Goal: Task Accomplishment & Management: Use online tool/utility

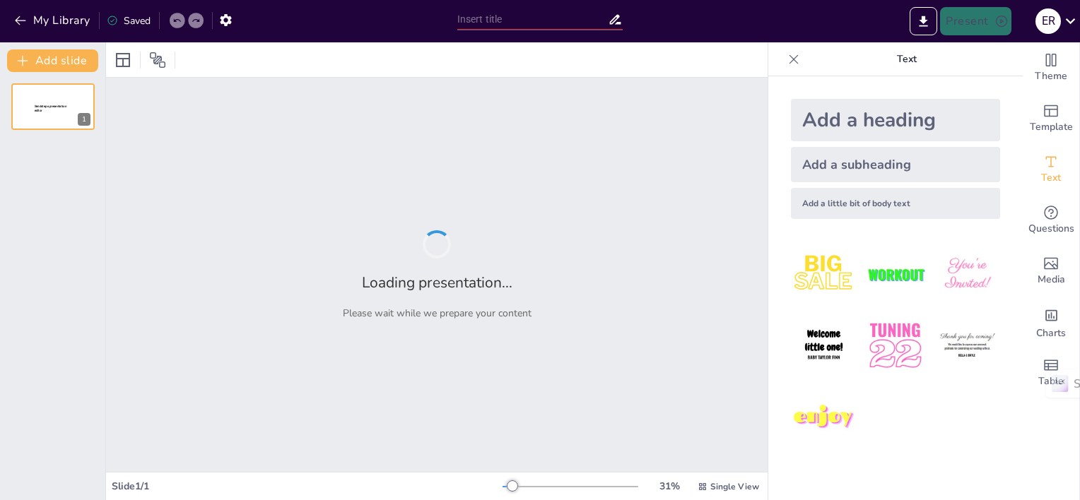
type input "Fundamentos de la Pedagogía: Definición y Corrientes Principales"
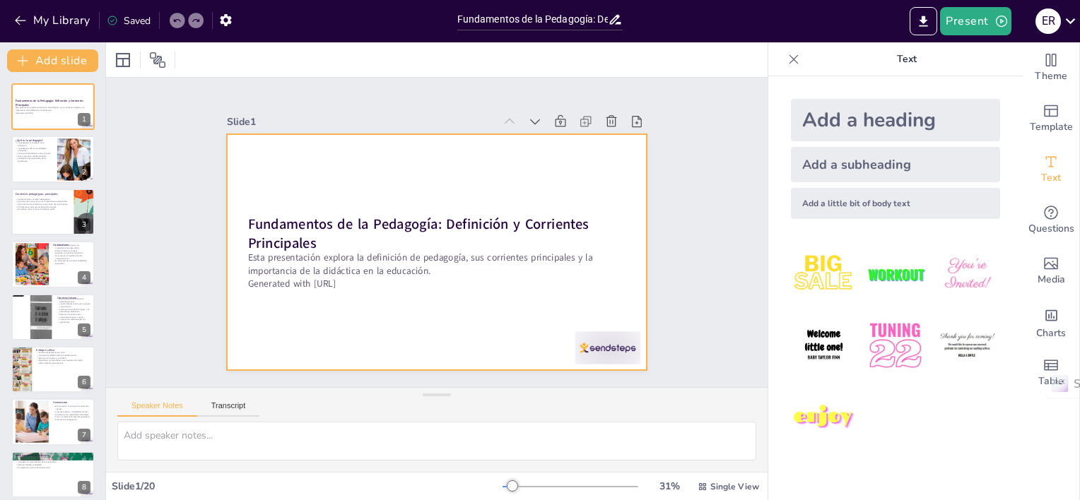
checkbox input "true"
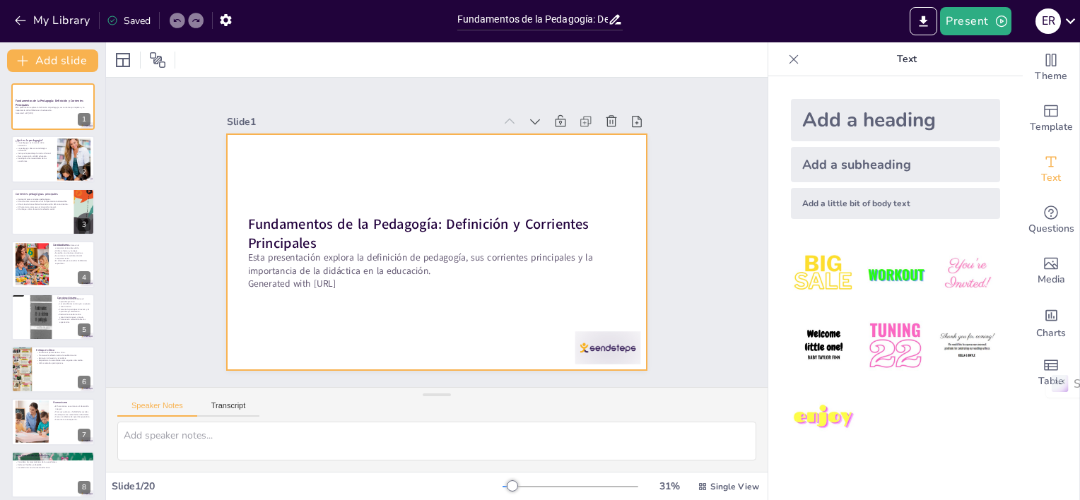
checkbox input "true"
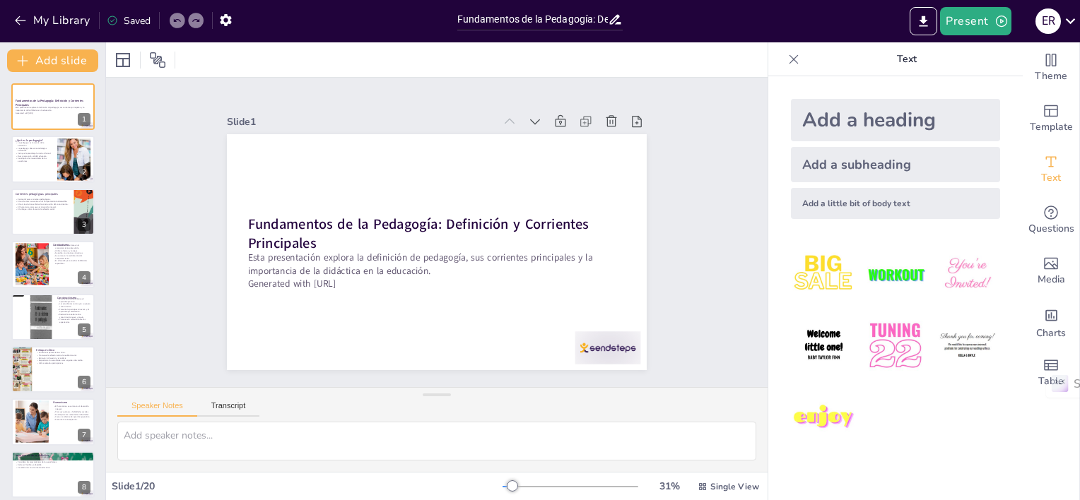
checkbox input "true"
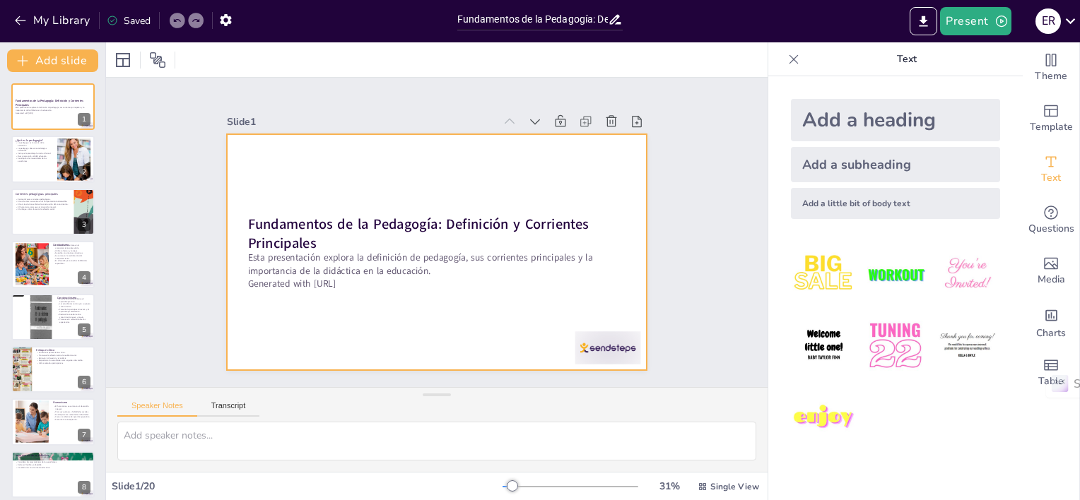
checkbox input "true"
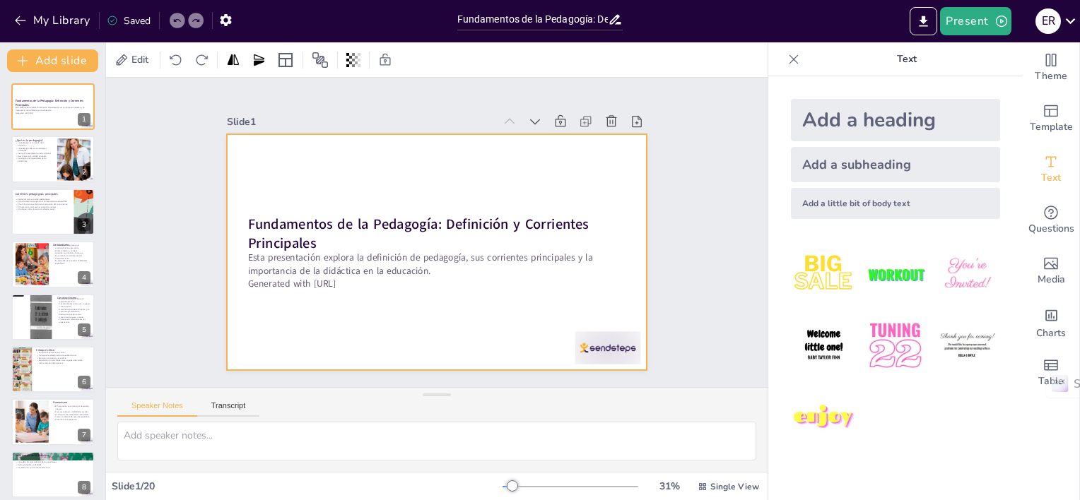
checkbox input "true"
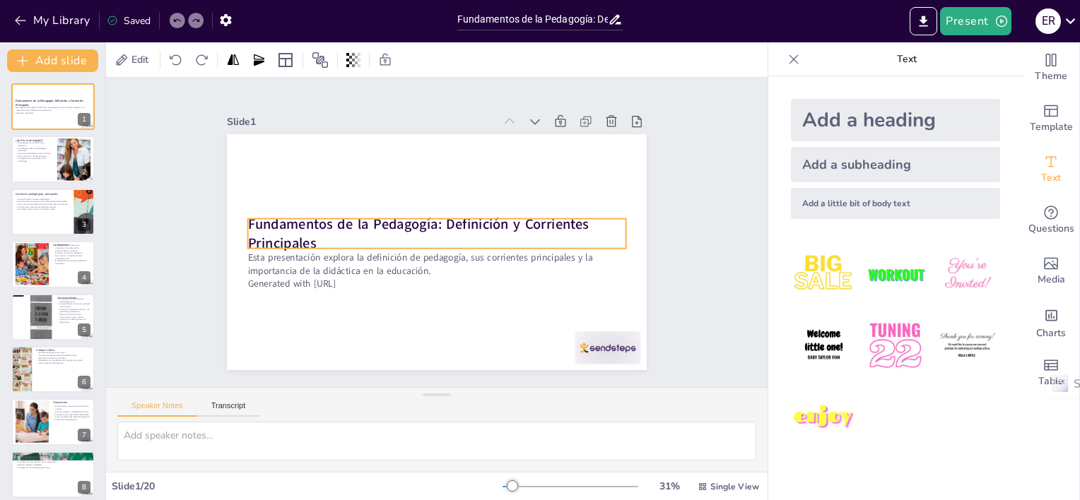
click at [322, 228] on strong "Fundamentos de la Pedagogía: Definición y Corrientes Principales" at bounding box center [418, 222] width 343 height 54
checkbox input "true"
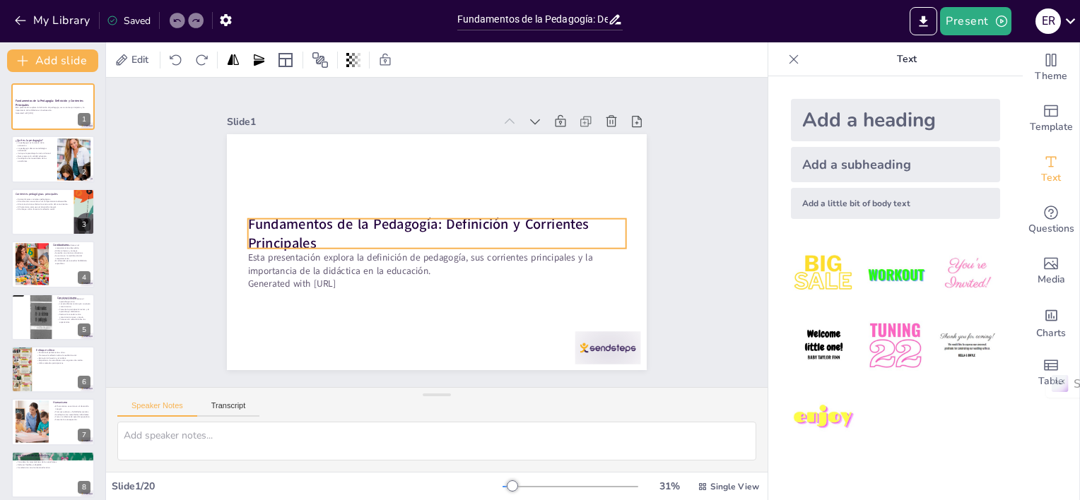
checkbox input "true"
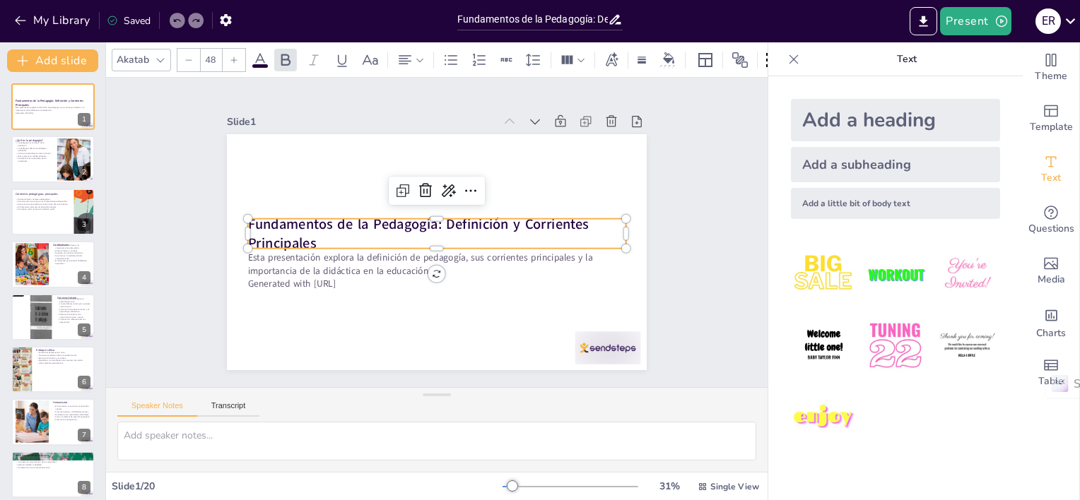
checkbox input "true"
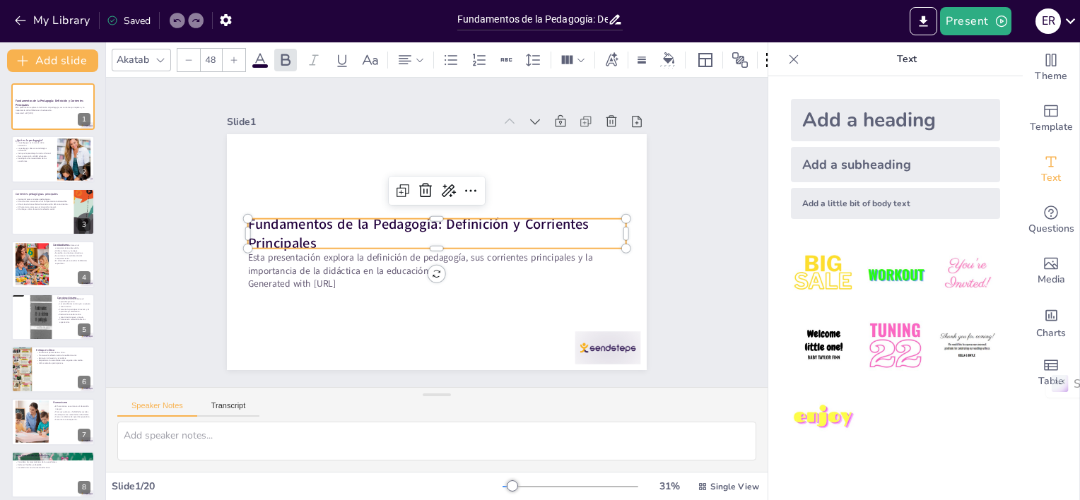
checkbox input "true"
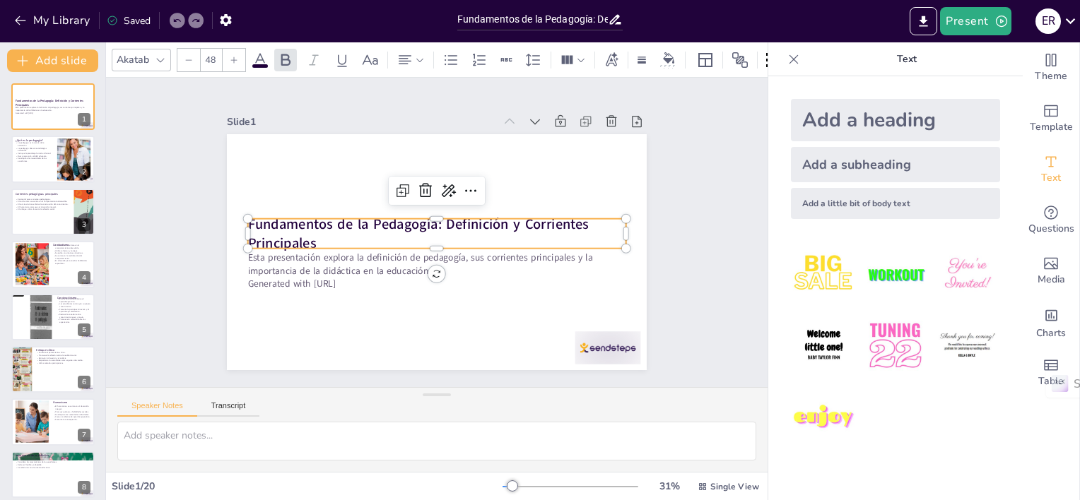
checkbox input "true"
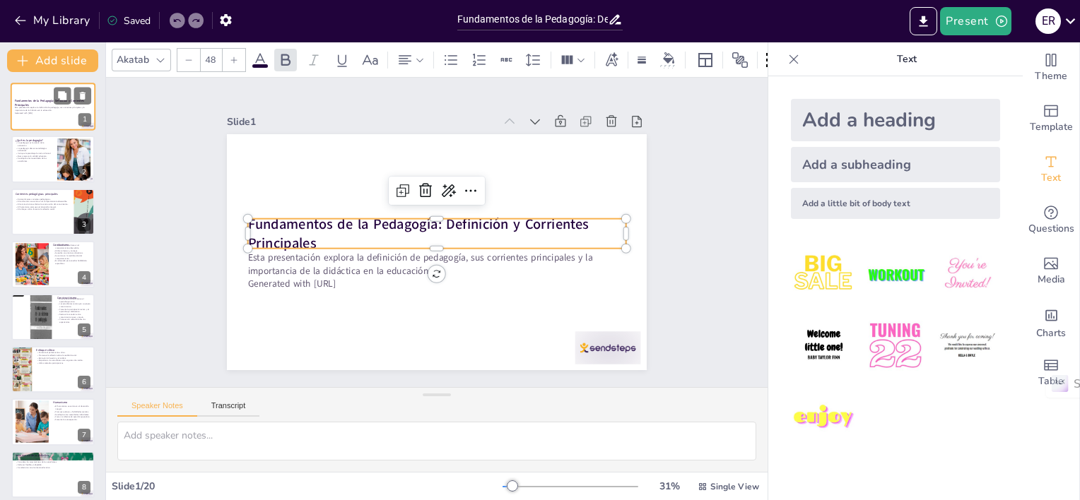
checkbox input "true"
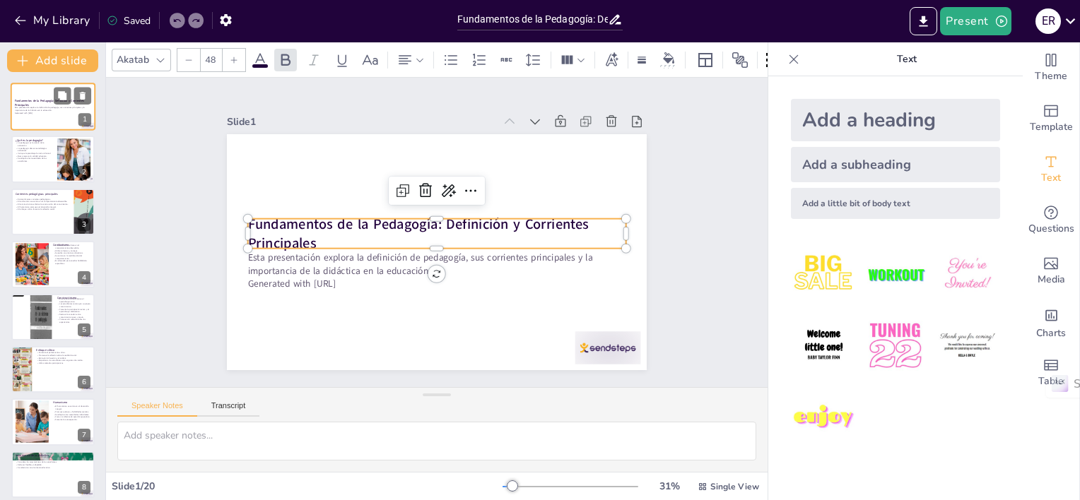
checkbox input "true"
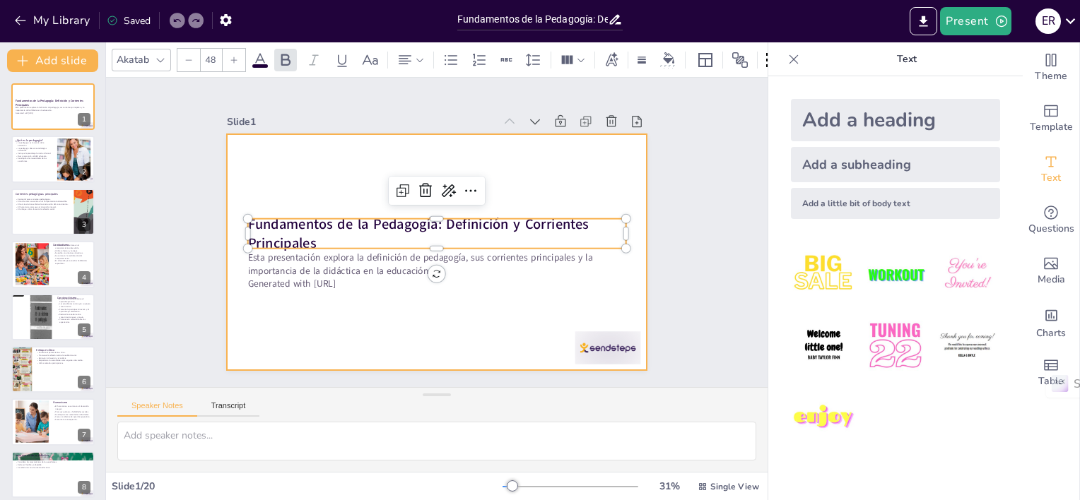
checkbox input "true"
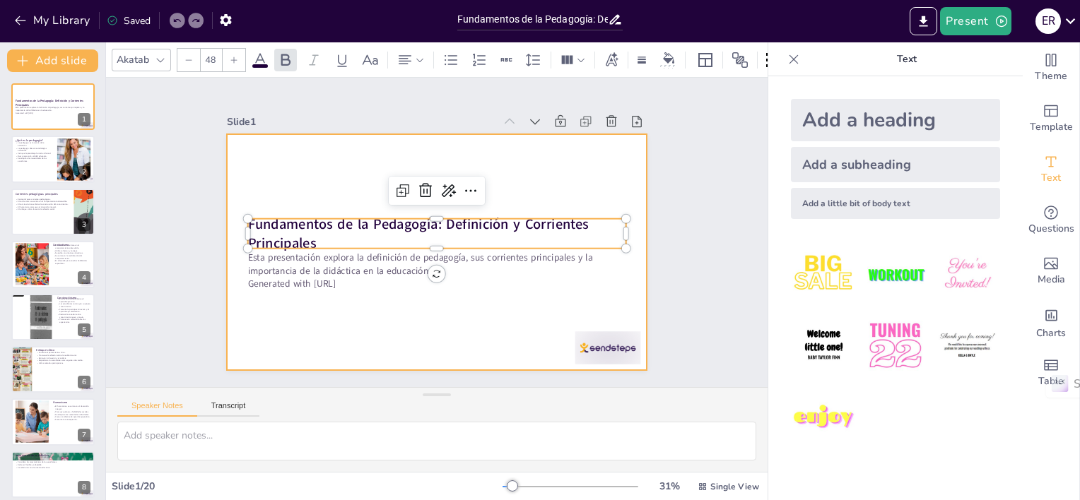
checkbox input "true"
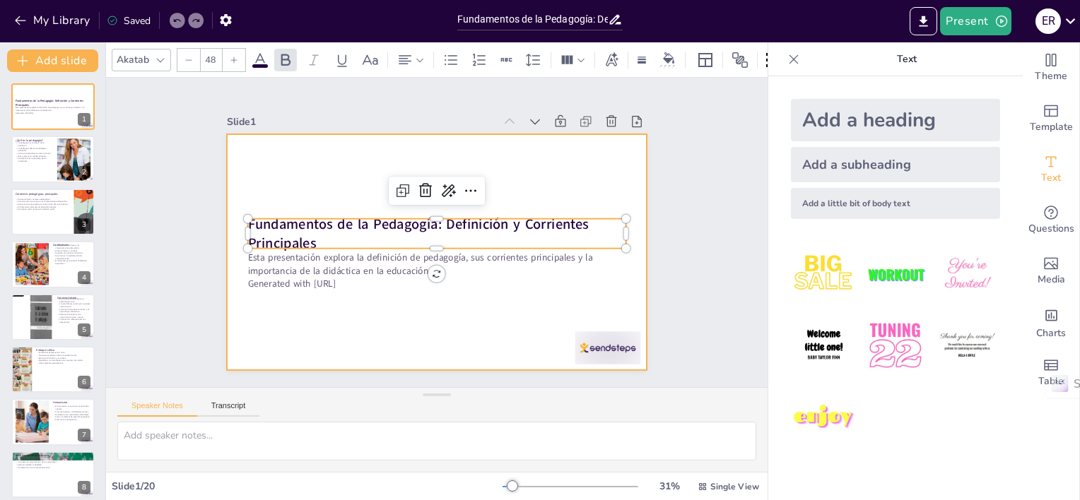
checkbox input "true"
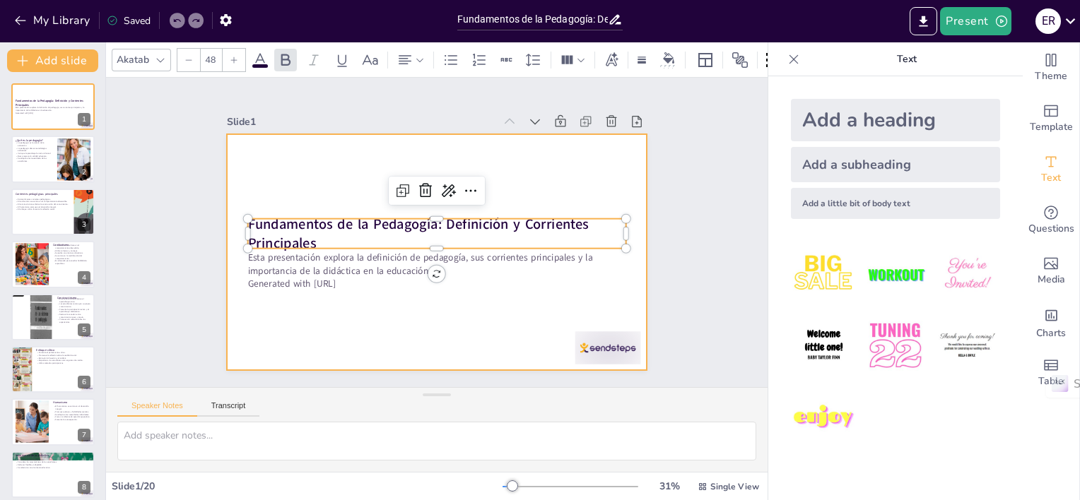
checkbox input "true"
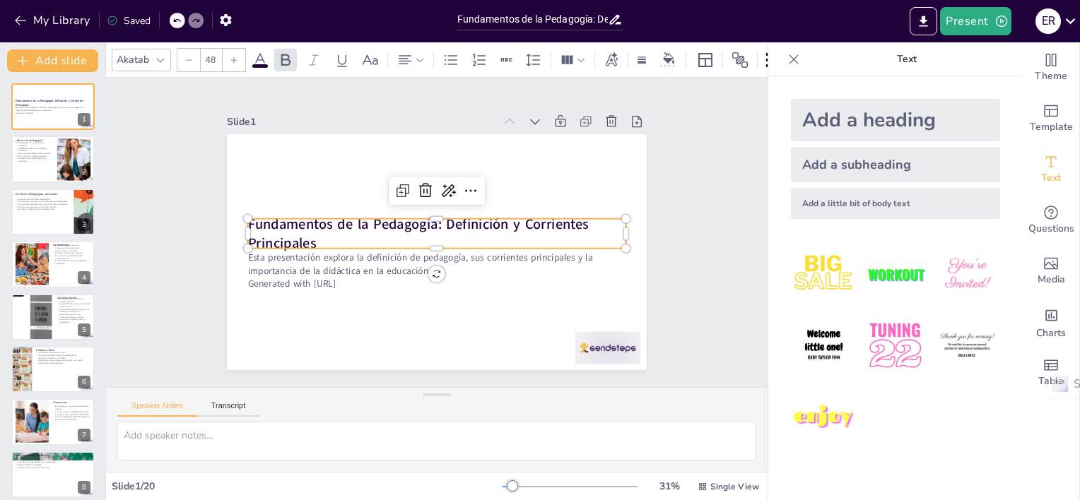
checkbox input "true"
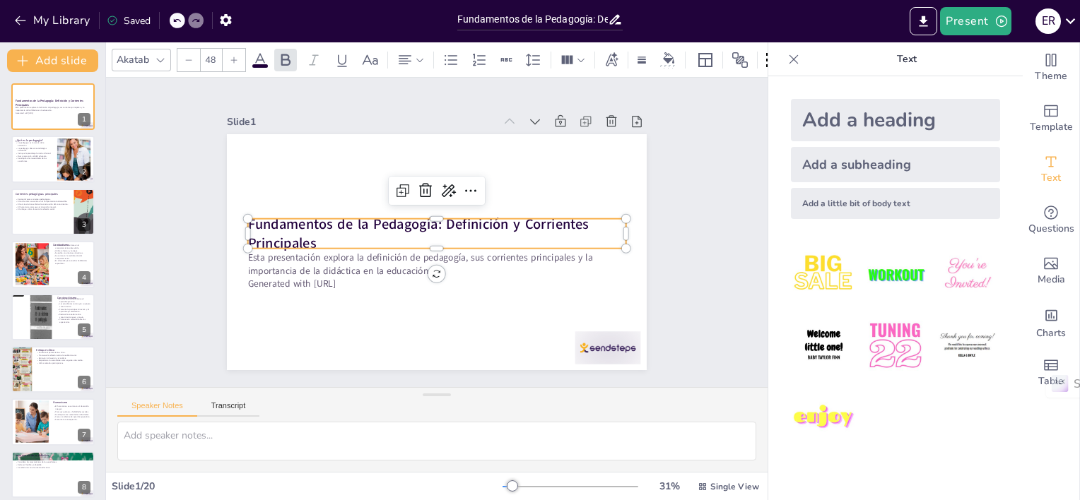
checkbox input "true"
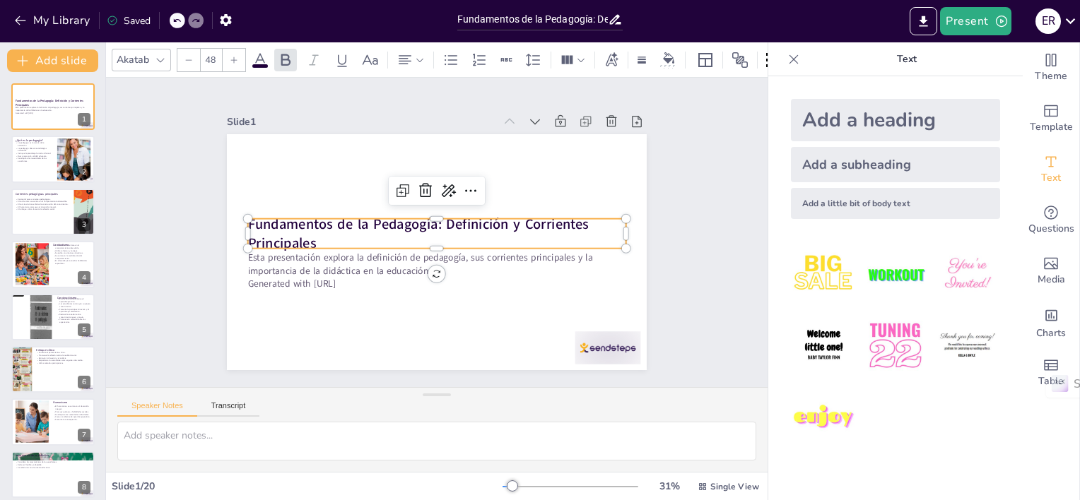
checkbox input "true"
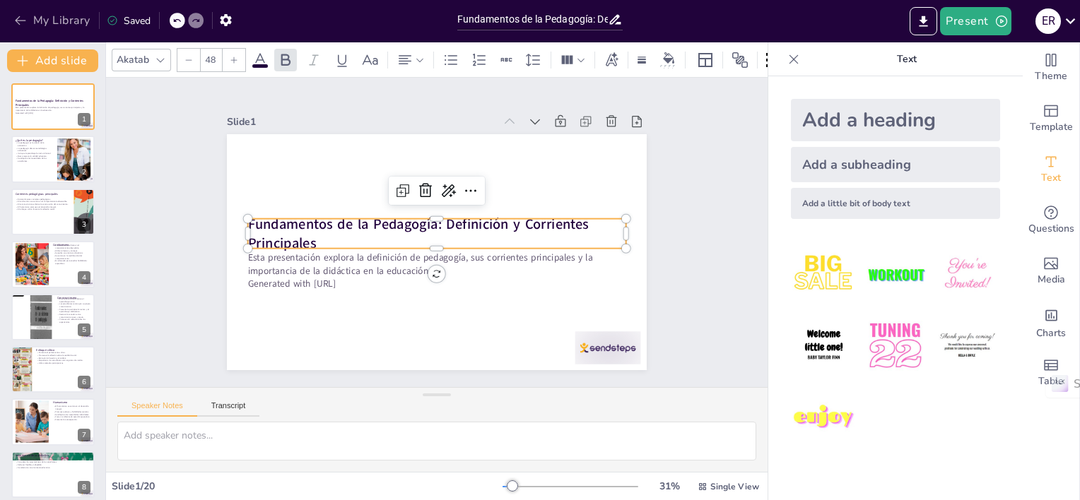
click at [45, 25] on button "My Library" at bounding box center [54, 20] width 86 height 23
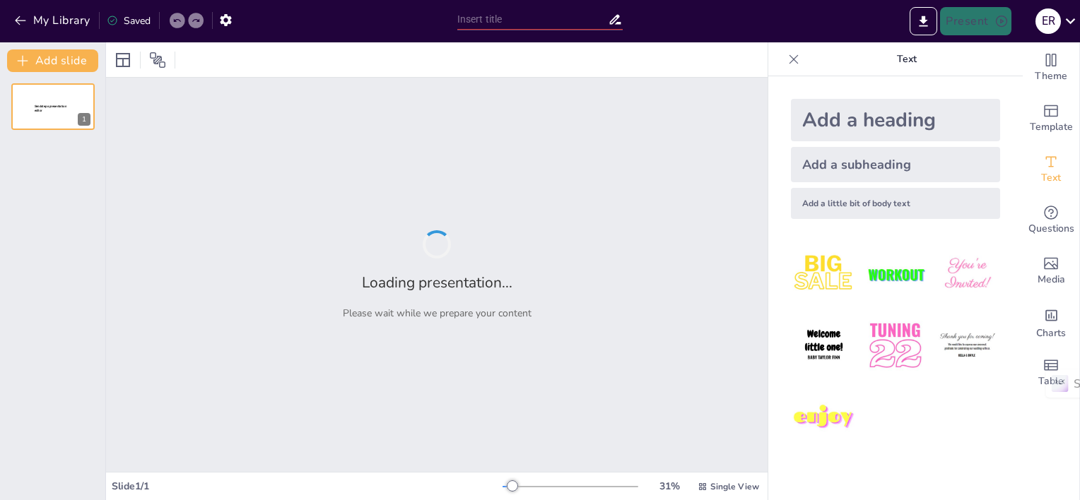
type input "La Observación como Herramienta Fundamental en el Diseño: Identificación de Pro…"
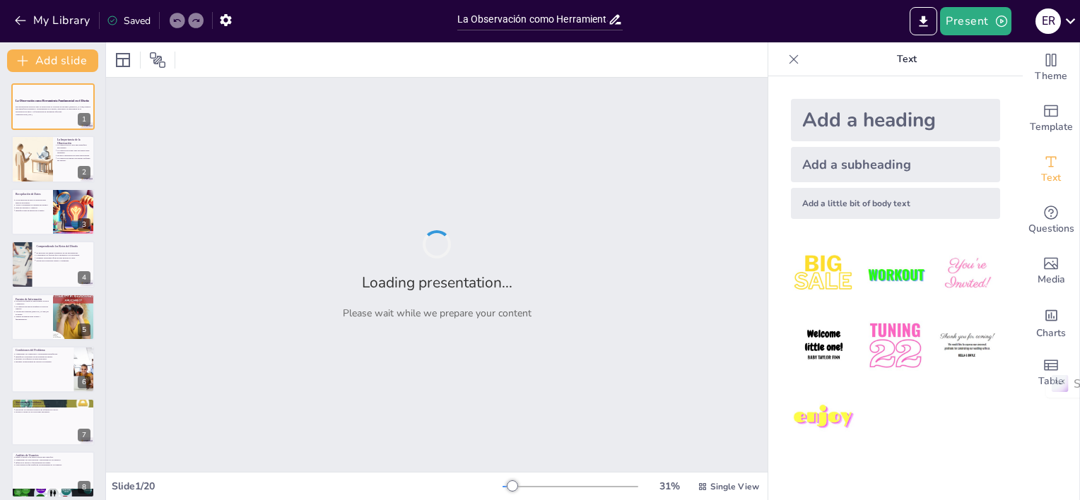
checkbox input "true"
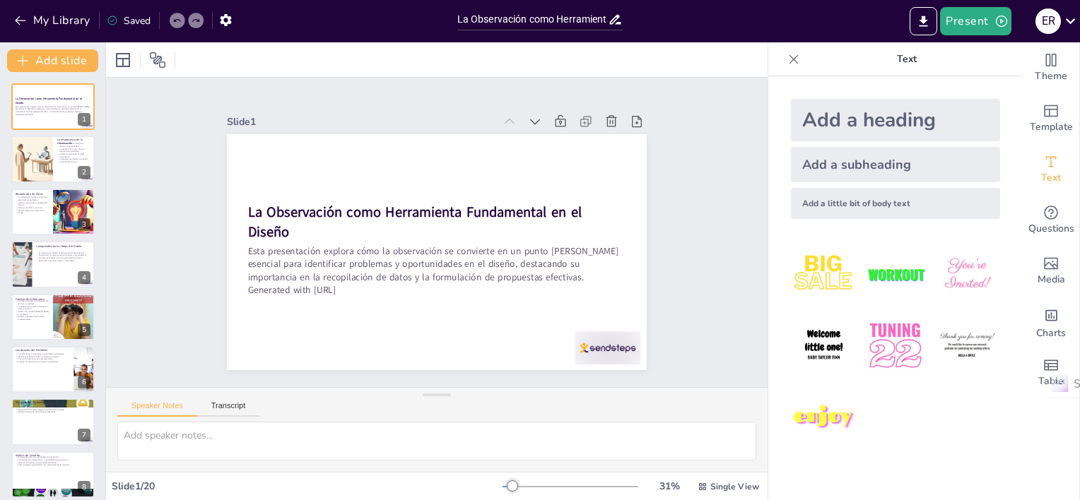
checkbox input "true"
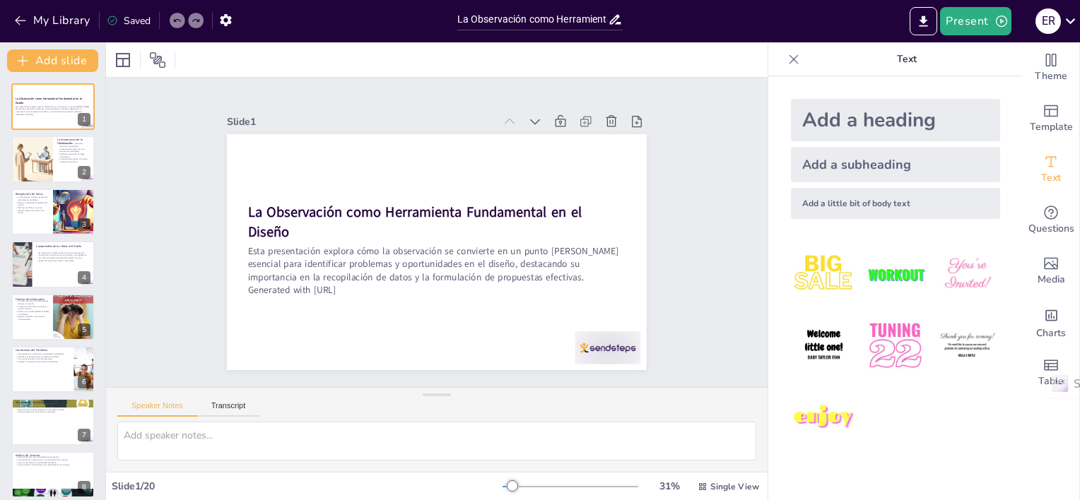
checkbox input "true"
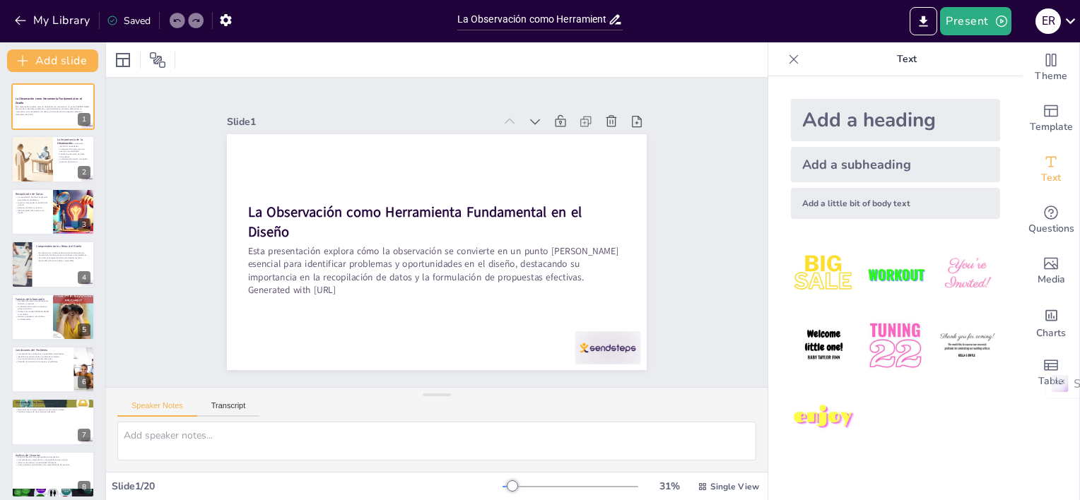
checkbox input "true"
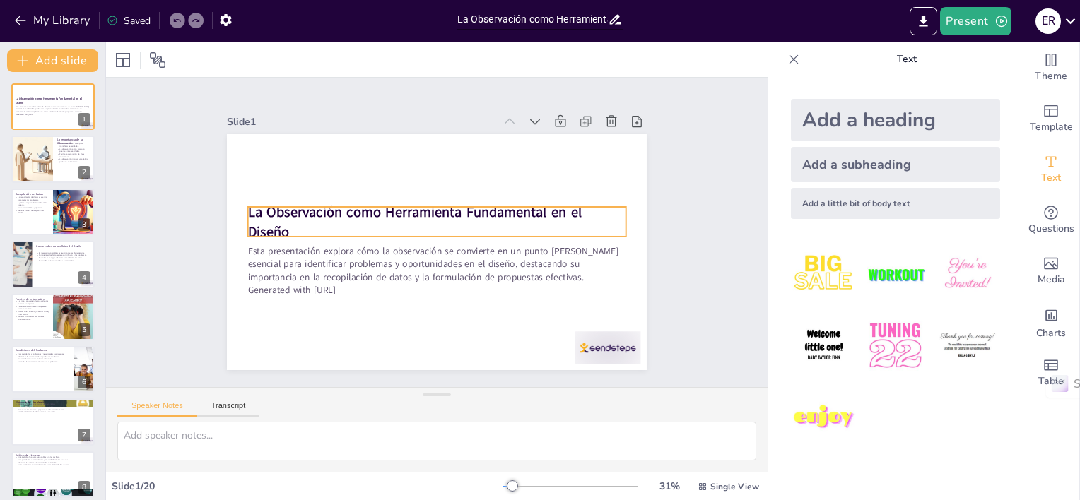
checkbox input "true"
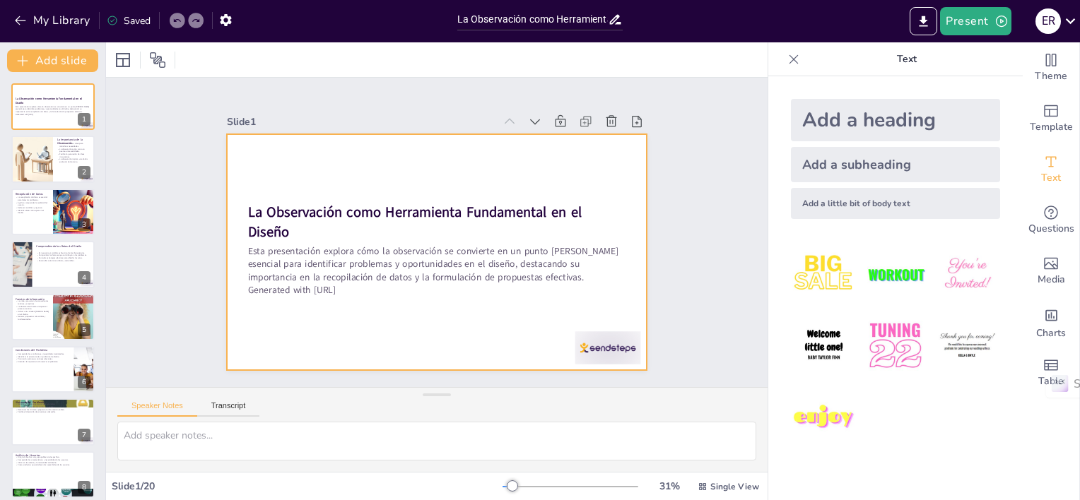
checkbox input "true"
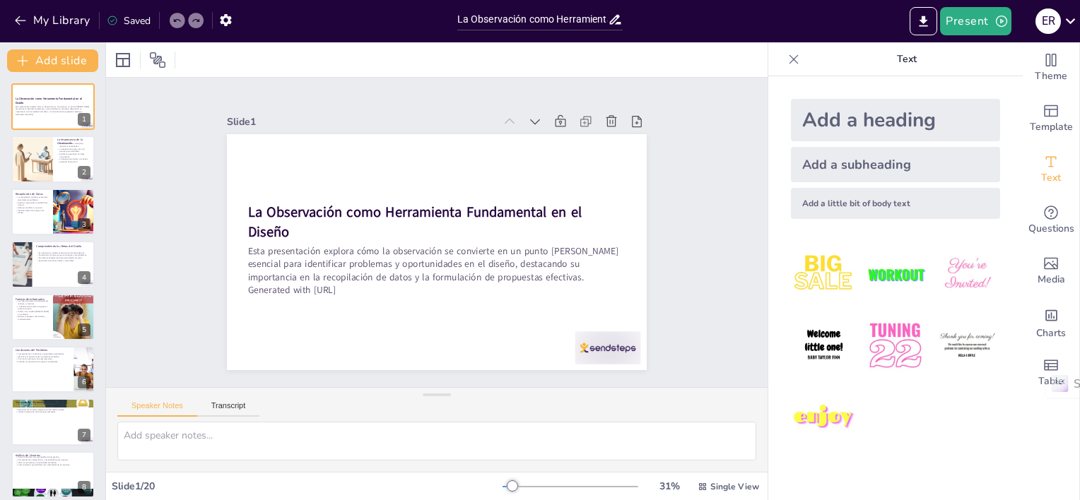
checkbox input "true"
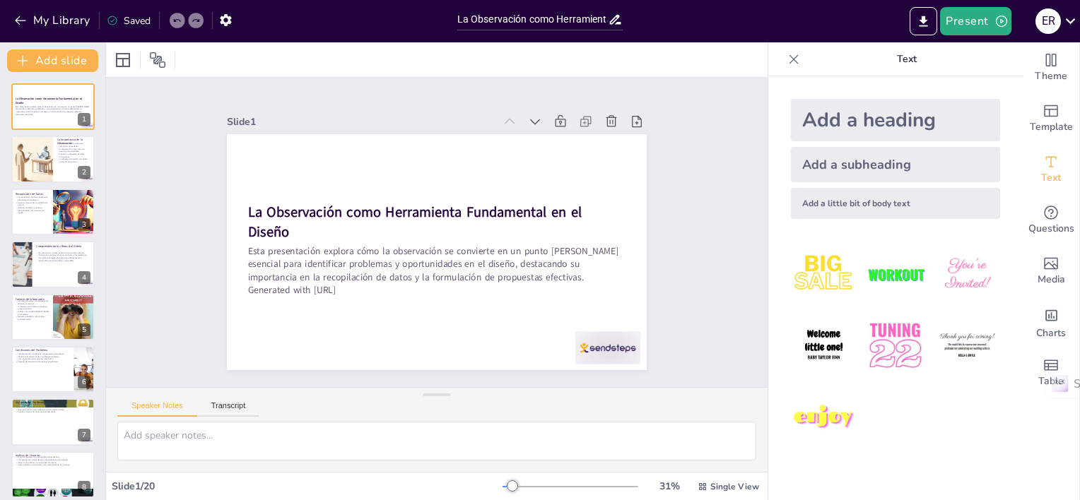
checkbox input "true"
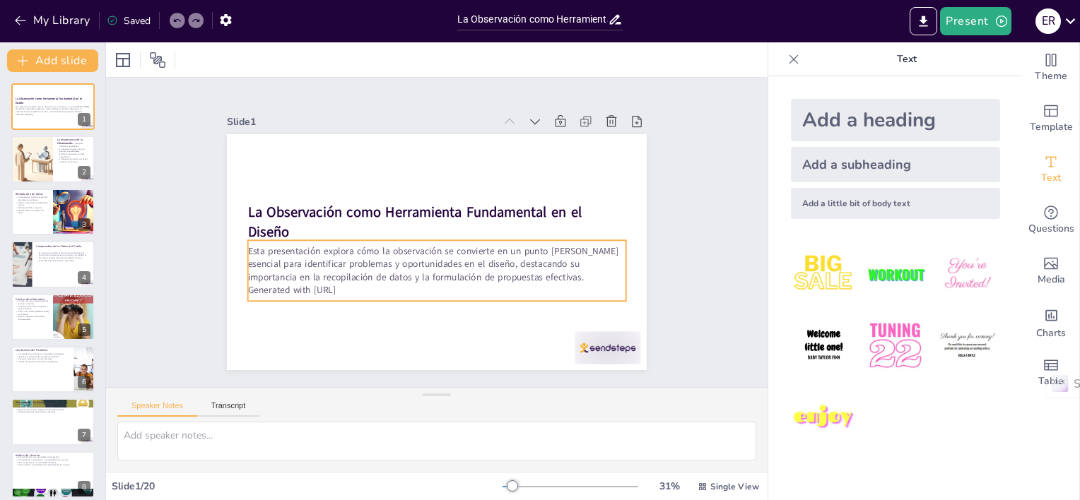
checkbox input "true"
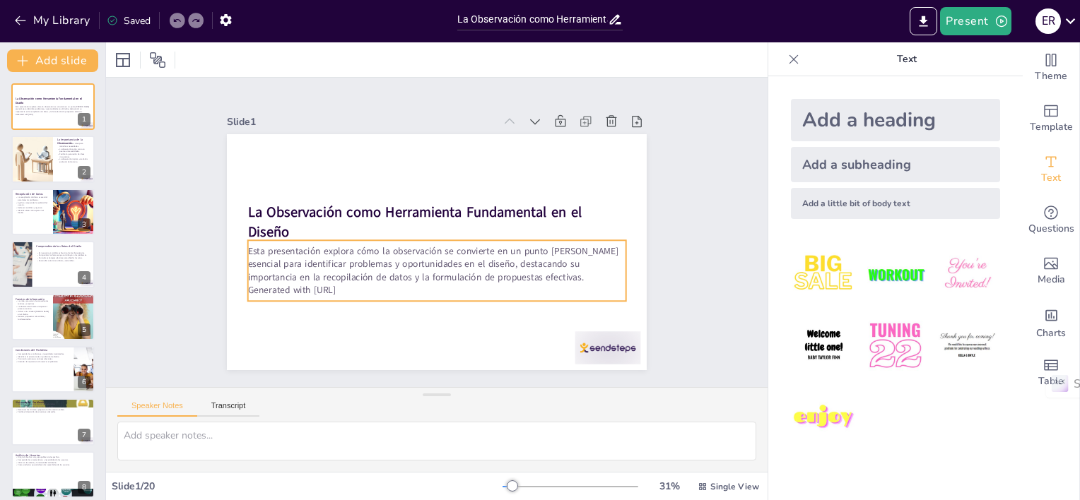
checkbox input "true"
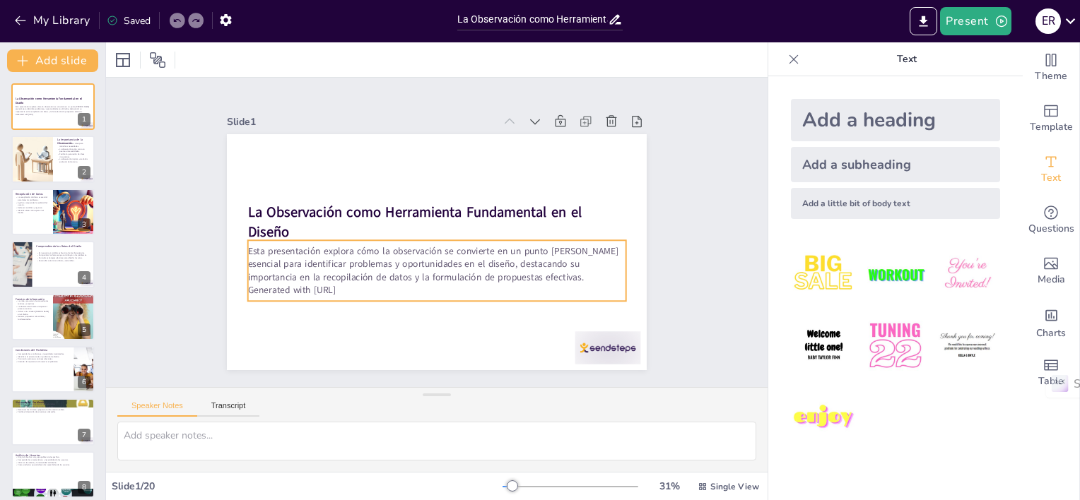
checkbox input "true"
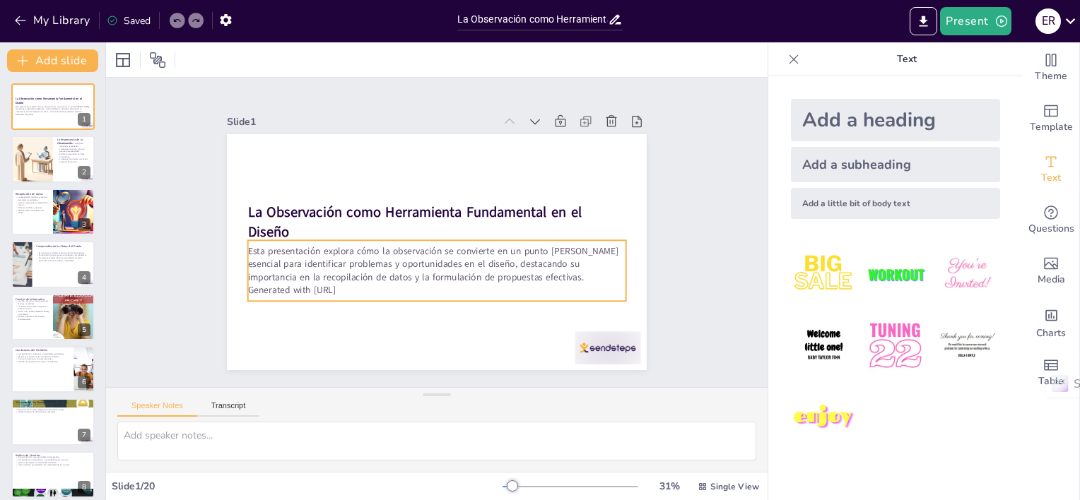
checkbox input "true"
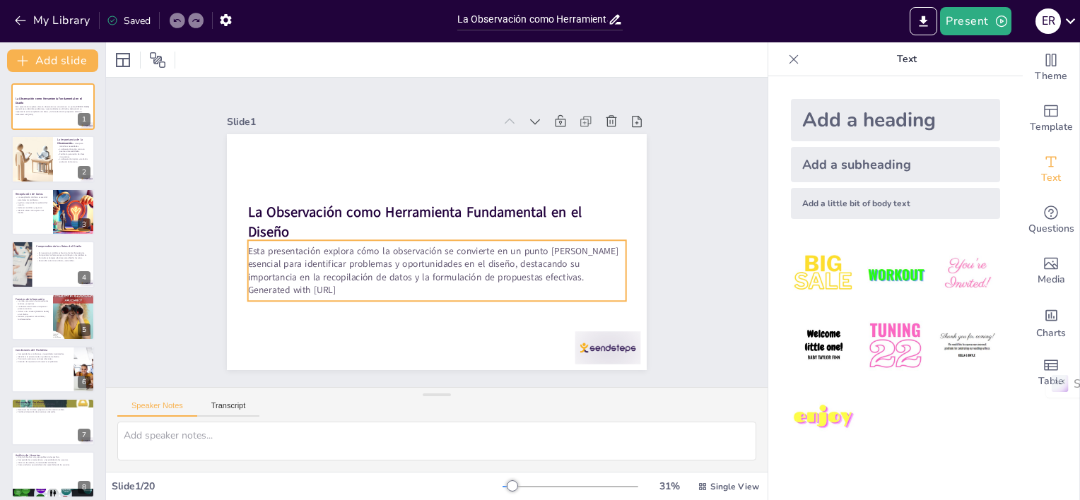
checkbox input "true"
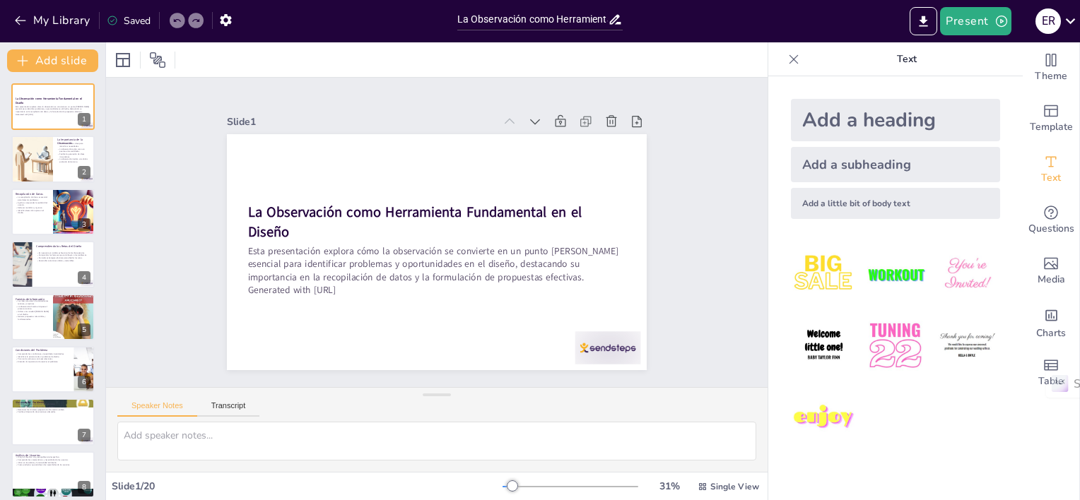
checkbox input "true"
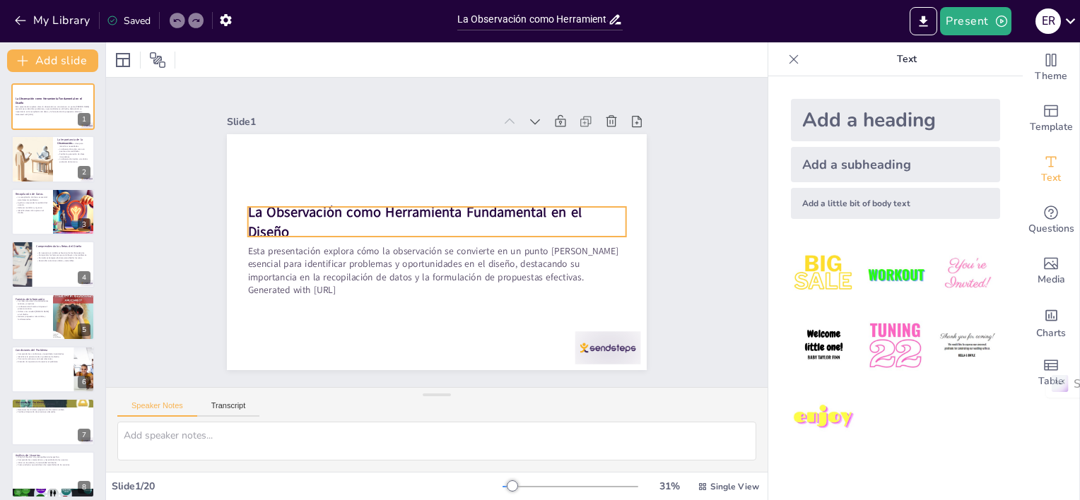
checkbox input "true"
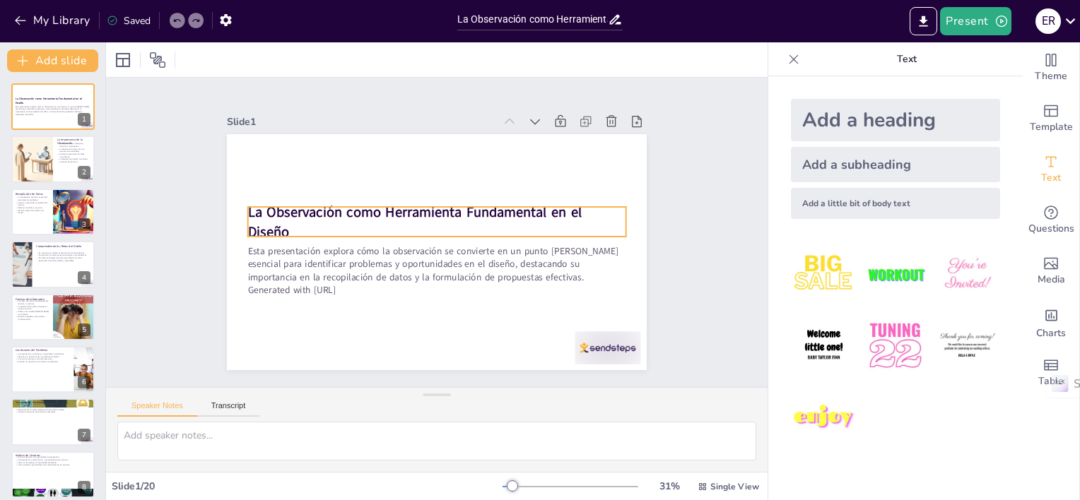
checkbox input "true"
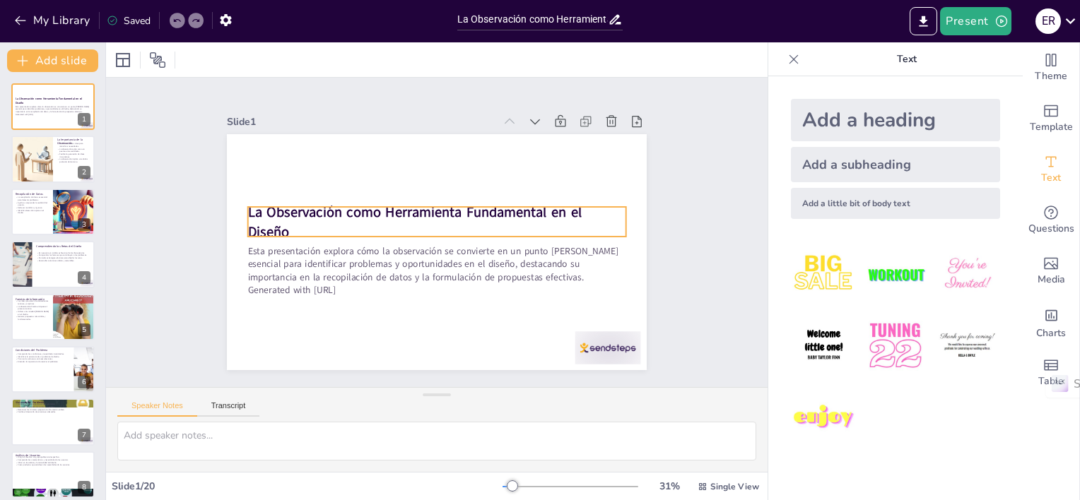
checkbox input "true"
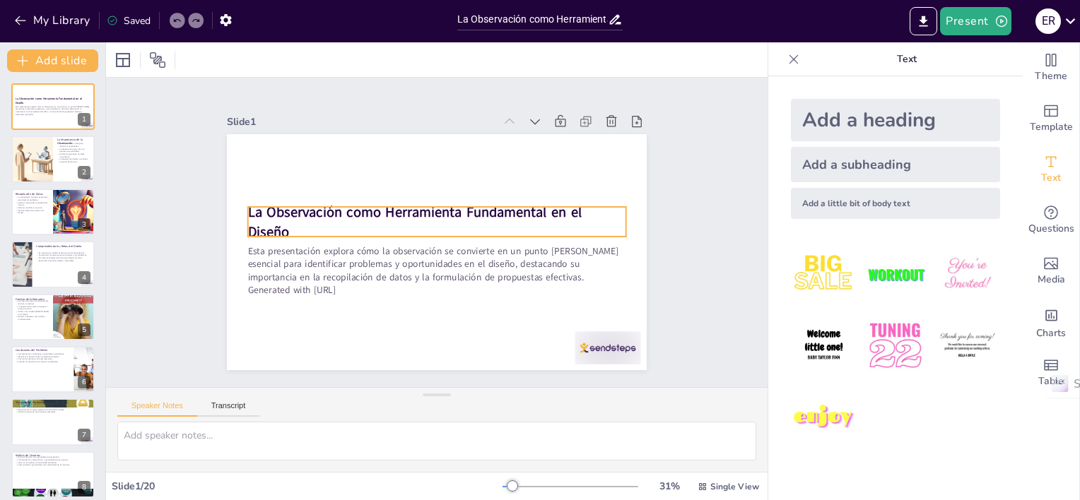
checkbox input "true"
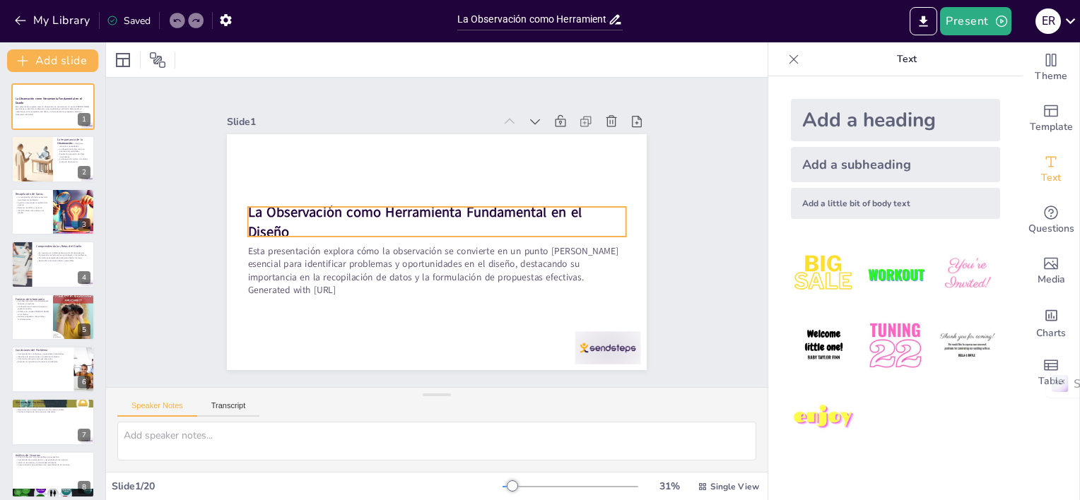
checkbox input "true"
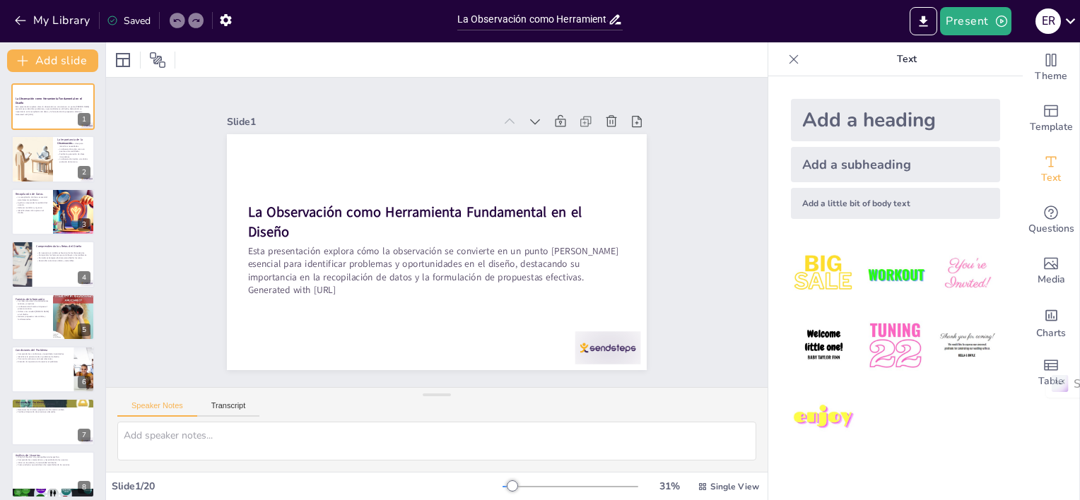
checkbox input "true"
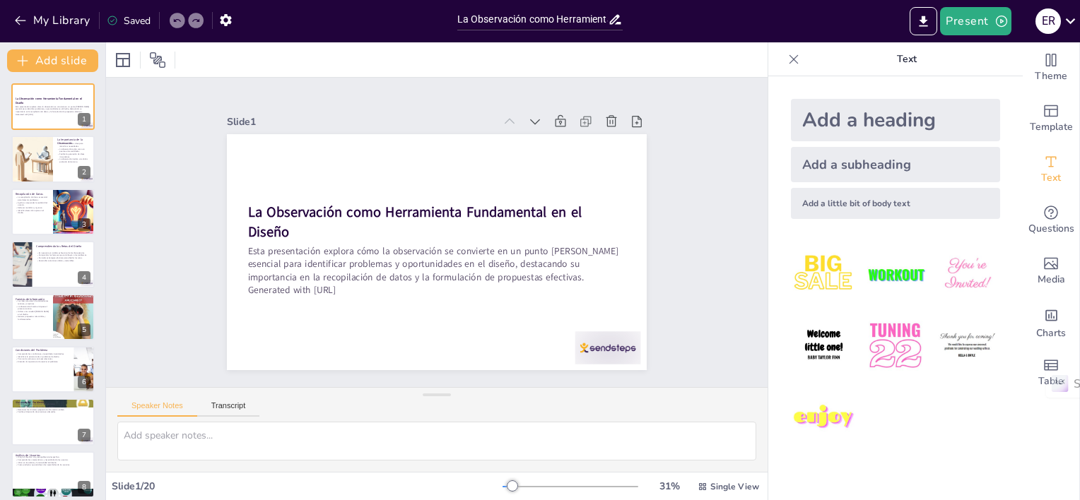
checkbox input "true"
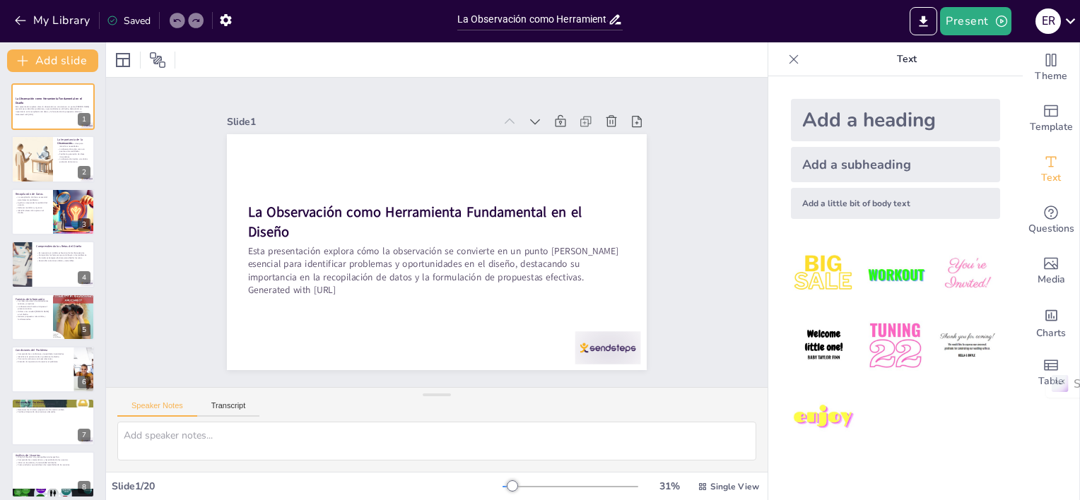
checkbox input "true"
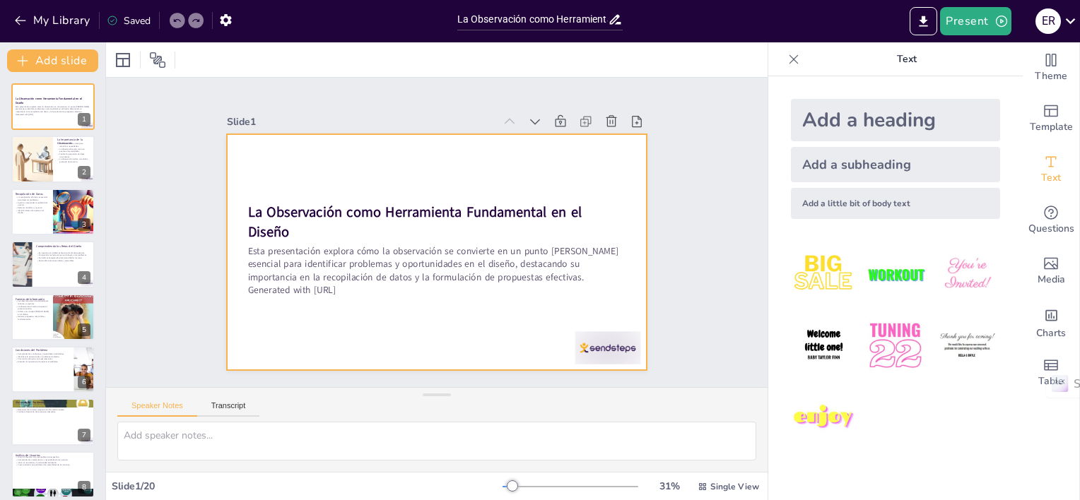
checkbox input "true"
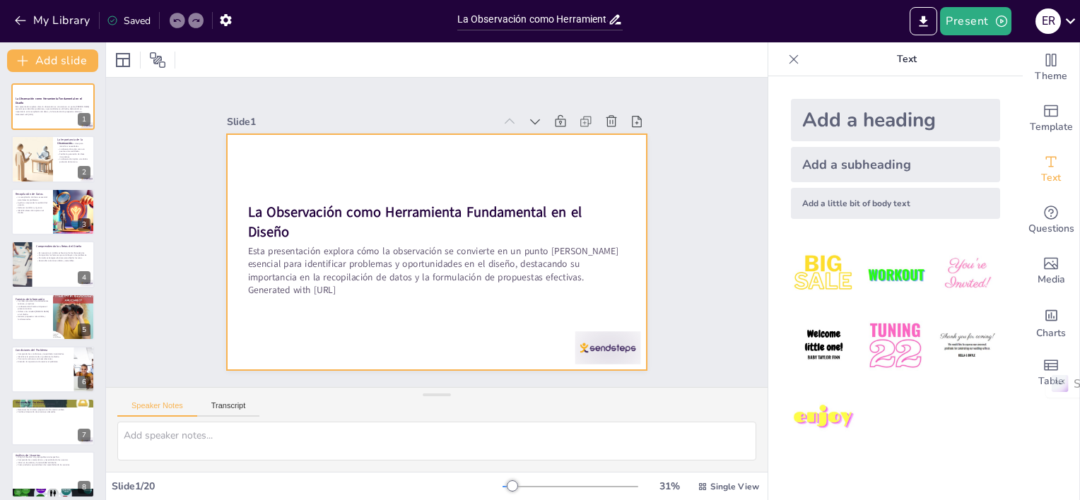
checkbox input "true"
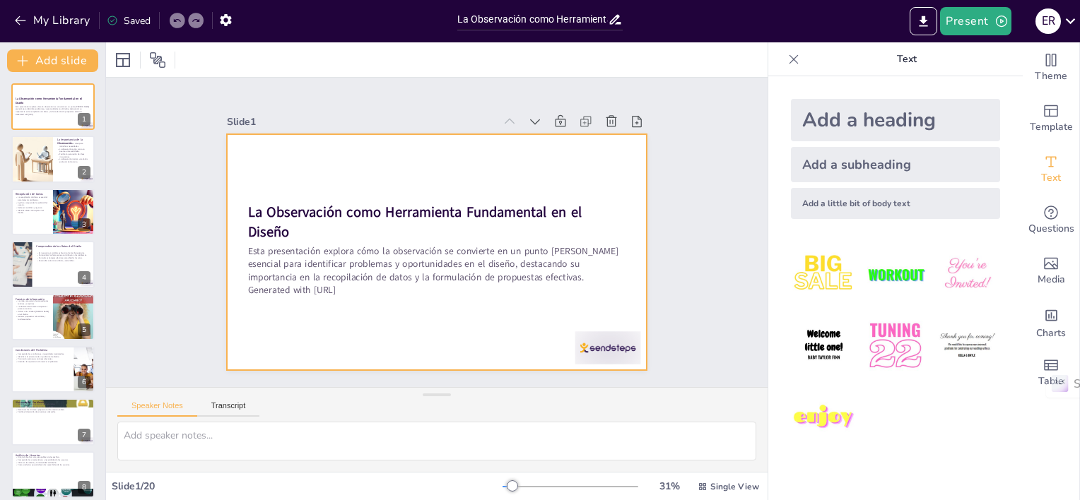
checkbox input "true"
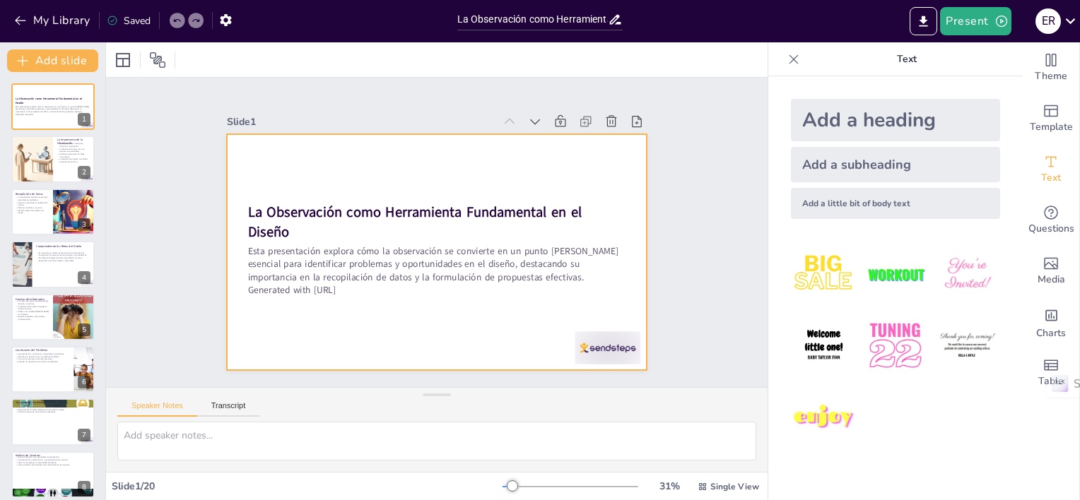
checkbox input "true"
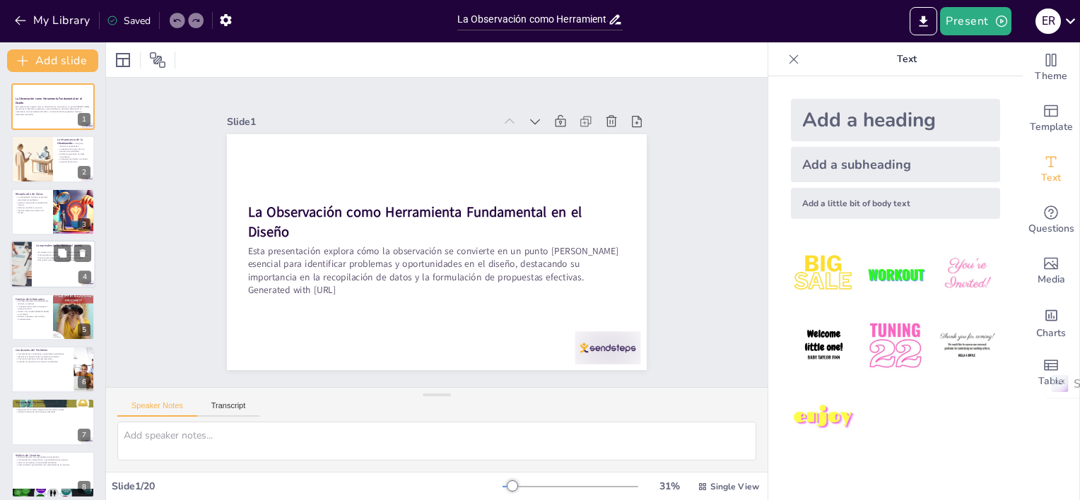
checkbox input "true"
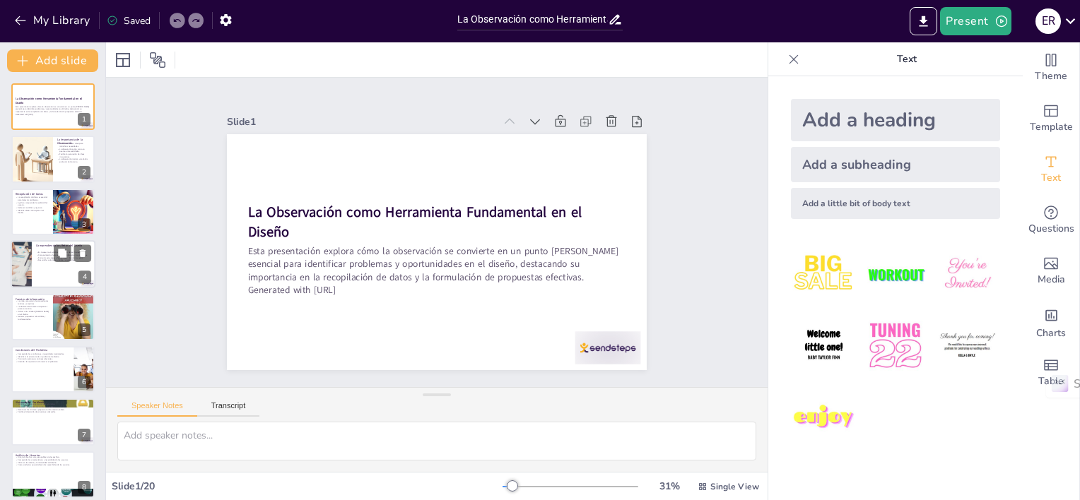
checkbox input "true"
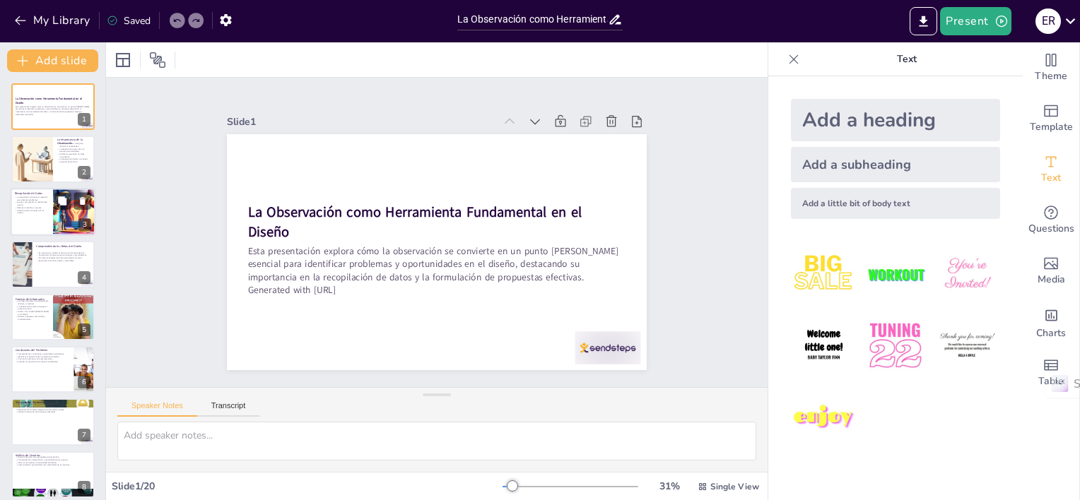
checkbox input "true"
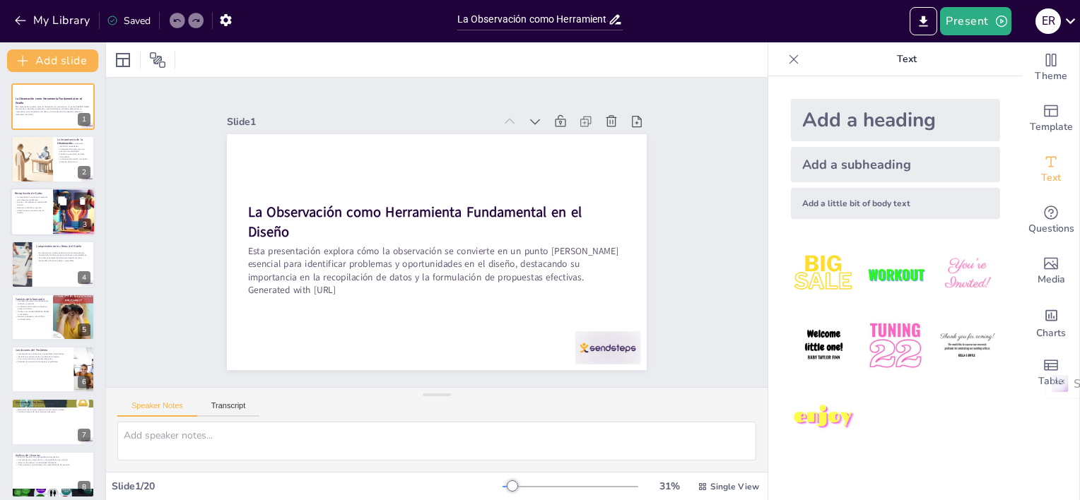
checkbox input "true"
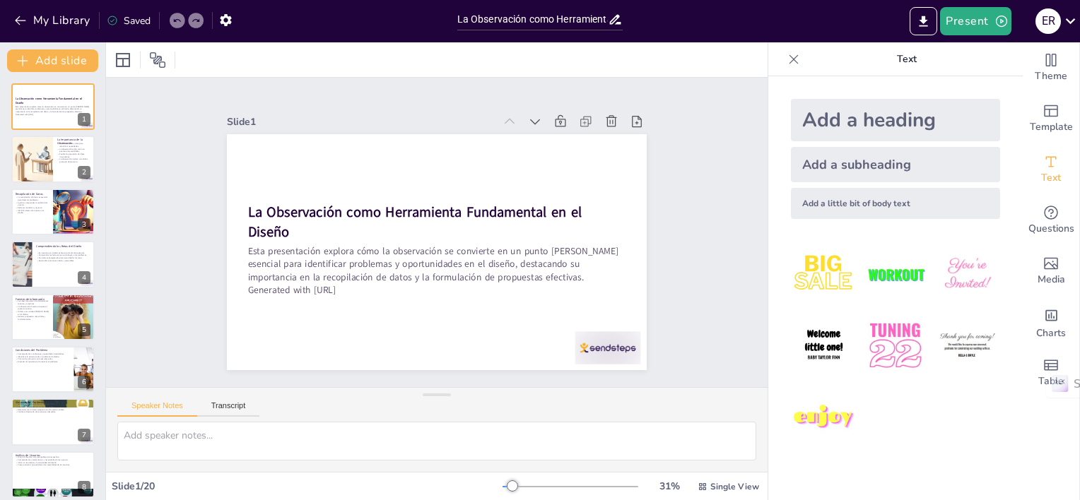
checkbox input "true"
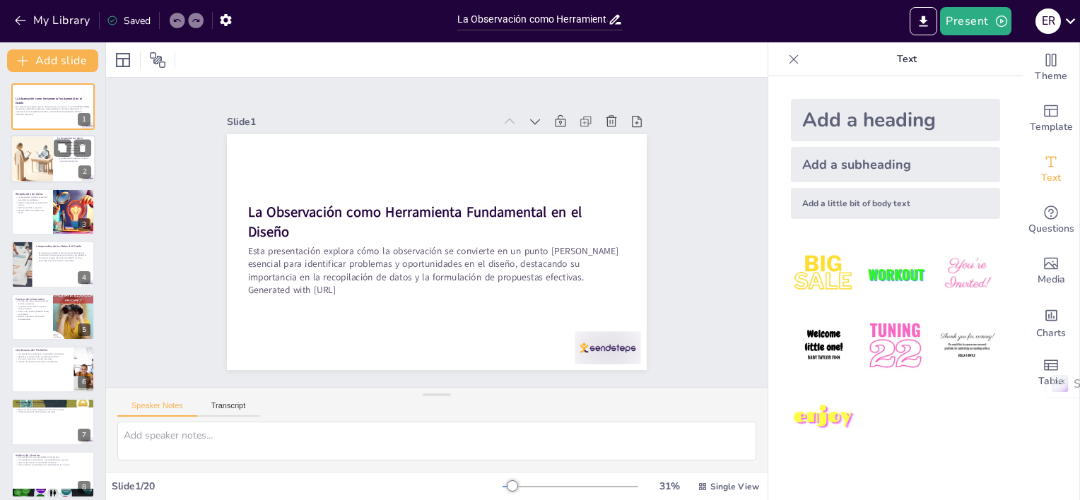
checkbox input "true"
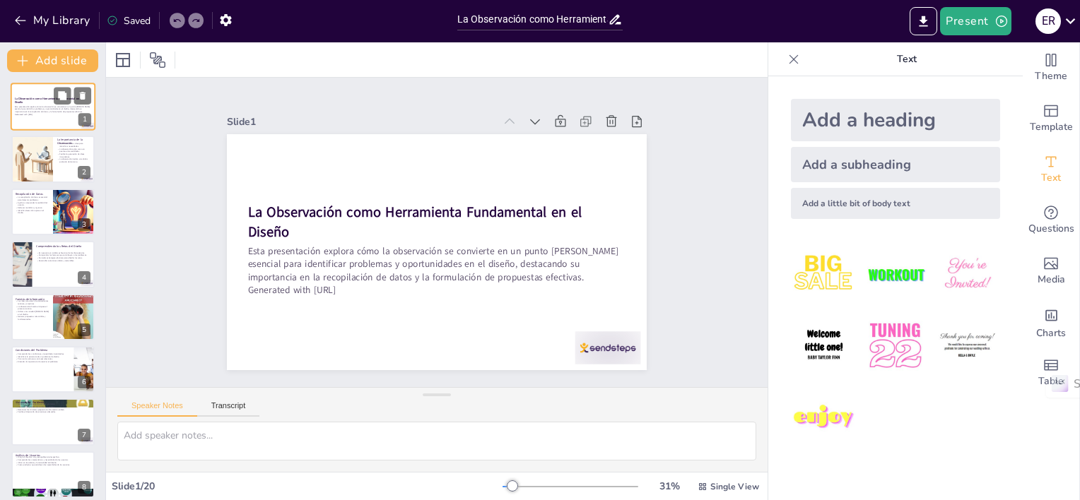
checkbox input "true"
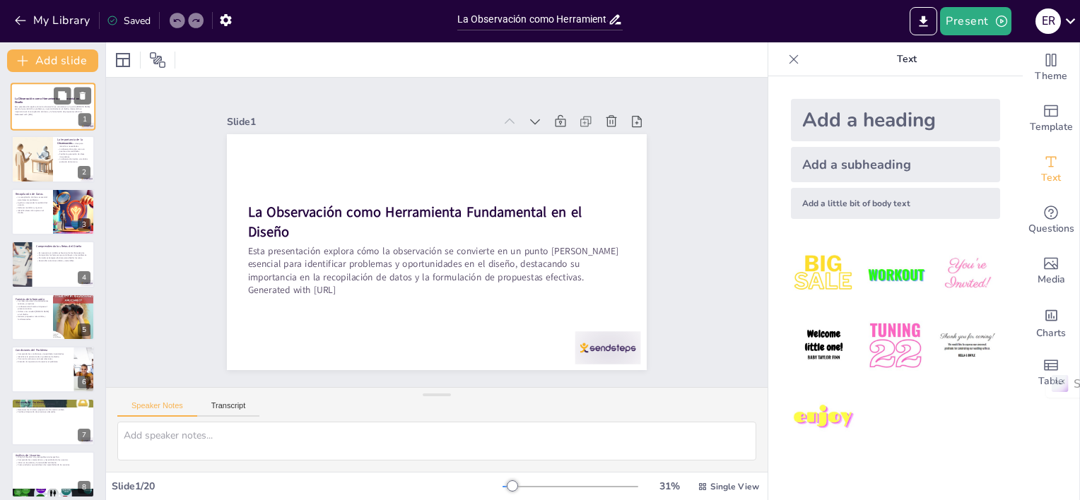
checkbox input "true"
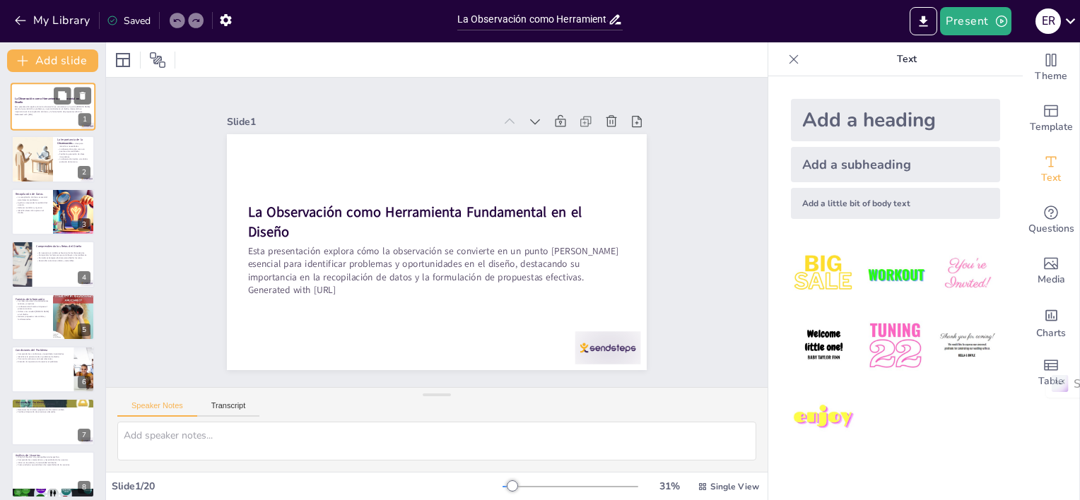
checkbox input "true"
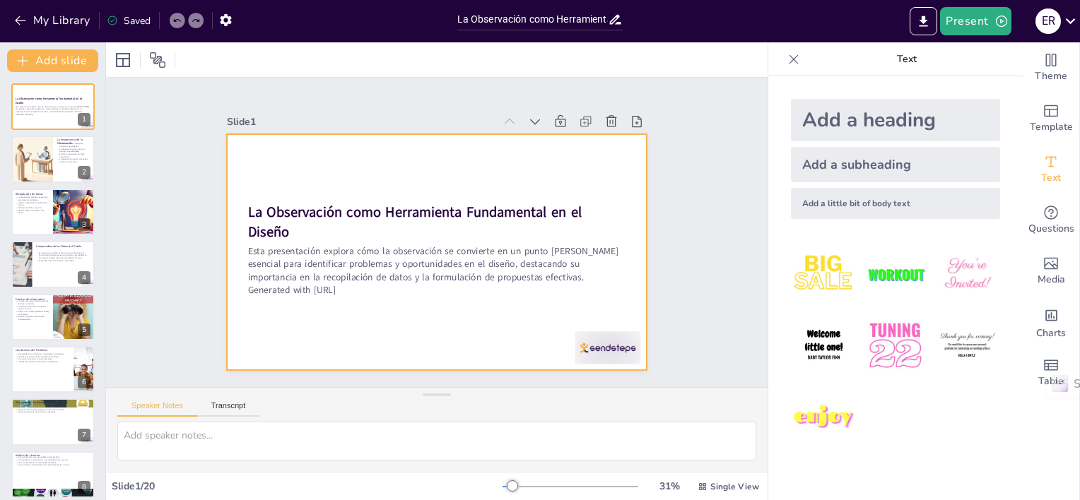
checkbox input "true"
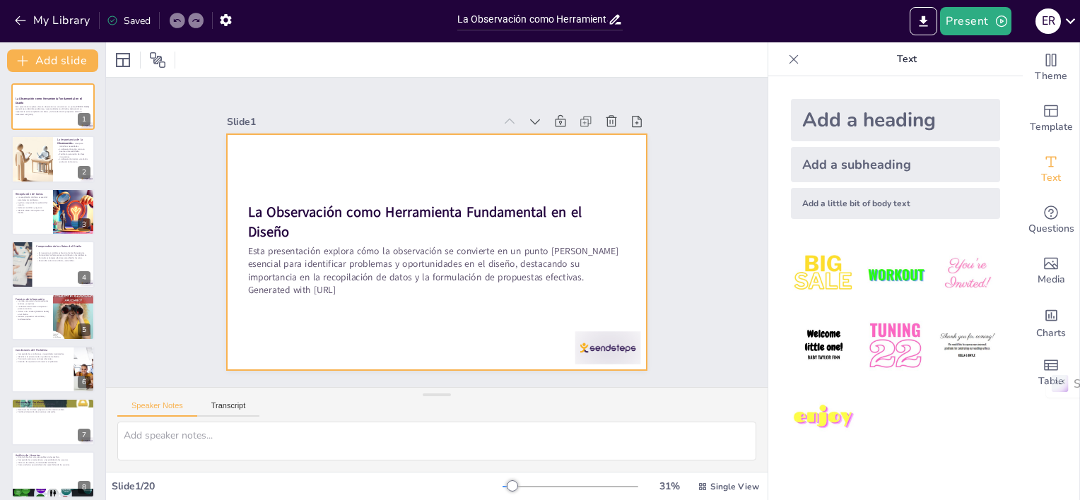
checkbox input "true"
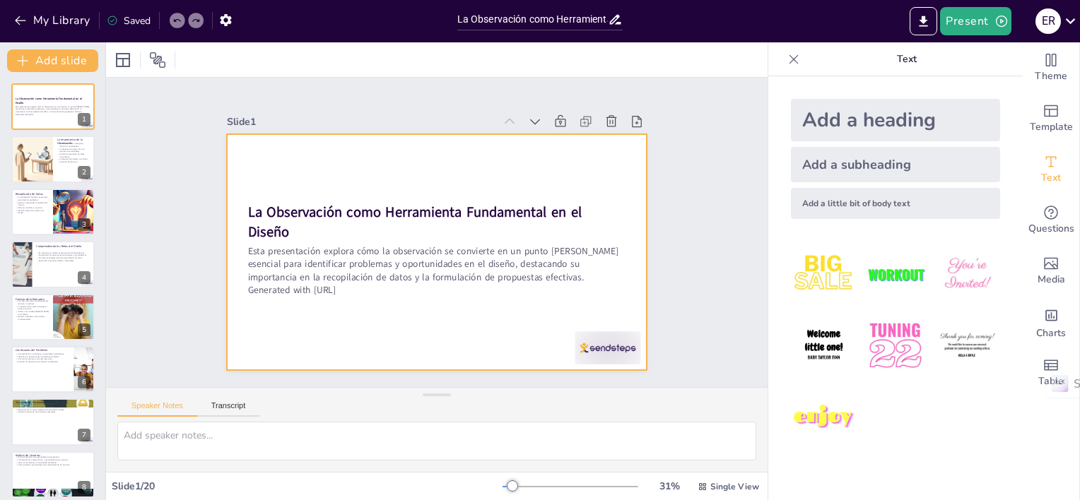
checkbox input "true"
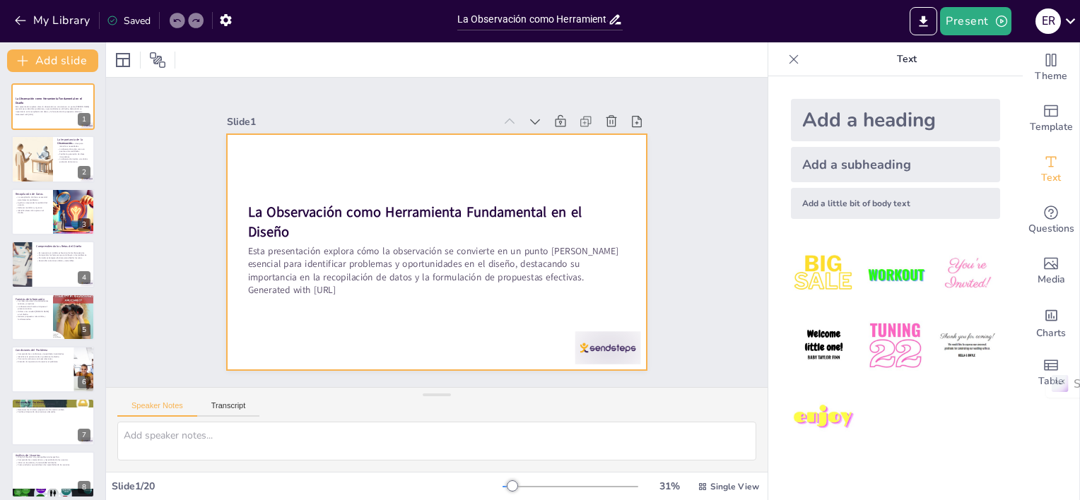
checkbox input "true"
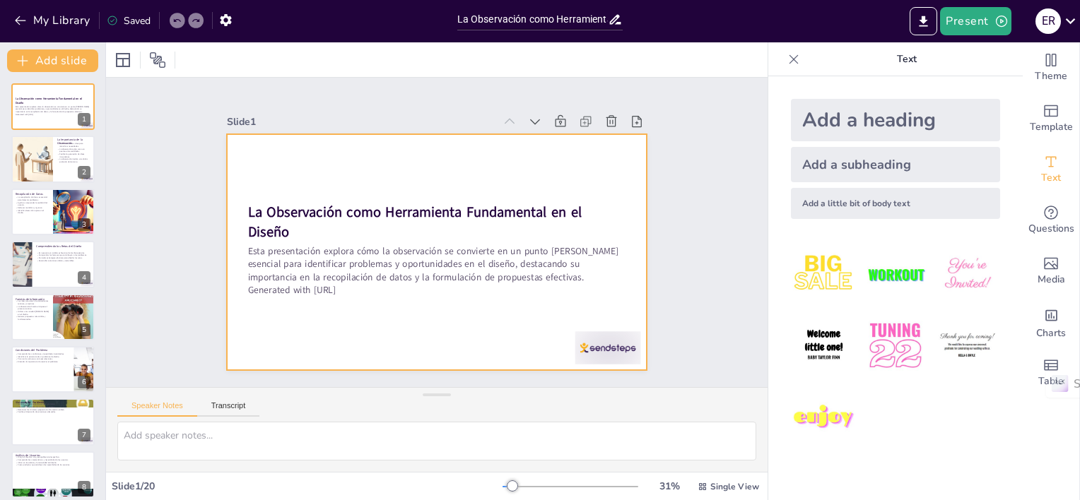
checkbox input "true"
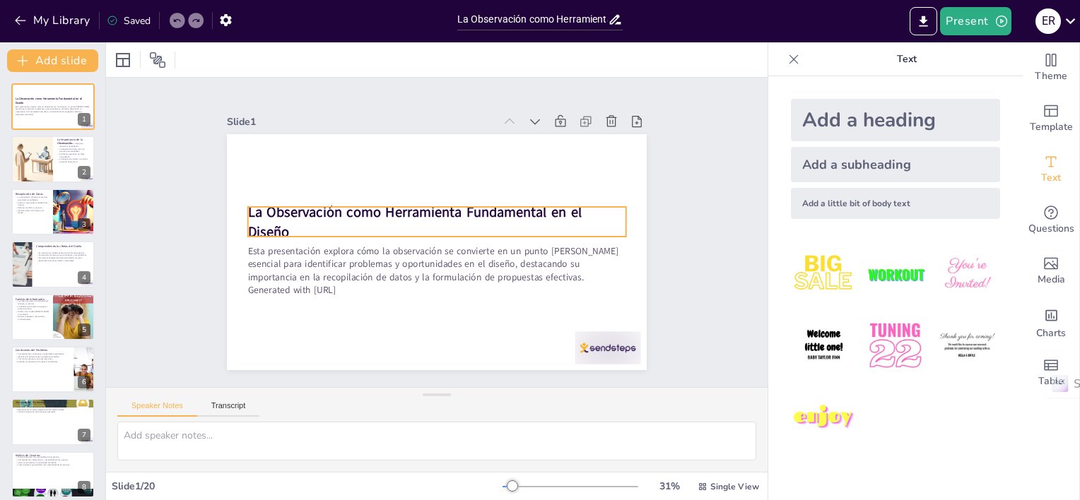
click at [407, 203] on strong "La Observación como Herramienta Fundamental en el Diseño" at bounding box center [426, 255] width 39 height 334
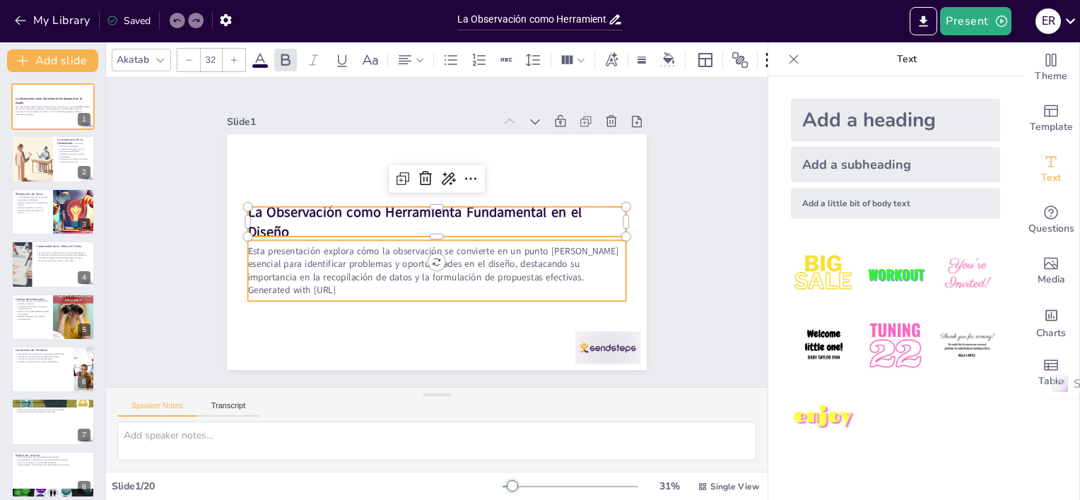
click at [366, 250] on p "Esta presentación explora cómo la observación se convierte en un punto [PERSON_…" at bounding box center [405, 229] width 78 height 379
click at [374, 209] on strong "La Observación como Herramienta Fundamental en el Diseño" at bounding box center [466, 218] width 184 height 308
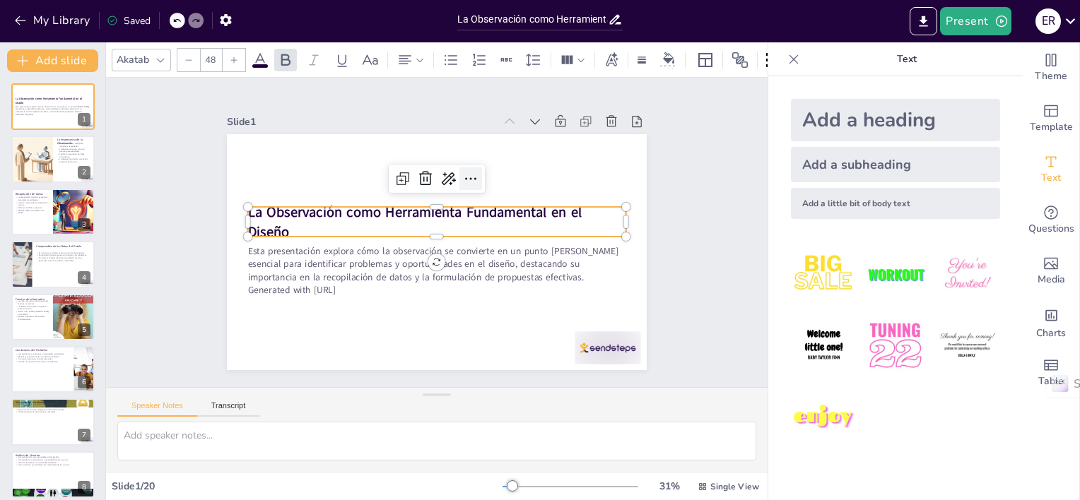
click at [478, 186] on icon at bounding box center [489, 197] width 23 height 23
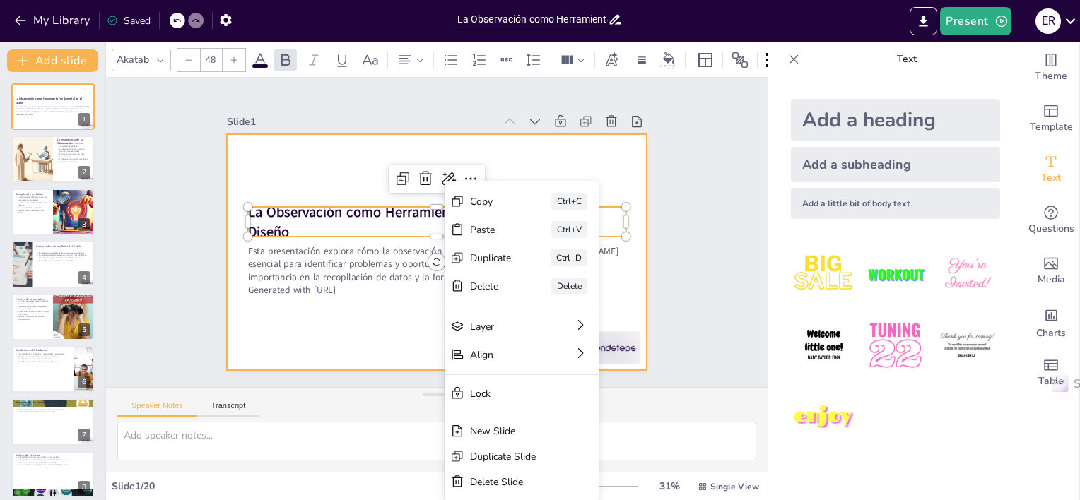
click at [319, 155] on div at bounding box center [430, 251] width 472 height 354
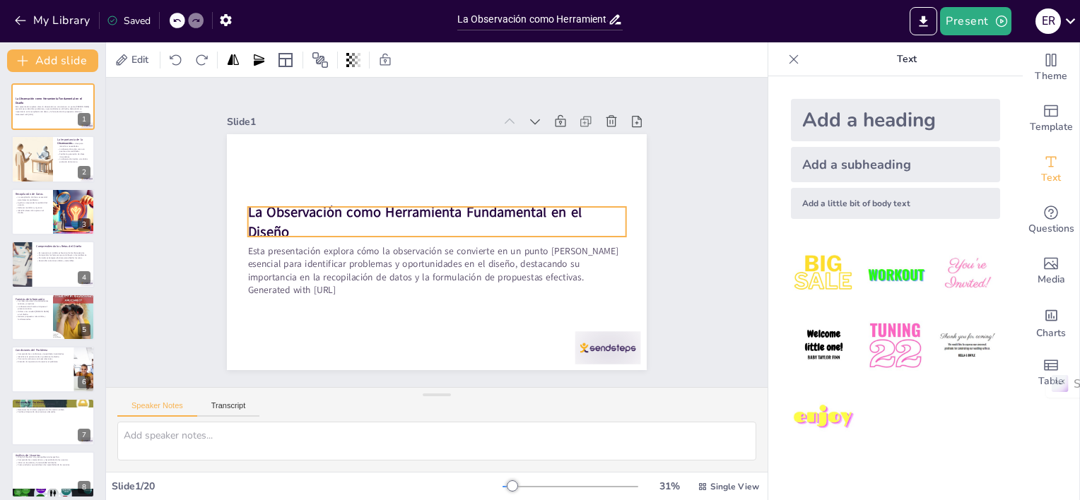
click at [351, 209] on strong "La Observación como Herramienta Fundamental en el Diseño" at bounding box center [465, 233] width 313 height 171
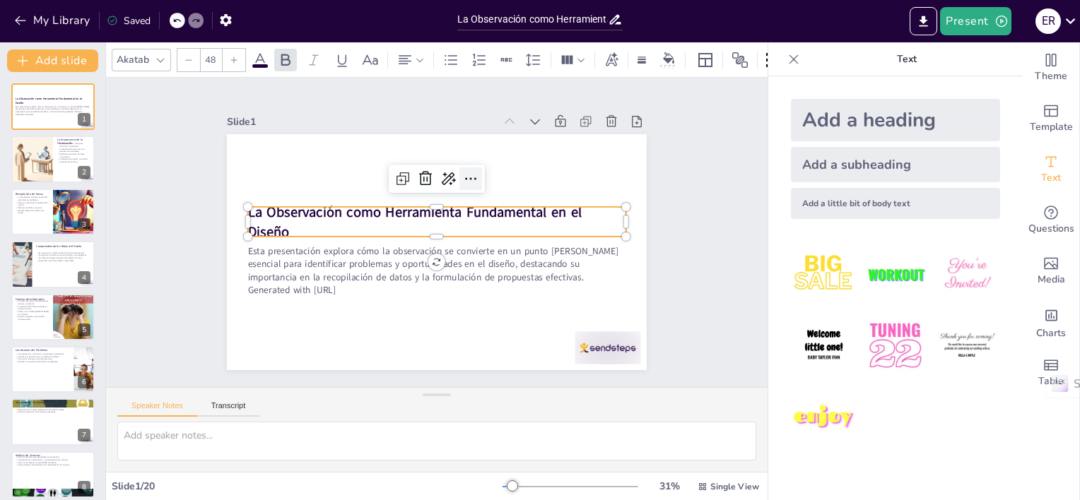
click at [481, 191] on icon at bounding box center [492, 202] width 23 height 23
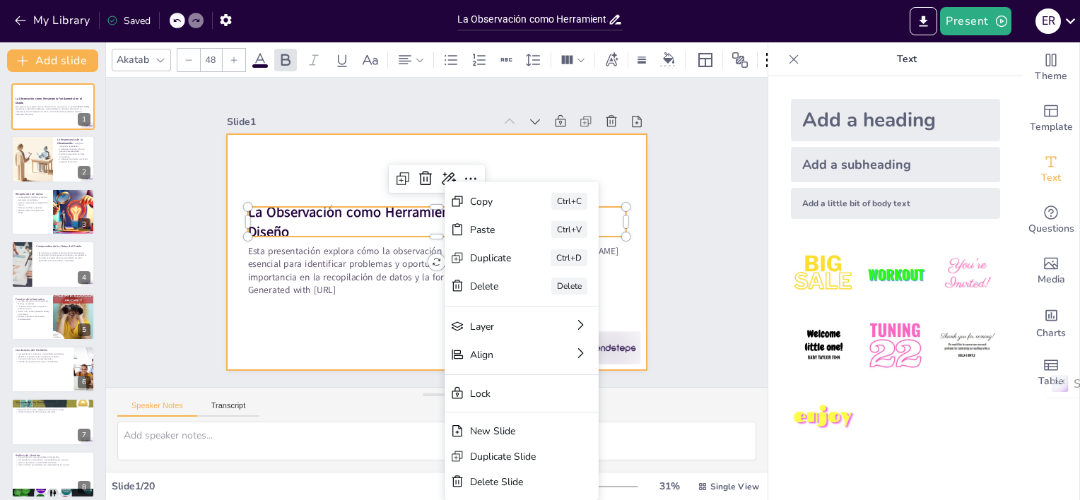
click at [322, 168] on div at bounding box center [422, 246] width 456 height 470
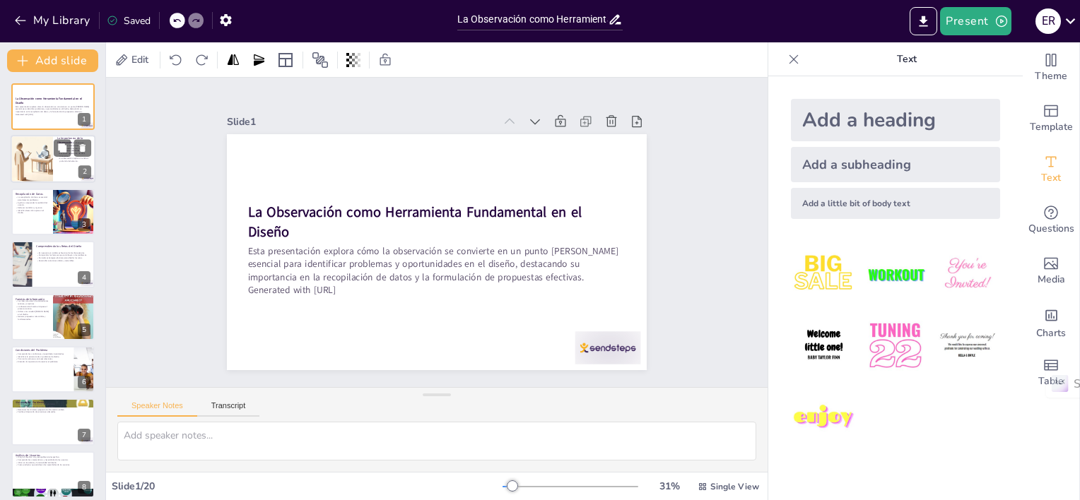
click at [31, 160] on div at bounding box center [32, 160] width 84 height 48
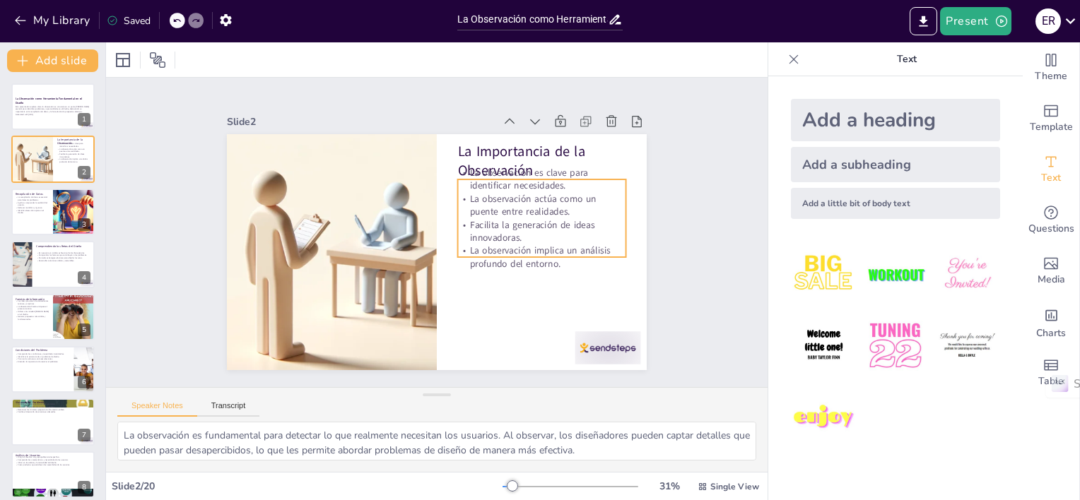
click at [524, 228] on p "Facilita la generación de ideas innovadoras." at bounding box center [533, 274] width 164 height 92
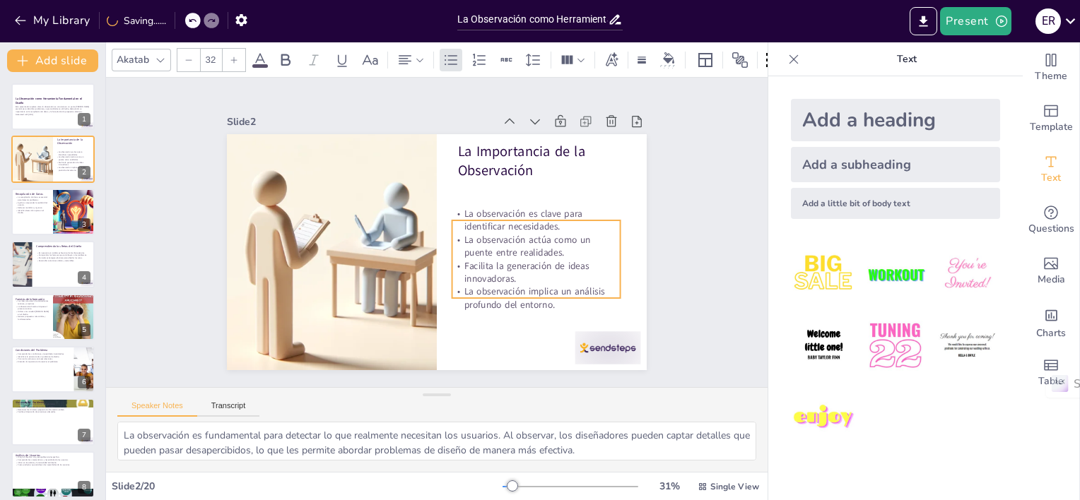
drag, startPoint x: 554, startPoint y: 242, endPoint x: 548, endPoint y: 283, distance: 41.4
click at [443, 283] on p "La observación implica un análisis profundo del entorno." at bounding box center [404, 347] width 77 height 167
click at [526, 153] on p "La Importancia de la Observación" at bounding box center [559, 197] width 172 height 89
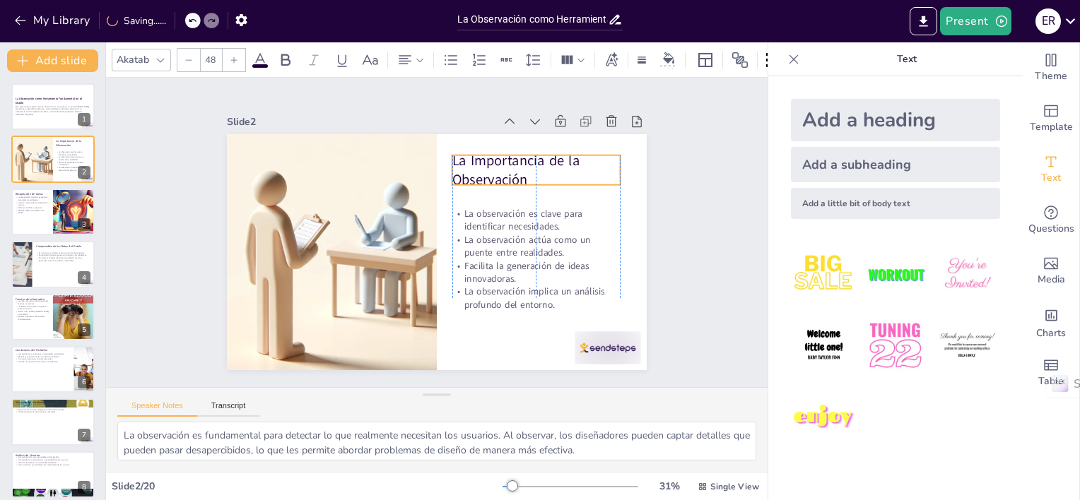
drag, startPoint x: 554, startPoint y: 158, endPoint x: 548, endPoint y: 167, distance: 11.2
click at [548, 170] on p "La Importancia de la Observación" at bounding box center [553, 229] width 165 height 118
click at [505, 170] on p "La Importancia de la Observación" at bounding box center [553, 229] width 165 height 118
click at [505, 164] on p "La Importancia de la Observación" at bounding box center [553, 216] width 170 height 104
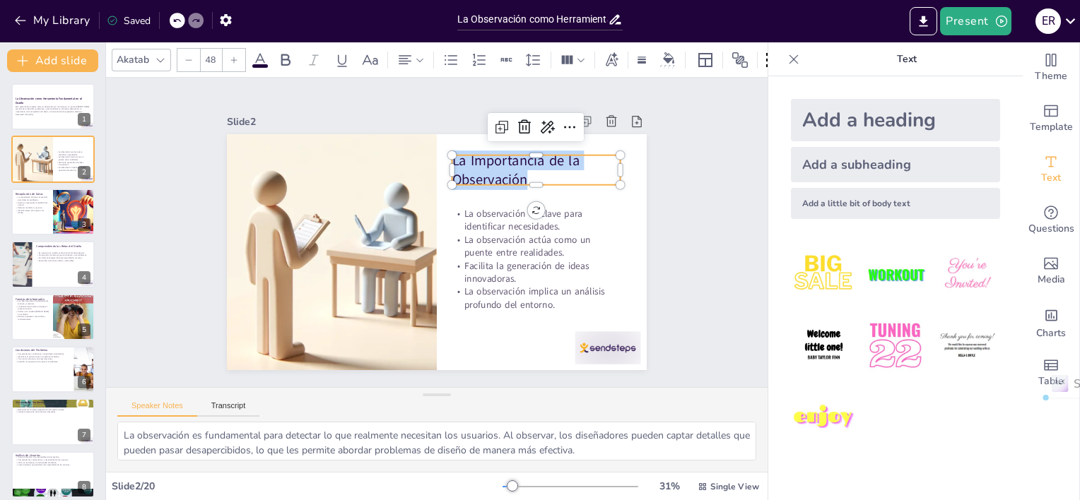
click at [505, 164] on p "La Importancia de la Observación" at bounding box center [552, 216] width 169 height 104
click at [284, 54] on icon at bounding box center [285, 60] width 9 height 12
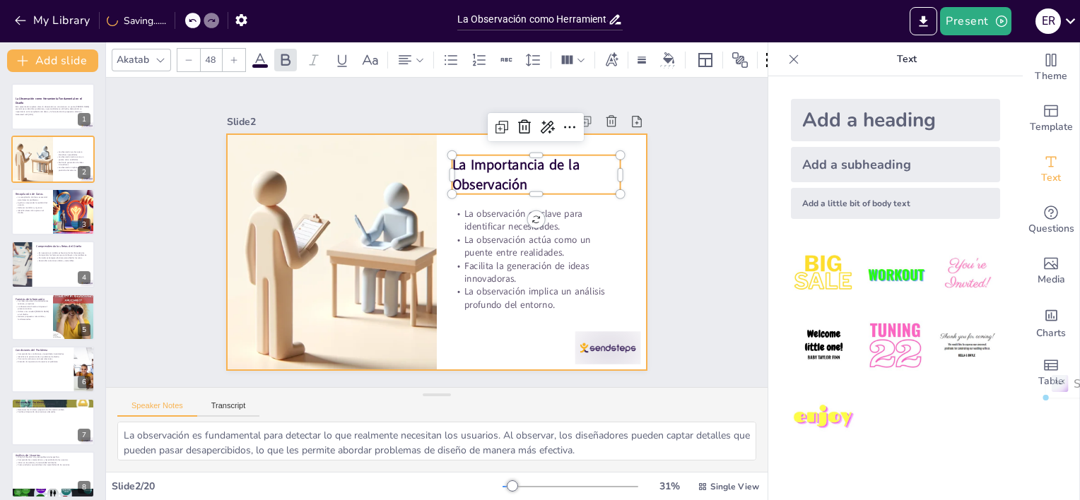
click at [620, 225] on div at bounding box center [434, 252] width 442 height 278
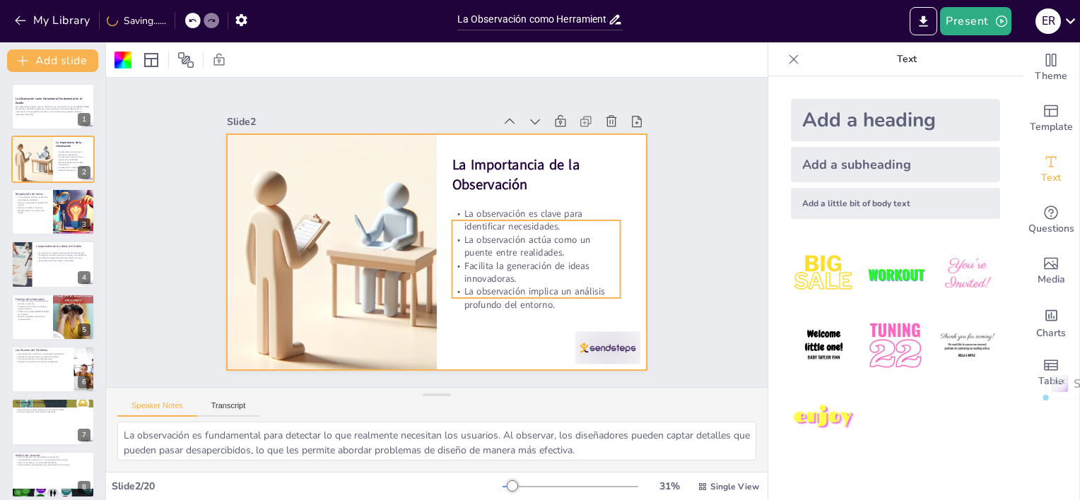
click at [506, 264] on p "Facilita la generación de ideas innovadoras." at bounding box center [493, 323] width 151 height 119
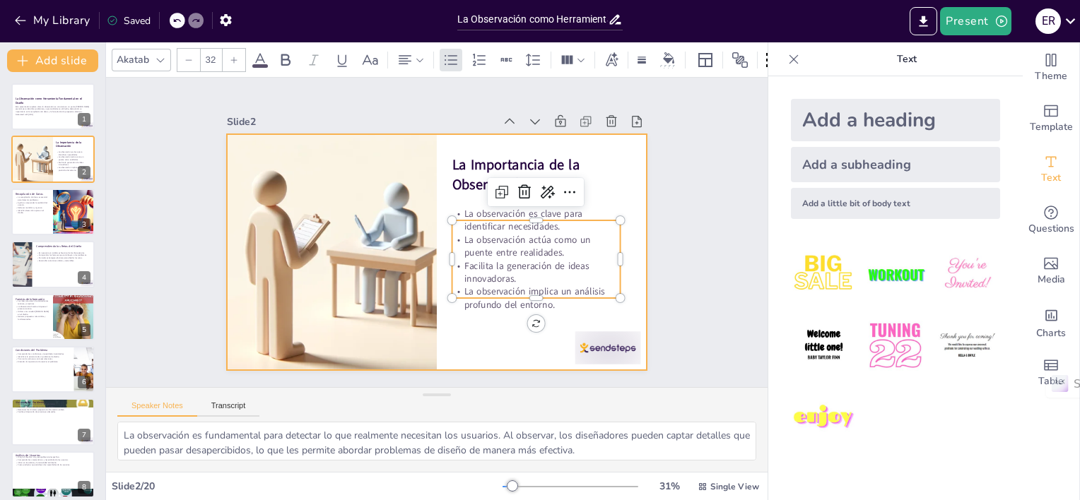
click at [488, 327] on div at bounding box center [426, 249] width 481 height 414
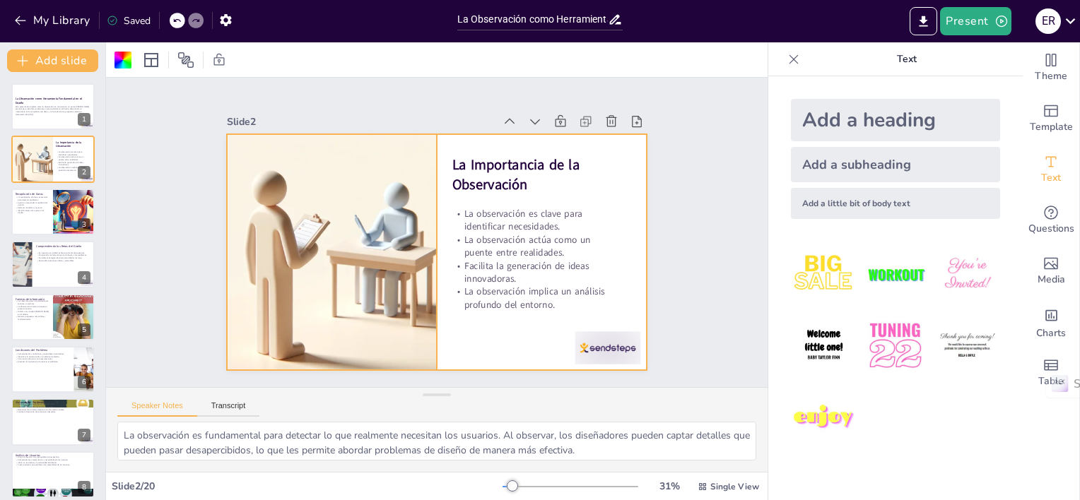
click at [359, 231] on div at bounding box center [330, 229] width 454 height 317
click at [475, 328] on div at bounding box center [437, 252] width 420 height 236
click at [36, 222] on div at bounding box center [53, 212] width 85 height 48
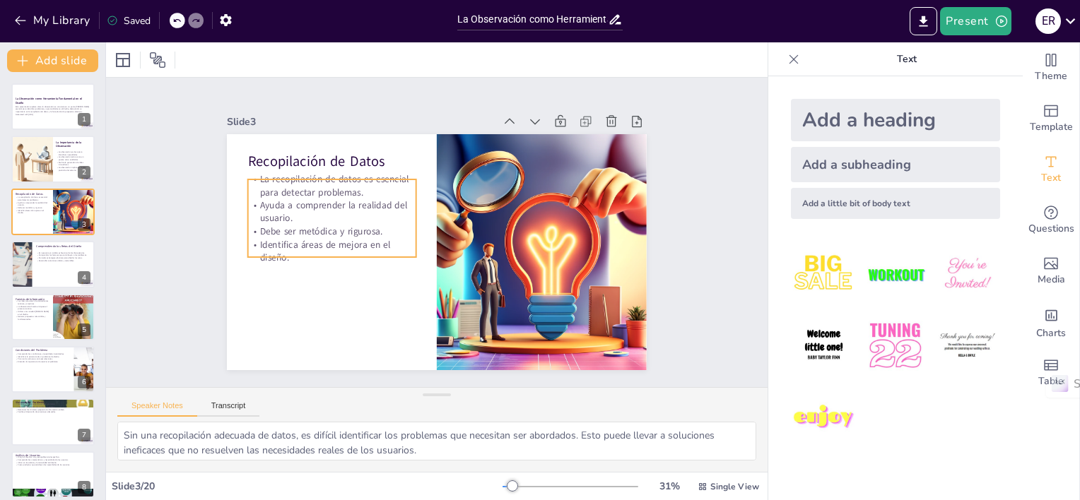
click at [349, 204] on p "Ayuda a comprender la realidad del usuario." at bounding box center [402, 131] width 107 height 158
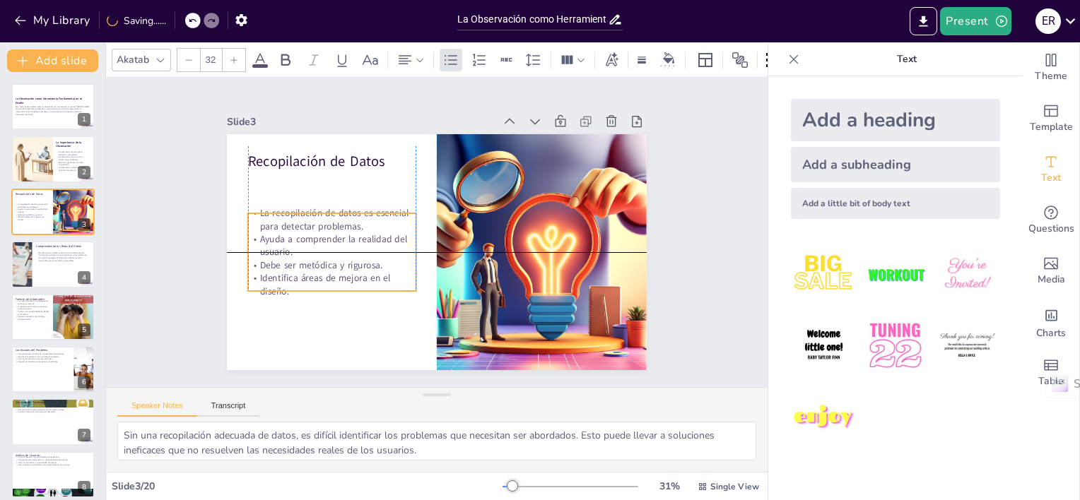
drag, startPoint x: 307, startPoint y: 215, endPoint x: 303, endPoint y: 247, distance: 32.0
click at [303, 238] on p "Ayuda a comprender la realidad del usuario." at bounding box center [349, 172] width 142 height 131
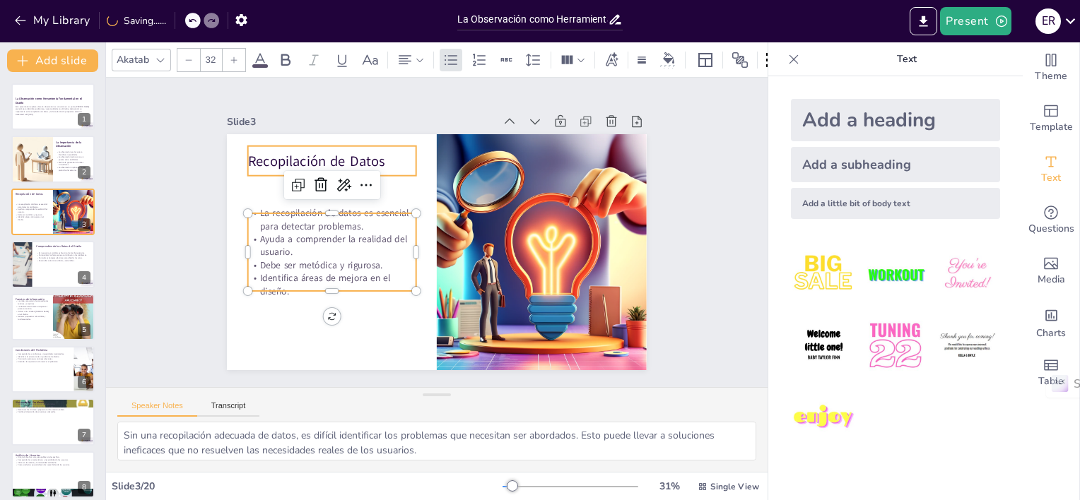
click at [338, 162] on p "Recopilación de Datos" at bounding box center [407, 109] width 138 height 127
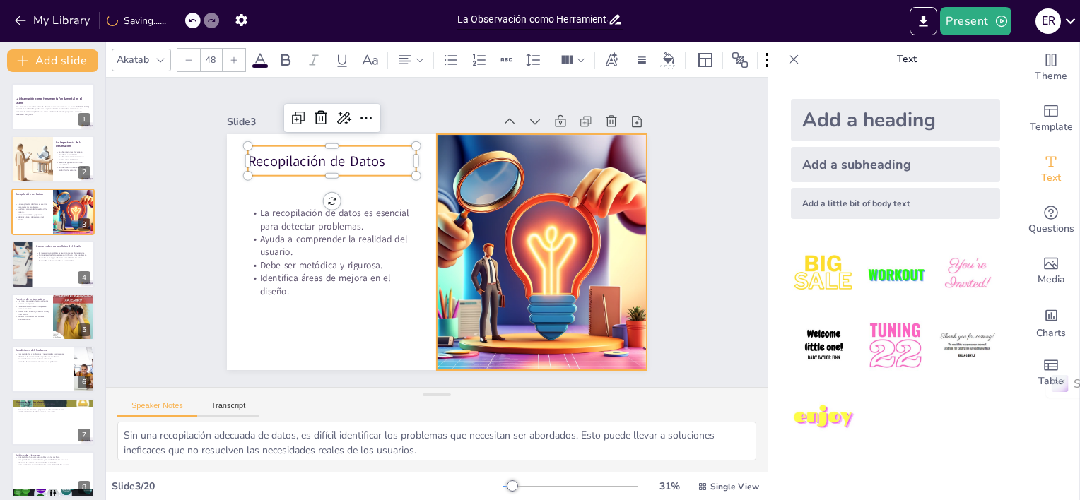
click at [534, 240] on div at bounding box center [509, 310] width 473 height 434
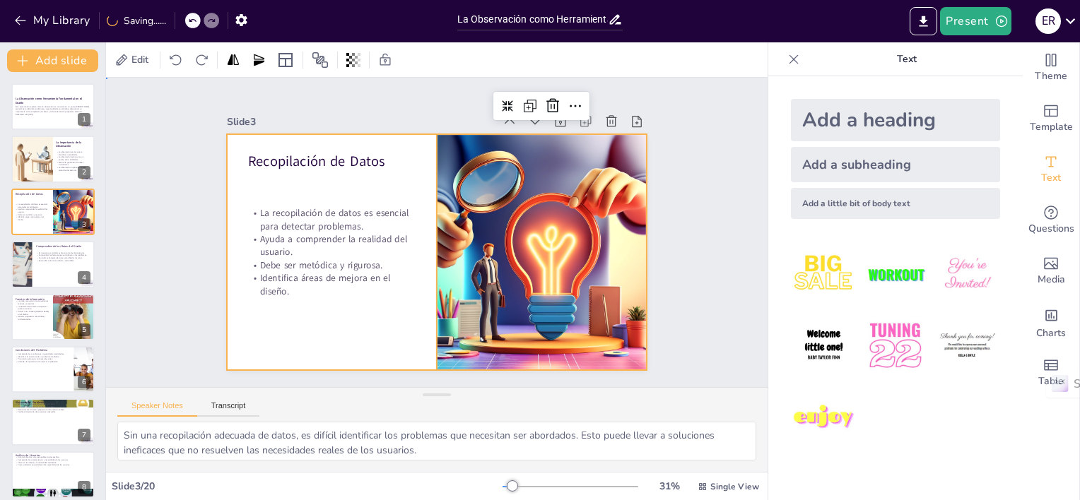
click at [325, 319] on div at bounding box center [425, 248] width 478 height 437
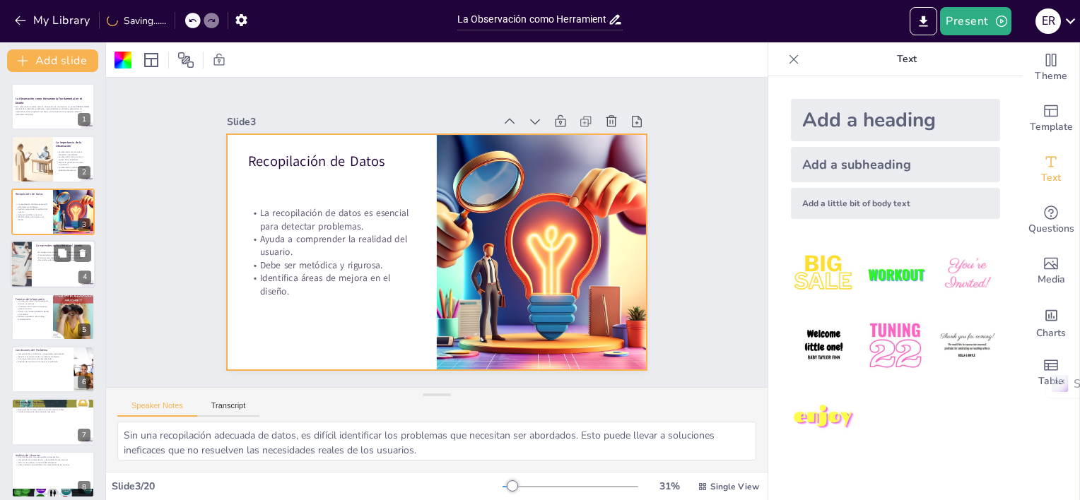
click at [54, 266] on div at bounding box center [53, 264] width 85 height 48
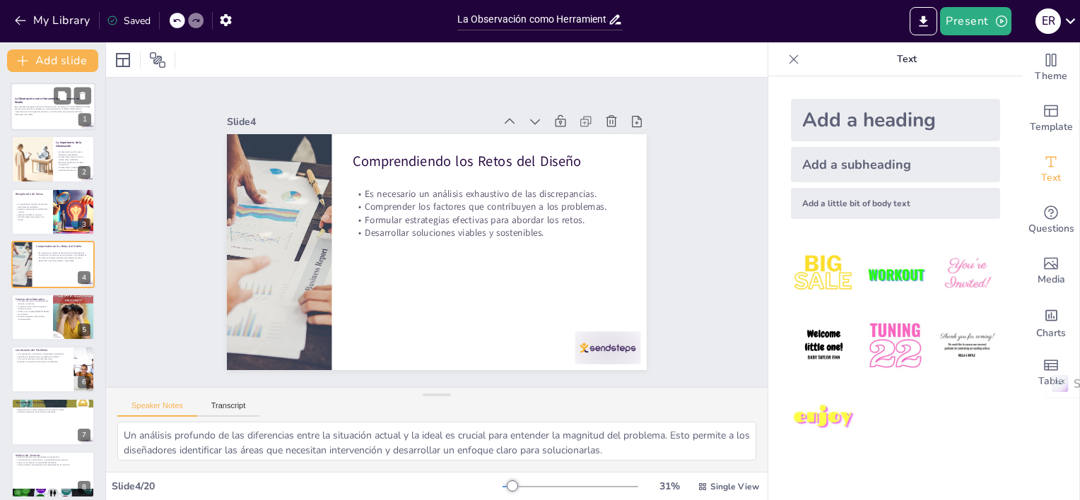
click at [38, 115] on p "Generated with [URL]" at bounding box center [53, 114] width 76 height 3
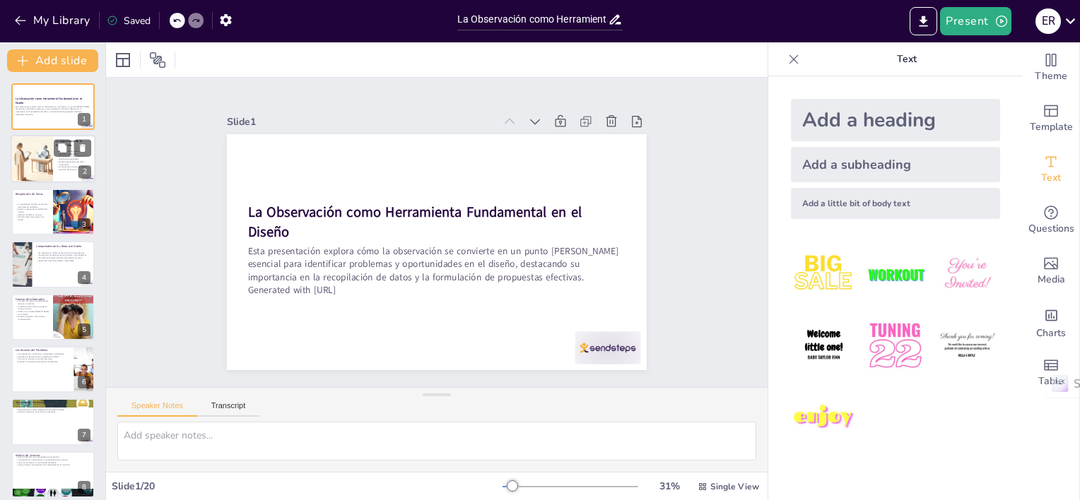
click at [37, 168] on div at bounding box center [32, 160] width 84 height 48
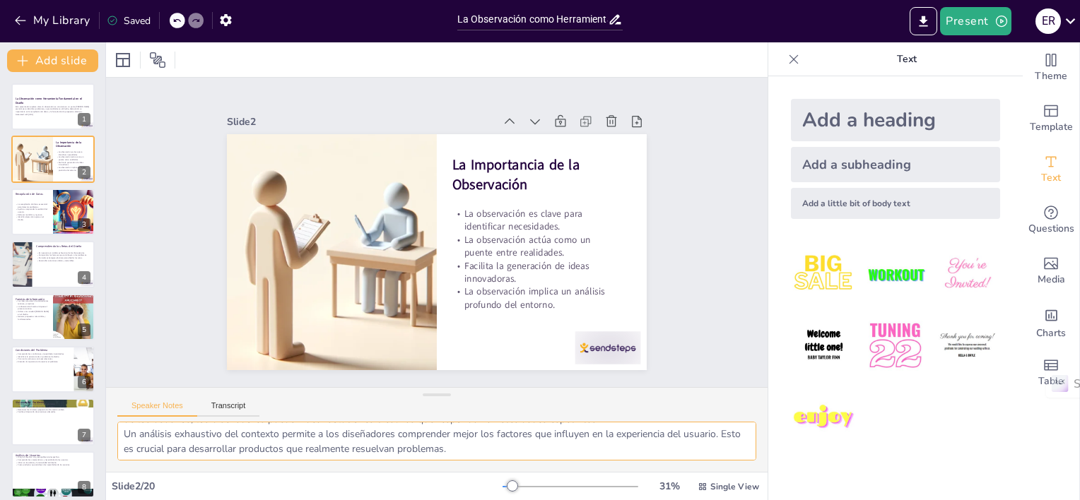
scroll to position [92, 0]
click at [334, 444] on textarea "La observación es fundamental para detectar lo que realmente necesitan los usua…" at bounding box center [436, 441] width 639 height 39
click at [38, 212] on p "Ayuda a comprender la realidad del usuario." at bounding box center [32, 210] width 34 height 5
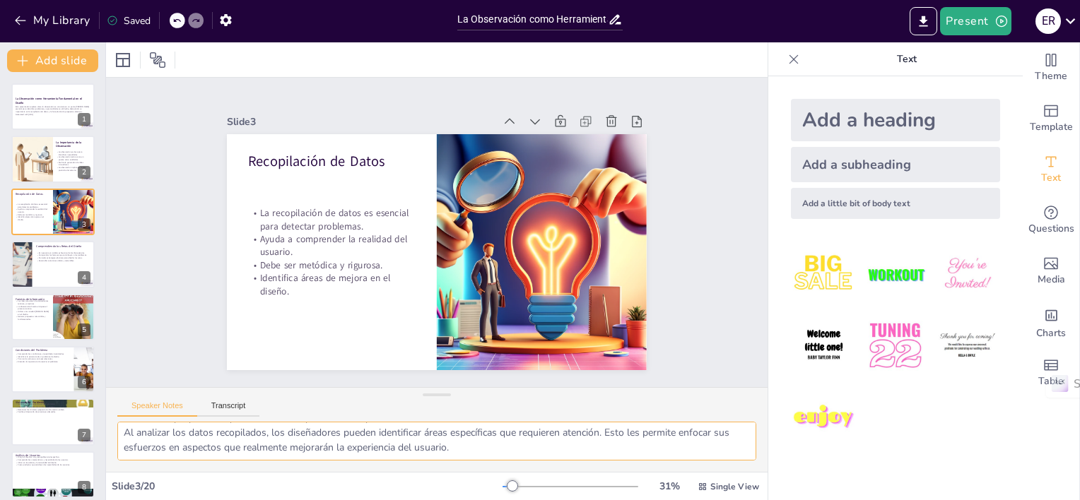
click at [161, 440] on textarea "Sin una recopilación adecuada de datos, es difícil identificar los problemas qu…" at bounding box center [436, 441] width 639 height 39
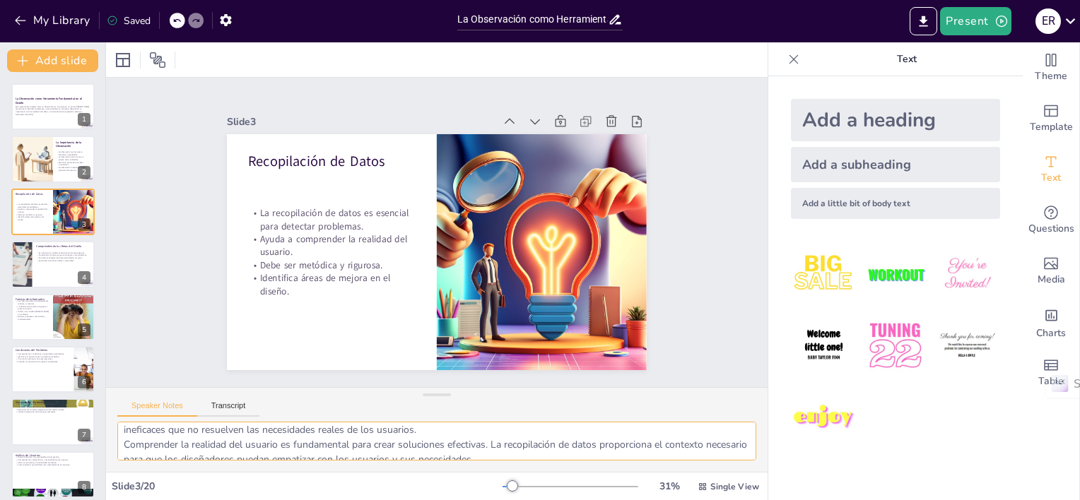
scroll to position [6, 0]
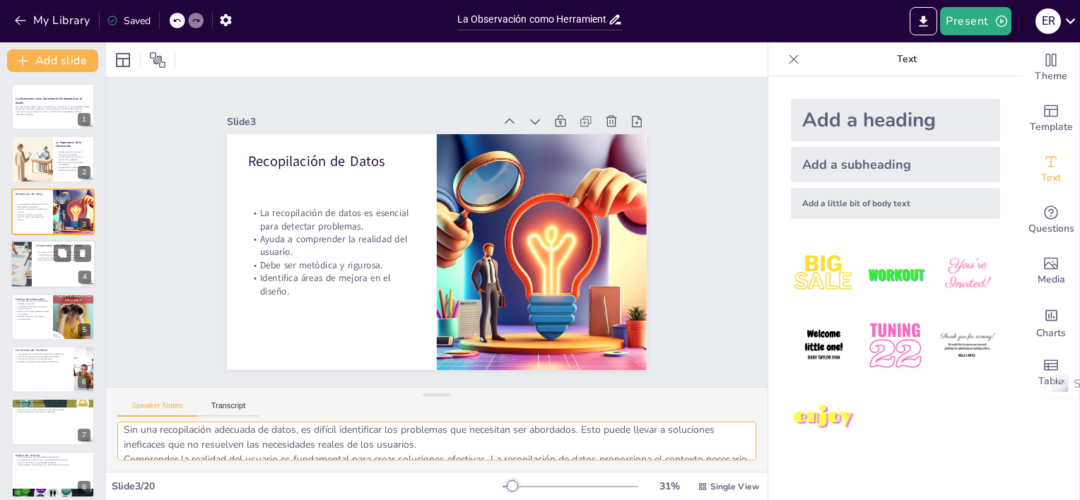
click at [37, 259] on p "Desarrollar soluciones viables y sostenibles." at bounding box center [63, 260] width 55 height 3
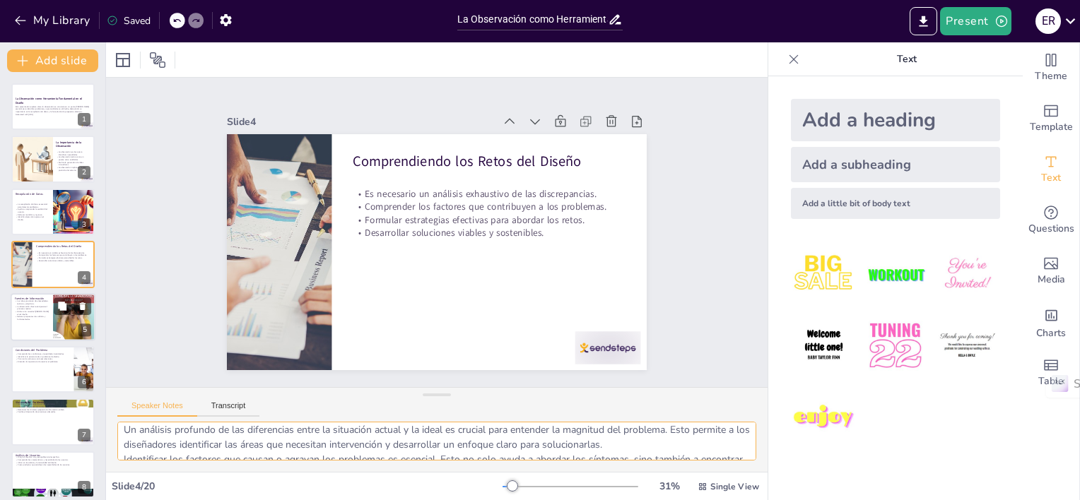
click at [37, 319] on p "Generar propuestas más sólidas y fundamentadas." at bounding box center [32, 317] width 34 height 5
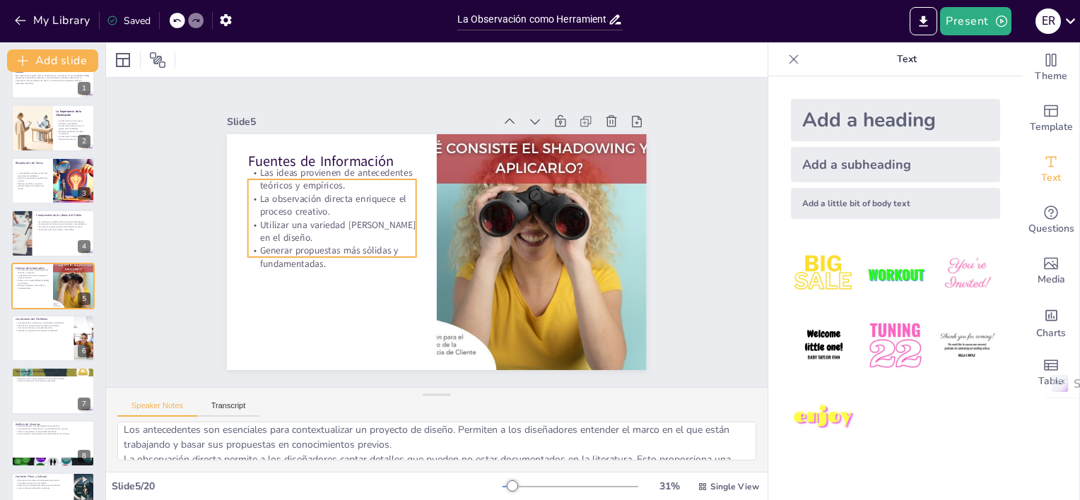
click at [303, 228] on p "Utilizar una variedad [PERSON_NAME] en el diseño." at bounding box center [337, 198] width 167 height 77
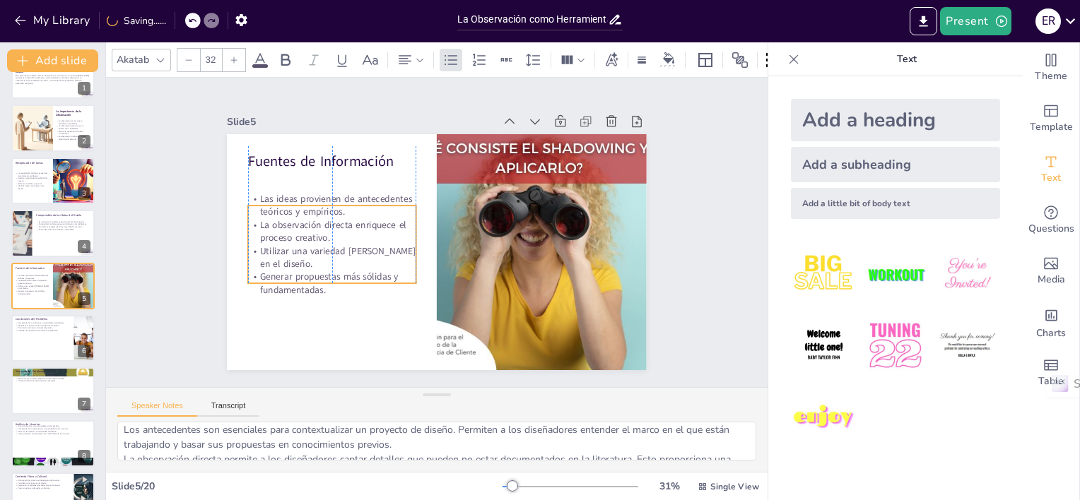
drag, startPoint x: 303, startPoint y: 223, endPoint x: 302, endPoint y: 249, distance: 26.2
click at [302, 249] on p "Utilizar una variedad [PERSON_NAME] en el diseño." at bounding box center [331, 213] width 164 height 92
click at [27, 341] on div at bounding box center [53, 338] width 85 height 48
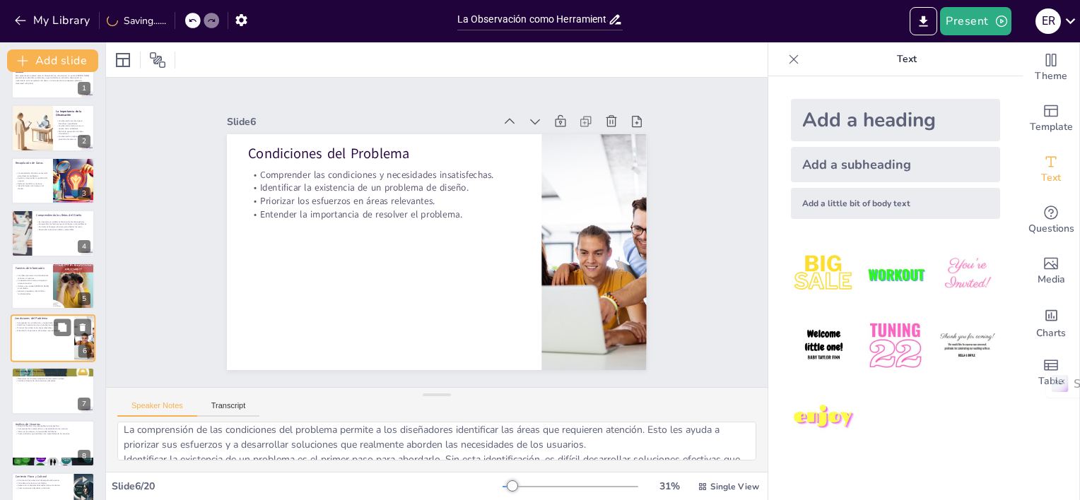
scroll to position [83, 0]
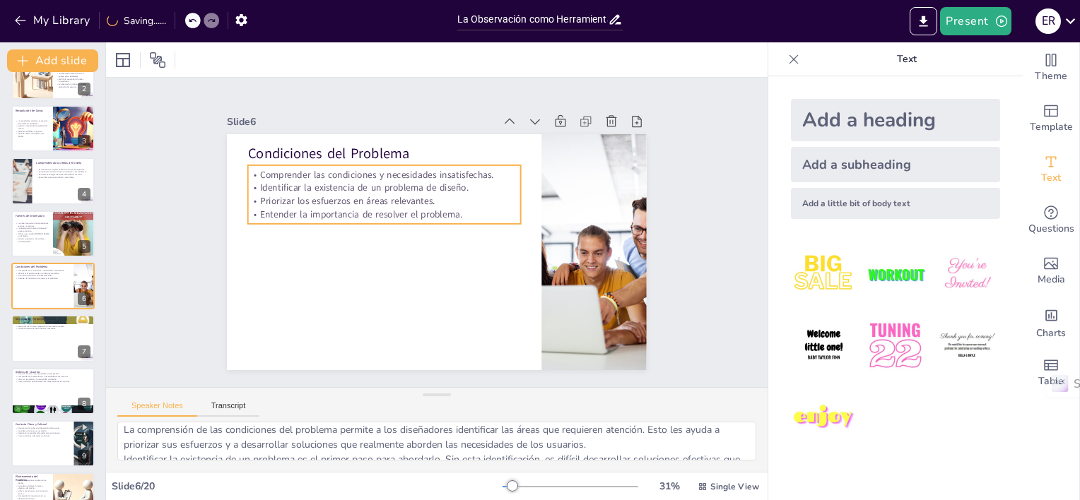
click at [311, 198] on p "Priorizar los esfuerzos en áreas relevantes." at bounding box center [401, 182] width 254 height 123
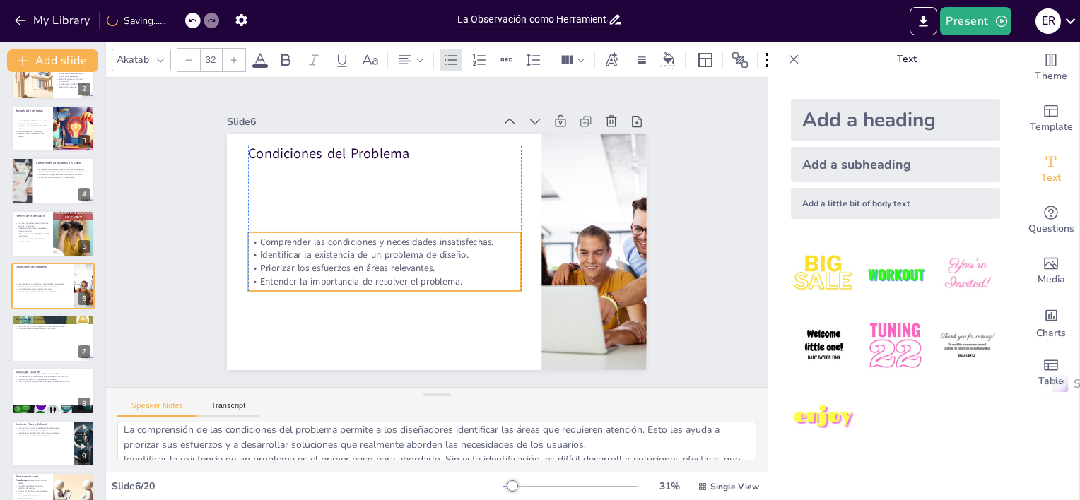
drag, startPoint x: 336, startPoint y: 193, endPoint x: 339, endPoint y: 260, distance: 67.2
click at [339, 260] on p "Priorizar los esfuerzos en áreas relevantes." at bounding box center [376, 250] width 264 height 97
click at [34, 348] on div at bounding box center [53, 339] width 85 height 48
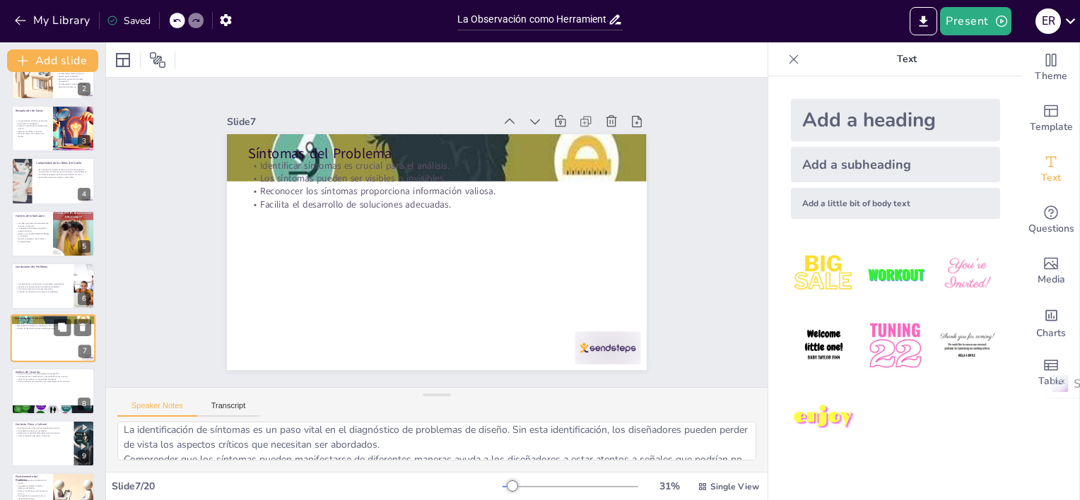
scroll to position [136, 0]
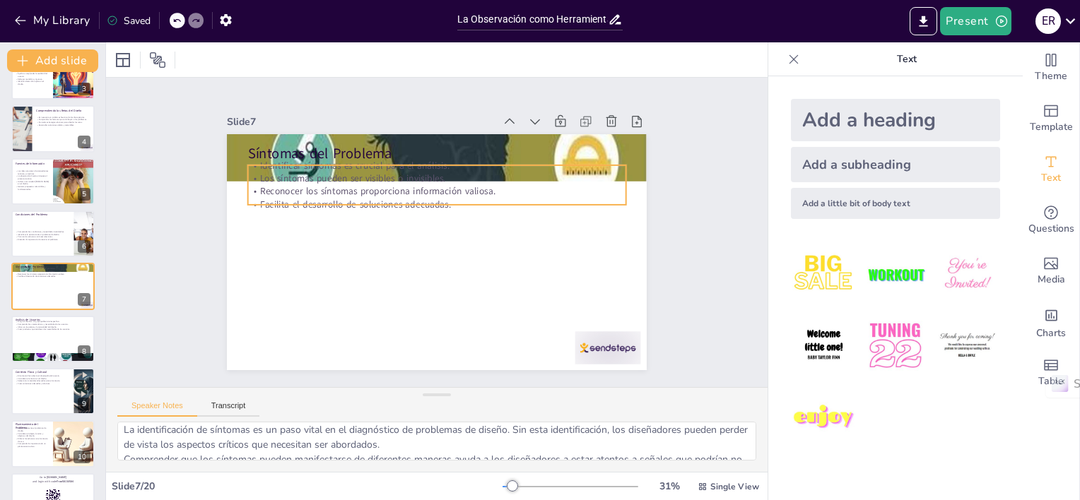
click at [314, 187] on p "Reconocer los síntomas proporciona información valiosa." at bounding box center [449, 193] width 363 height 129
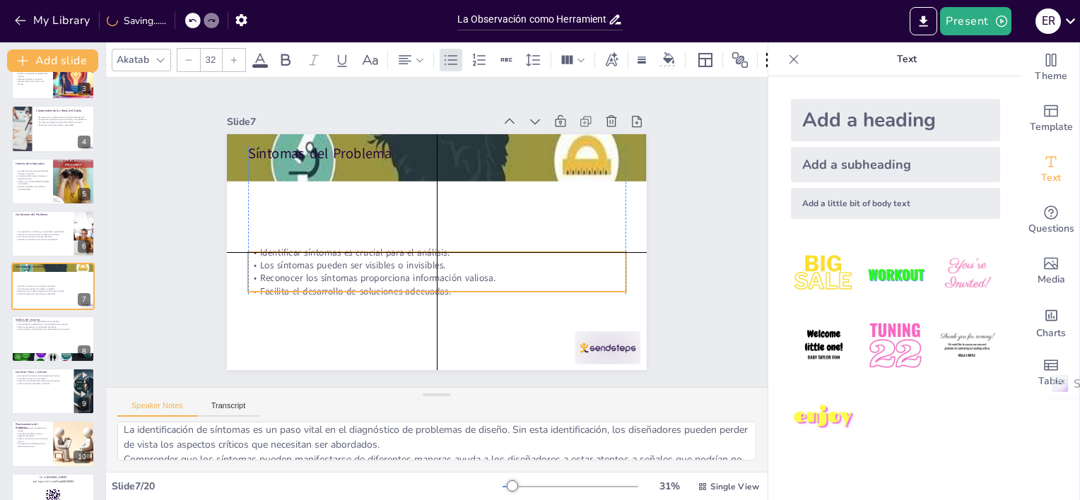
drag, startPoint x: 328, startPoint y: 181, endPoint x: 327, endPoint y: 271, distance: 89.7
click at [327, 271] on p "Reconocer los síntomas proporciona información valiosa." at bounding box center [414, 272] width 334 height 200
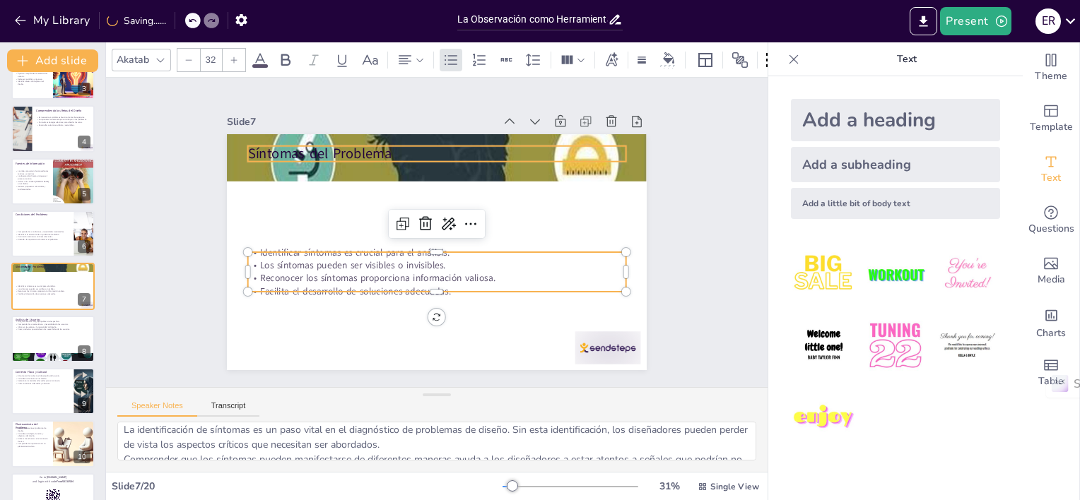
click at [318, 148] on p "Síntomas del Problema" at bounding box center [460, 157] width 365 height 135
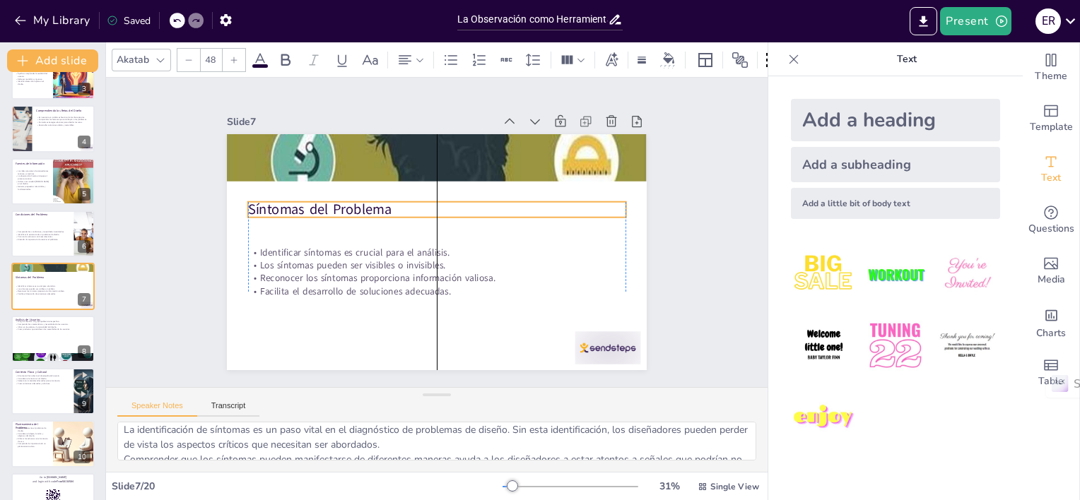
drag, startPoint x: 319, startPoint y: 147, endPoint x: 324, endPoint y: 203, distance: 56.0
click at [324, 203] on p "Síntomas del Problema" at bounding box center [445, 212] width 353 height 172
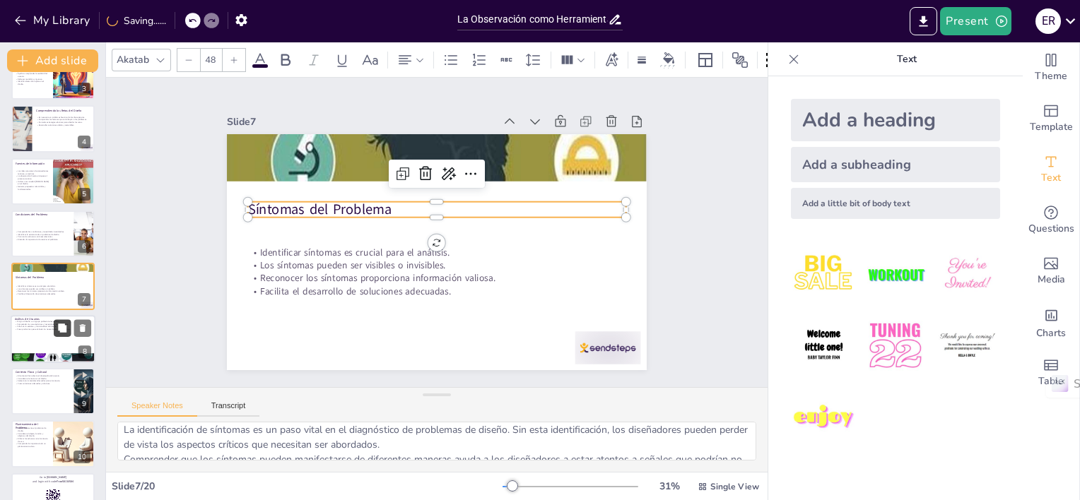
click at [57, 332] on button at bounding box center [62, 327] width 17 height 17
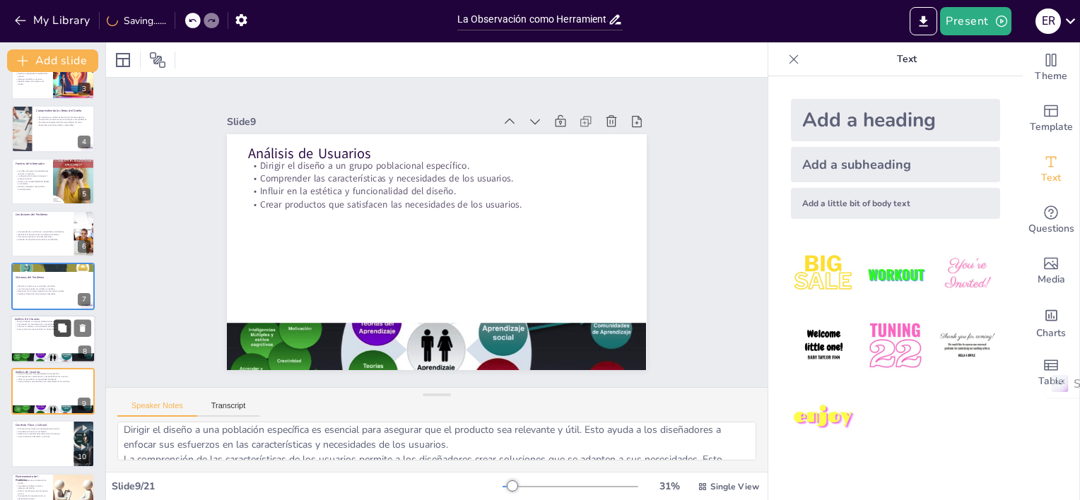
scroll to position [240, 0]
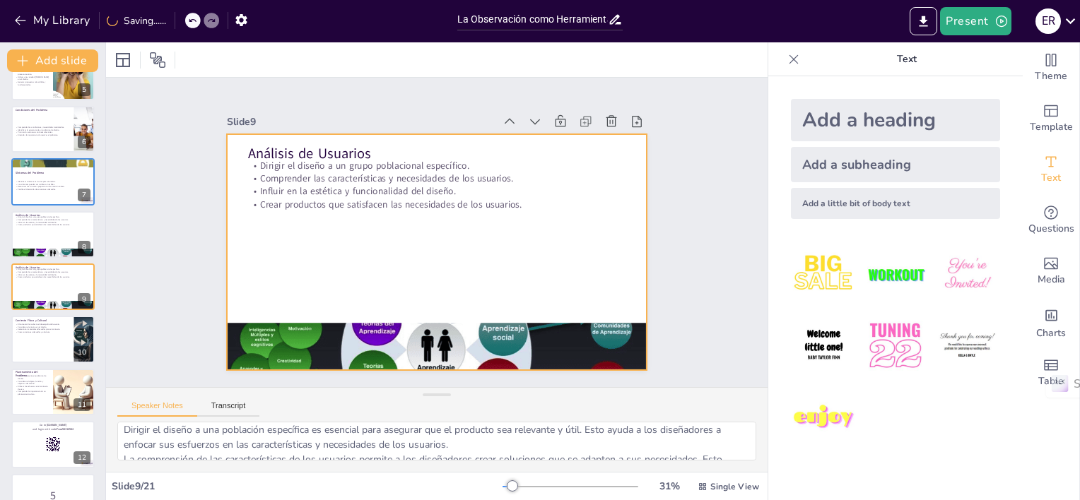
click at [366, 206] on div at bounding box center [430, 251] width 472 height 354
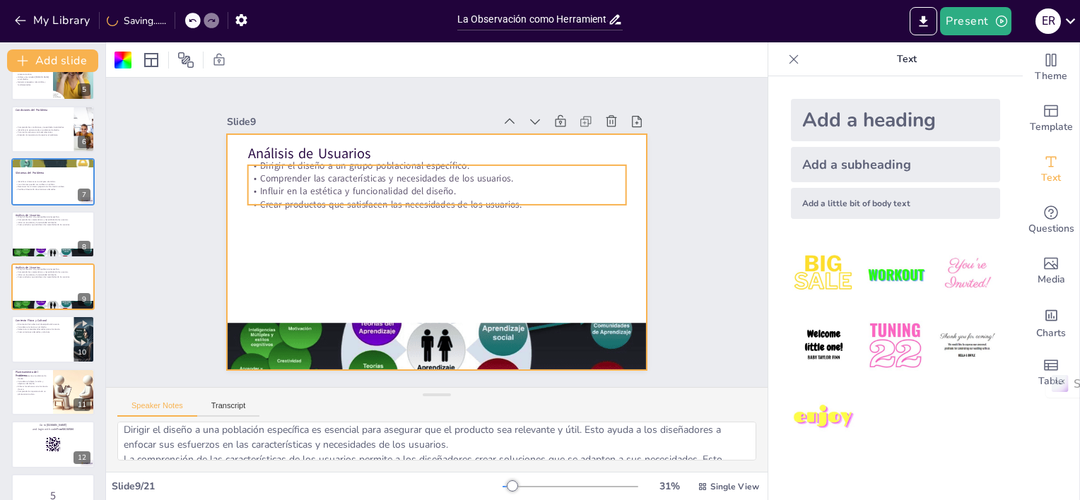
click at [384, 172] on p "Comprender las características y necesidades de los usuarios." at bounding box center [484, 206] width 200 height 334
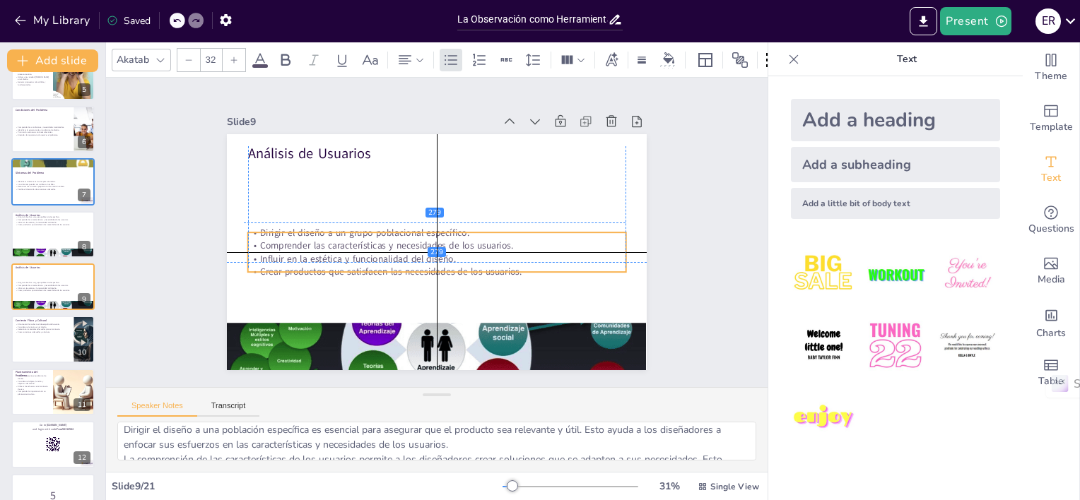
drag, startPoint x: 370, startPoint y: 172, endPoint x: 366, endPoint y: 235, distance: 63.0
click at [366, 235] on p "Comprender las características y necesidades de los usuarios." at bounding box center [434, 245] width 372 height 91
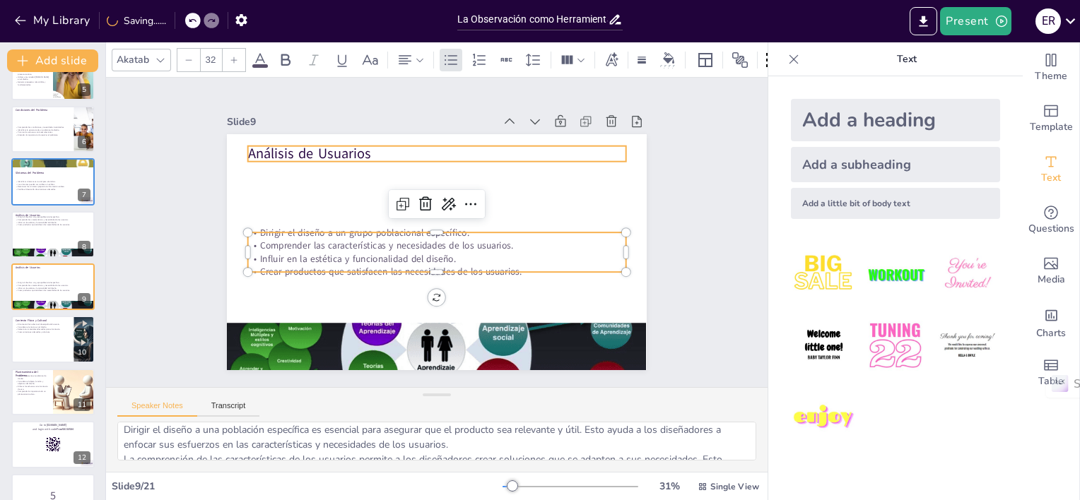
click at [319, 151] on p "Análisis de Usuarios" at bounding box center [460, 158] width 365 height 136
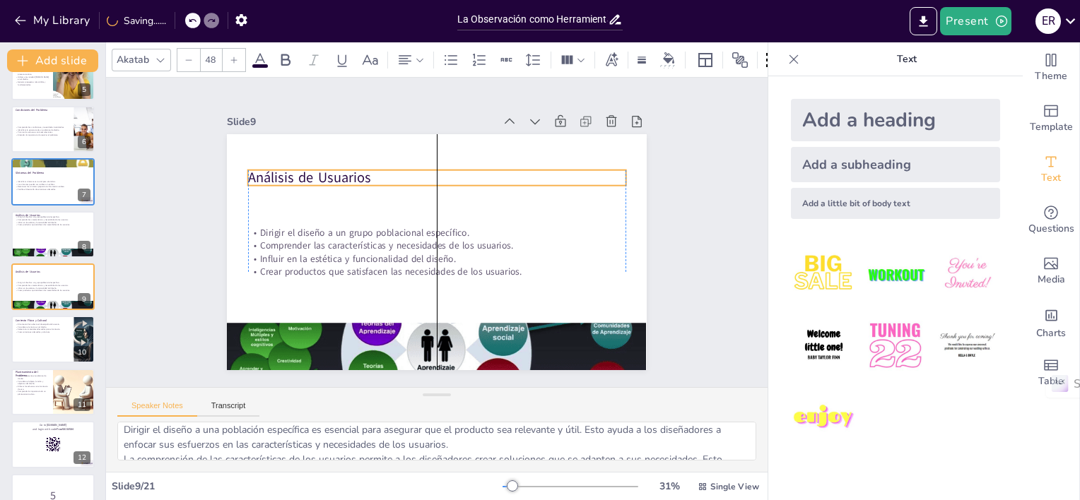
drag, startPoint x: 319, startPoint y: 150, endPoint x: 317, endPoint y: 174, distance: 24.1
click at [317, 174] on p "Análisis de Usuarios" at bounding box center [459, 183] width 353 height 172
click at [28, 221] on p "Influir en la estética y funcionalidad del diseño." at bounding box center [53, 222] width 76 height 3
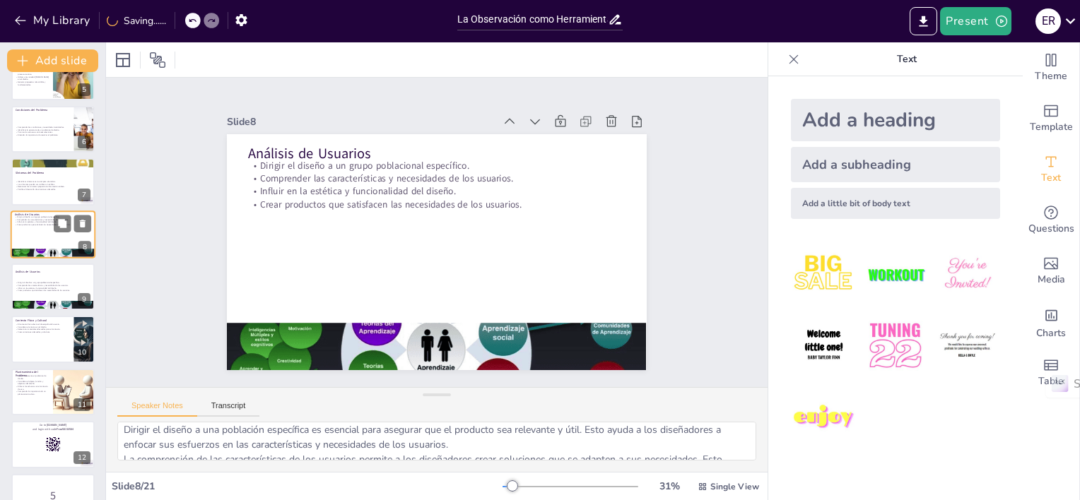
scroll to position [189, 0]
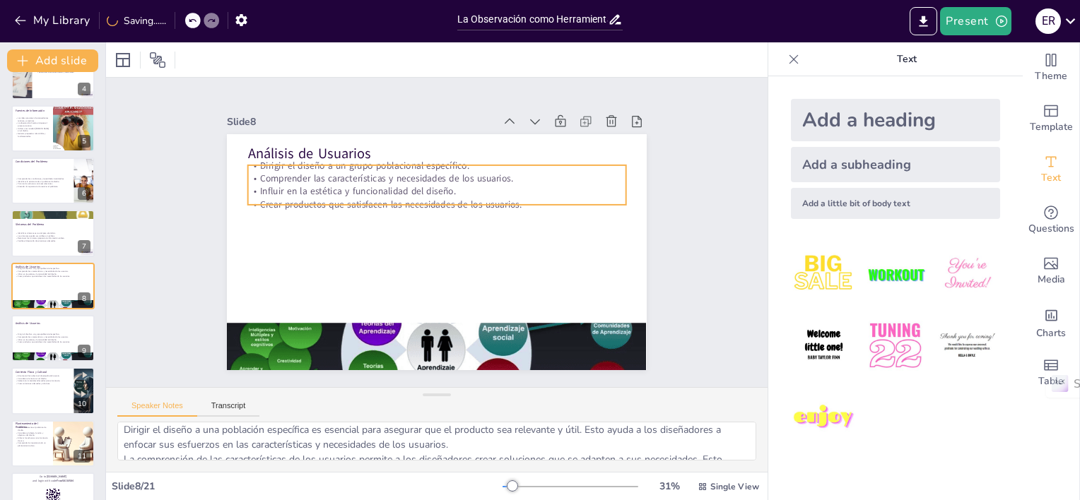
click at [375, 158] on div "Análisis de Usuarios Dirigir el diseño a un grupo poblacional específico. Compr…" at bounding box center [428, 250] width 479 height 387
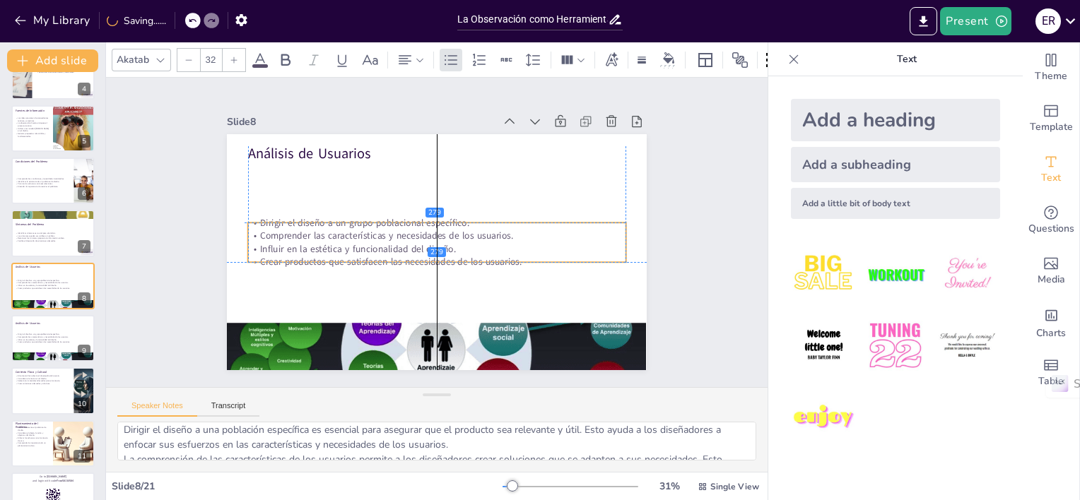
drag, startPoint x: 370, startPoint y: 173, endPoint x: 367, endPoint y: 231, distance: 58.1
click at [367, 231] on p "Comprender las características y necesidades de los usuarios." at bounding box center [435, 235] width 363 height 129
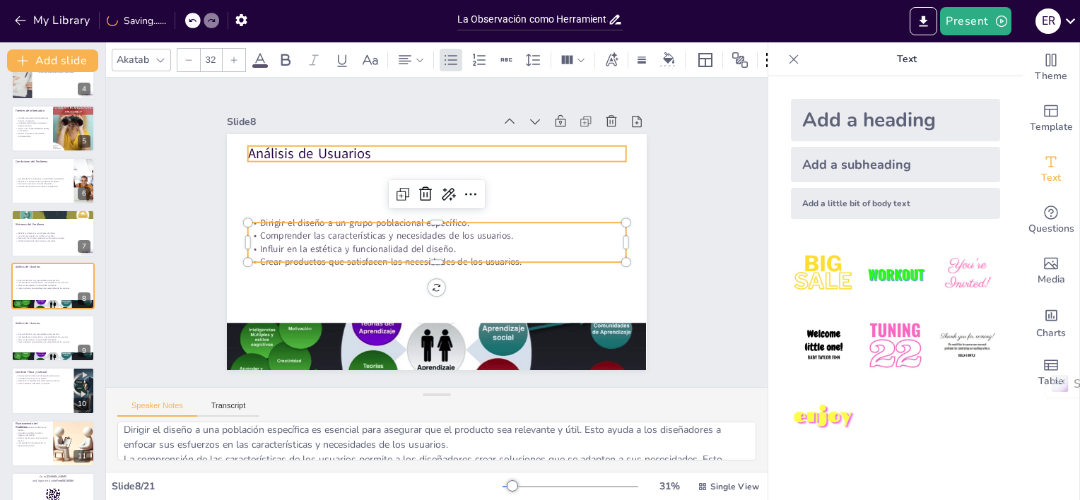
click at [320, 138] on div "Análisis de Usuarios Dirigir el diseño a un grupo poblacional específico. Compr…" at bounding box center [425, 248] width 478 height 437
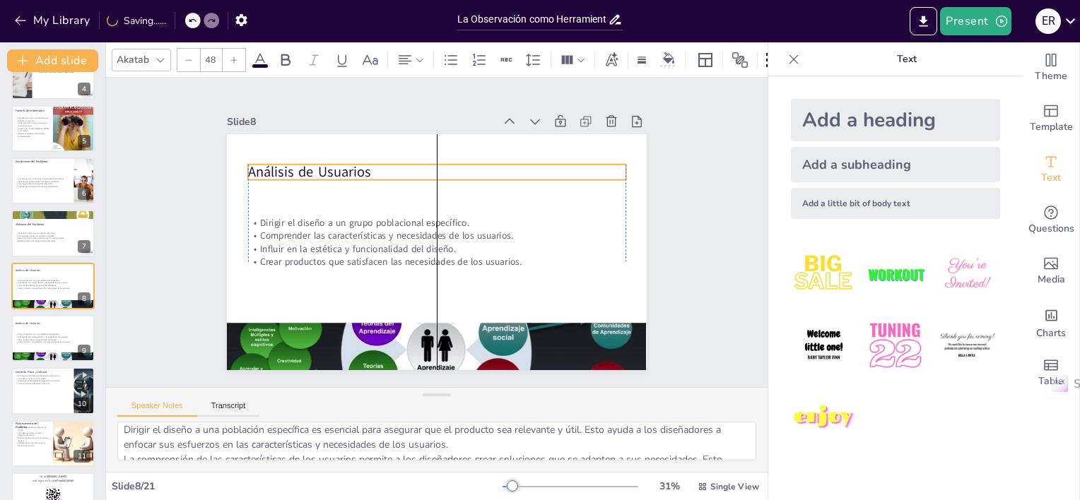
drag, startPoint x: 320, startPoint y: 145, endPoint x: 322, endPoint y: 163, distance: 18.5
click at [322, 163] on p "Análisis de Usuarios" at bounding box center [466, 181] width 337 height 206
click at [44, 259] on div "La Observación como Herramienta Fundamental en el Diseño Esta presentación expl…" at bounding box center [52, 444] width 105 height 1098
click at [41, 260] on div "La Observación como Herramienta Fundamental en el Diseño Esta presentación expl…" at bounding box center [52, 444] width 105 height 1098
click at [29, 313] on div "La Observación como Herramienta Fundamental en el Diseño Esta presentación expl…" at bounding box center [52, 444] width 105 height 1098
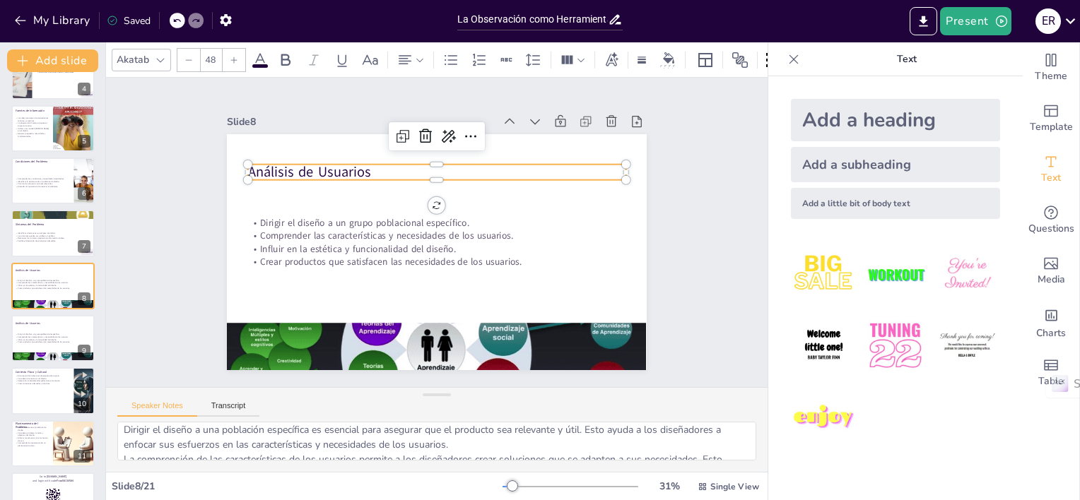
scroll to position [0, 0]
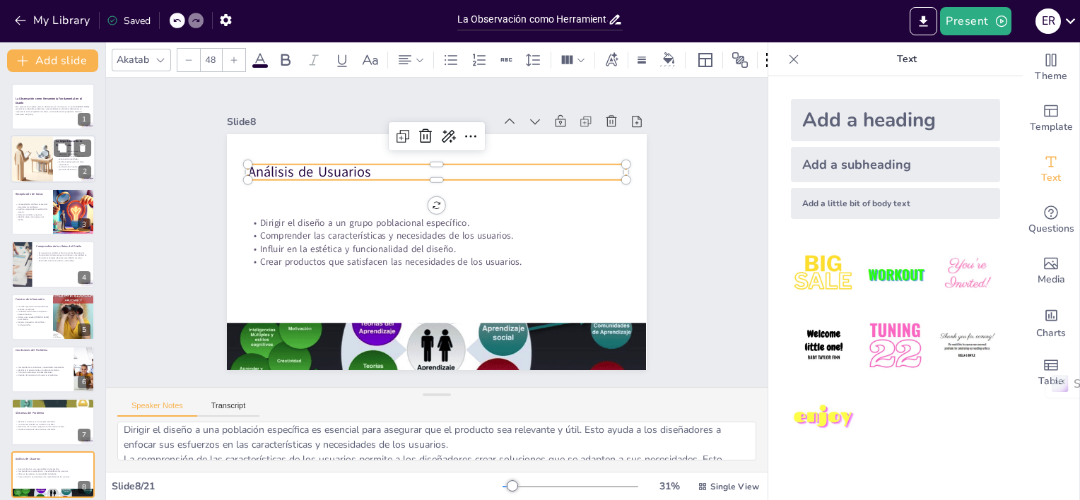
click at [34, 158] on div at bounding box center [32, 160] width 84 height 48
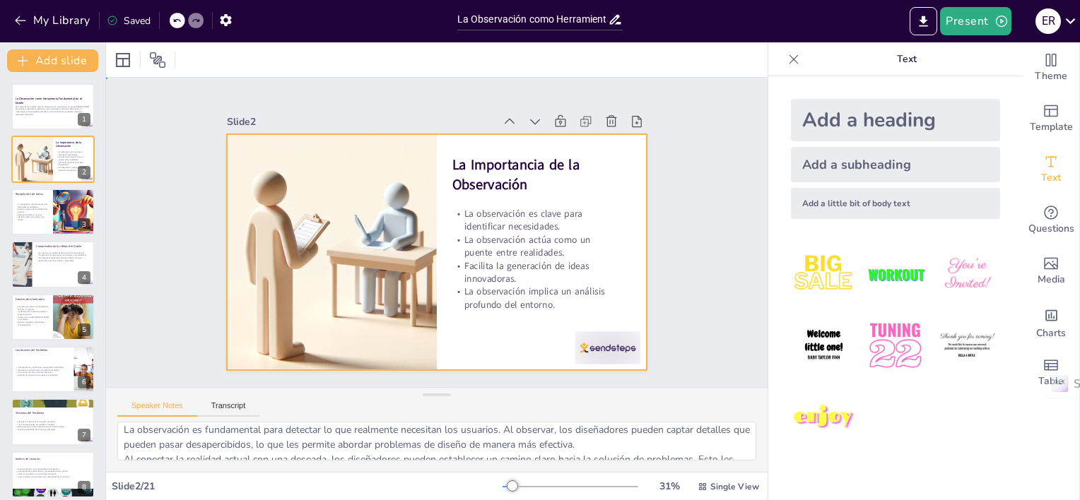
click at [625, 160] on div at bounding box center [420, 221] width 437 height 478
click at [592, 190] on icon at bounding box center [599, 198] width 15 height 16
click at [565, 128] on icon at bounding box center [571, 134] width 12 height 13
click at [27, 260] on div at bounding box center [21, 264] width 72 height 48
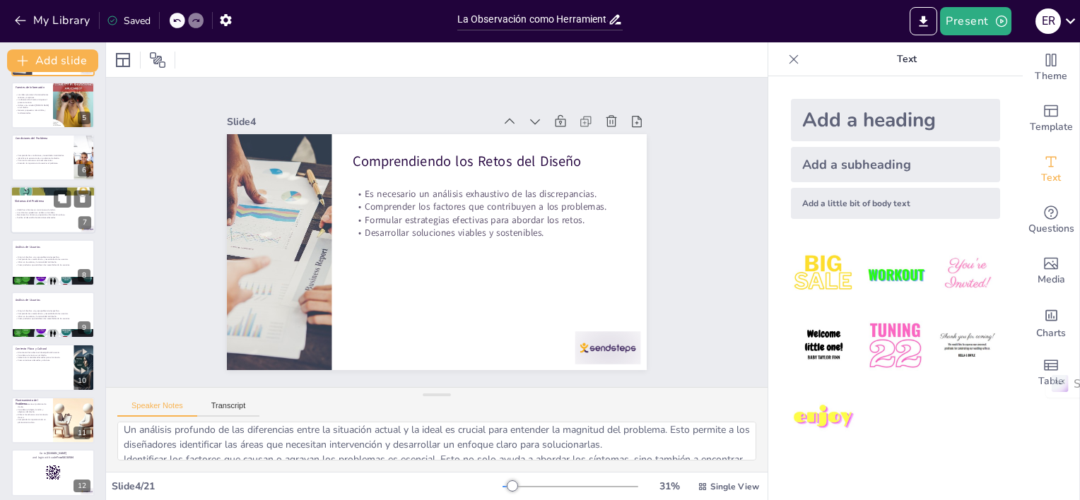
click at [32, 215] on p "Reconocer los síntomas proporciona información valiosa." at bounding box center [53, 215] width 76 height 3
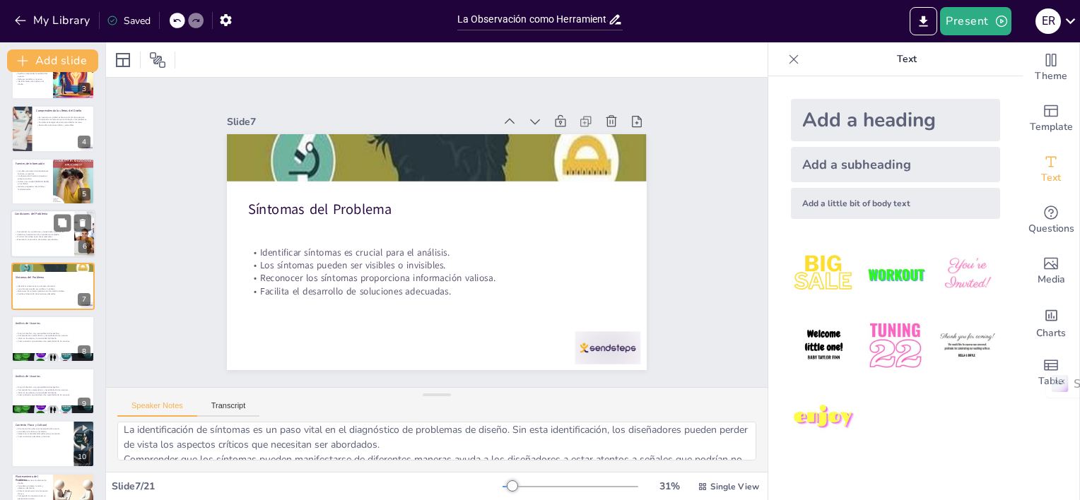
click at [35, 221] on div at bounding box center [53, 234] width 85 height 48
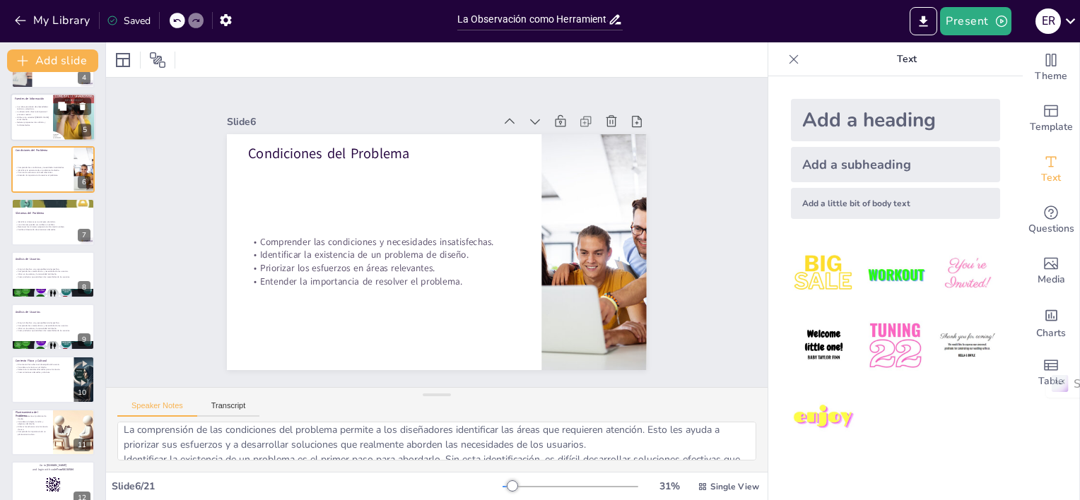
scroll to position [225, 0]
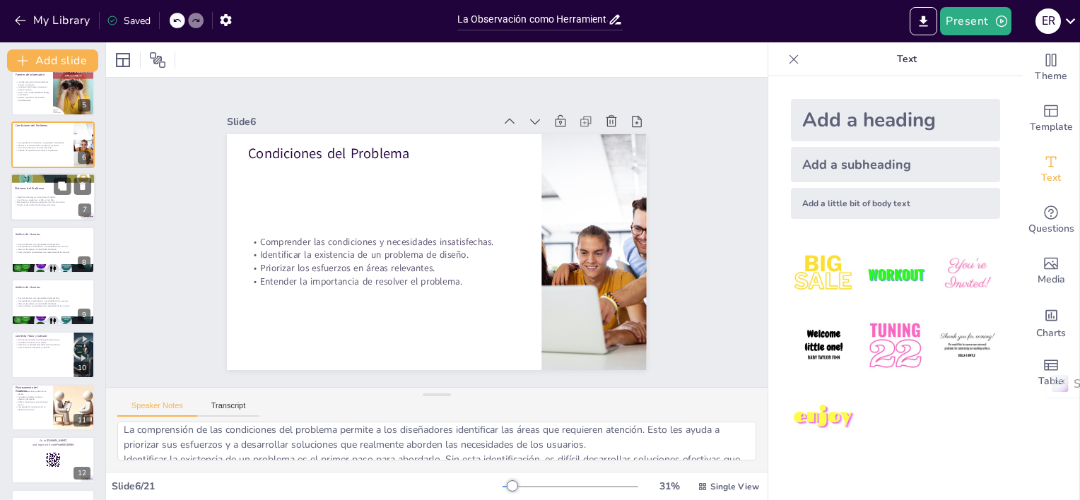
click at [54, 196] on p "Identificar síntomas es crucial para el análisis." at bounding box center [53, 197] width 76 height 3
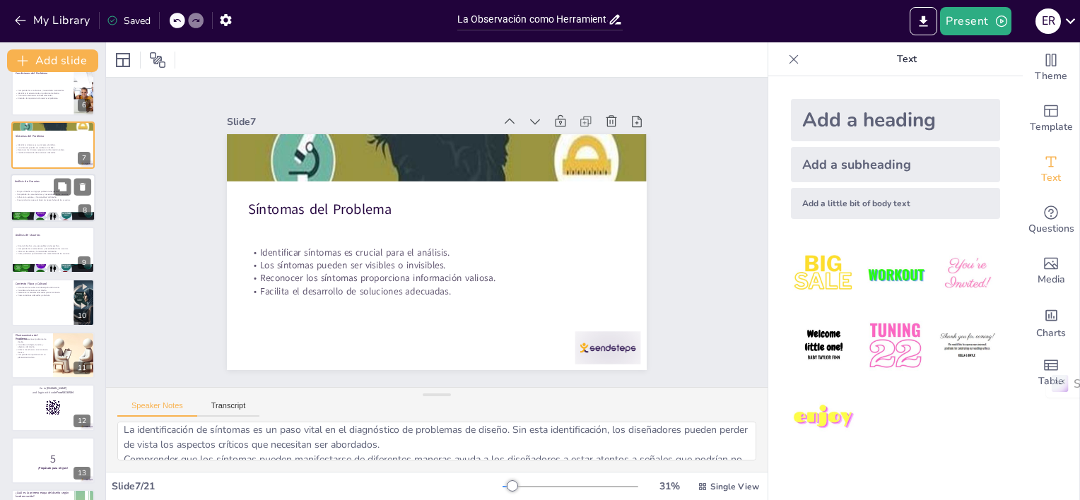
click at [28, 212] on div at bounding box center [53, 217] width 85 height 64
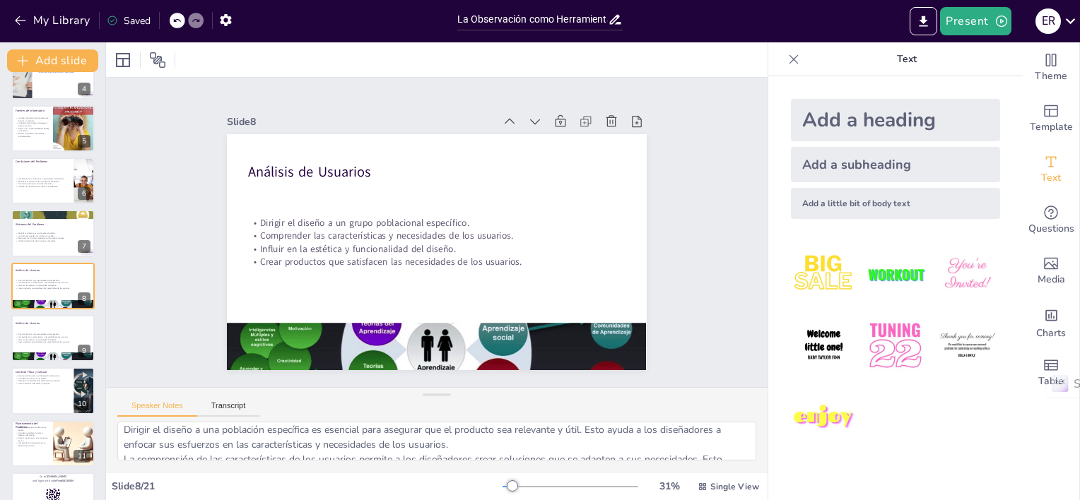
scroll to position [259, 0]
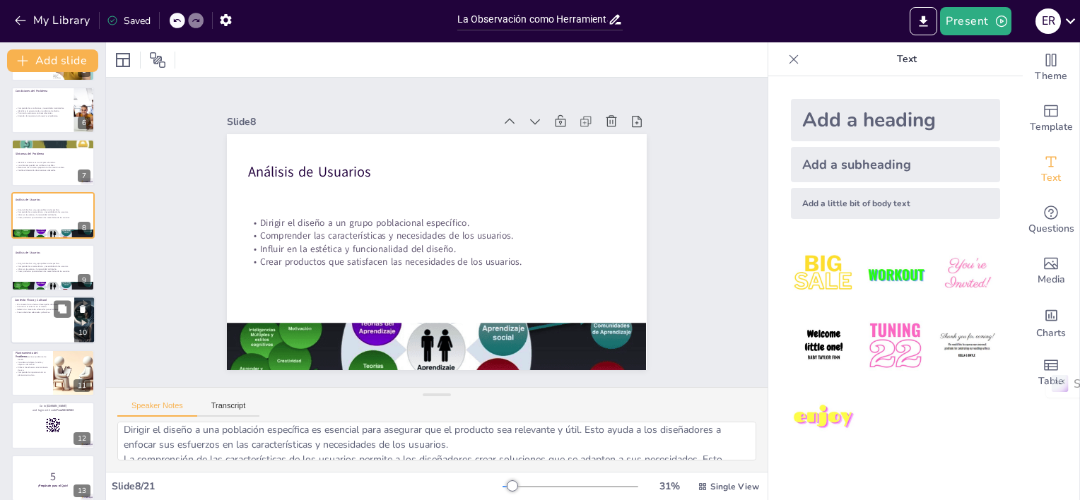
click at [33, 309] on p "Seleccionar materiales adecuados para el contexto." at bounding box center [42, 310] width 55 height 3
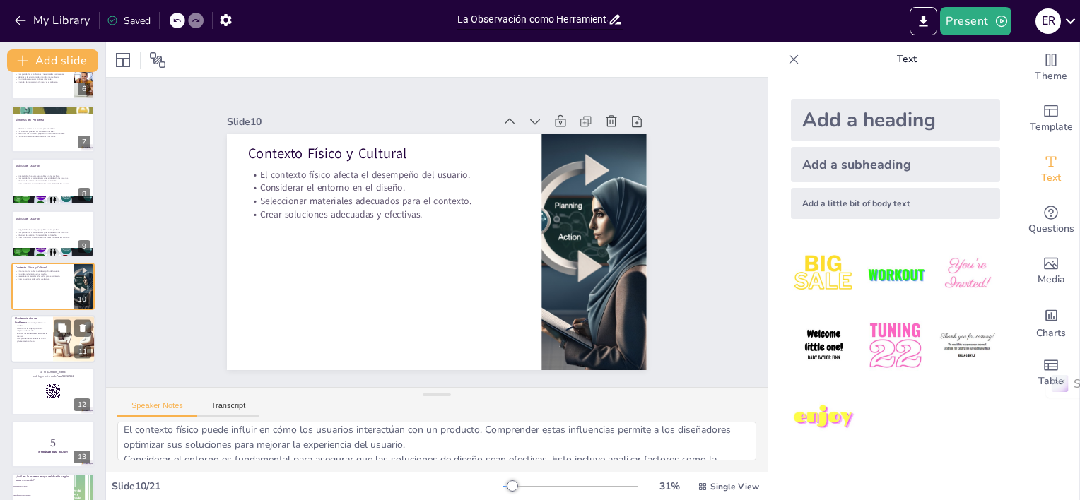
click at [39, 330] on p "Considerar el objeto, función y objetivos del diseño." at bounding box center [32, 329] width 34 height 5
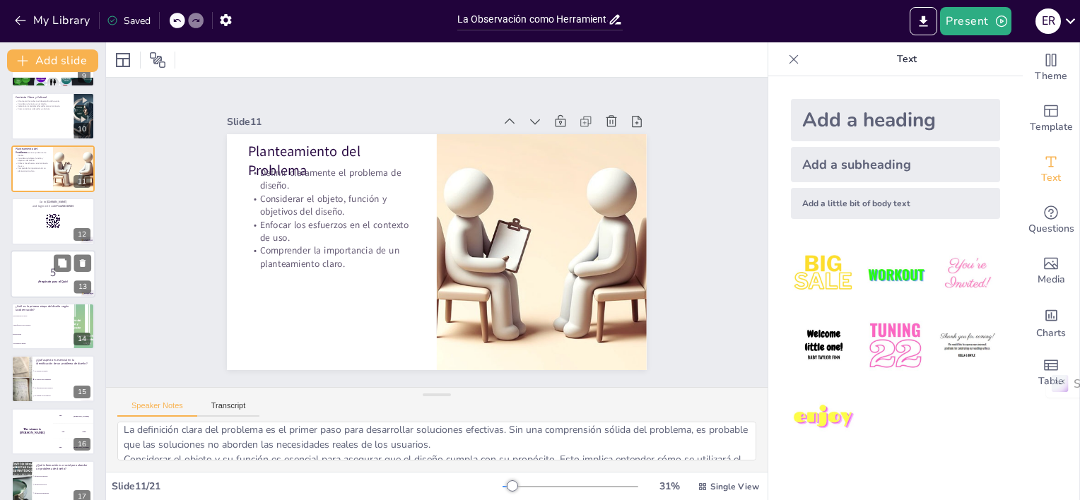
scroll to position [487, 0]
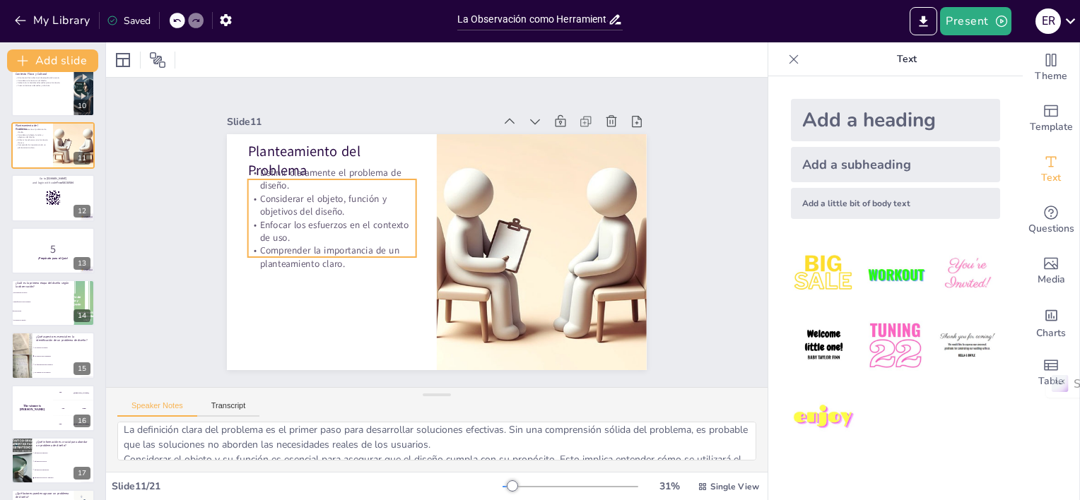
click at [297, 209] on p "Considerar el objeto, función y objetivos del diseño." at bounding box center [368, 149] width 151 height 120
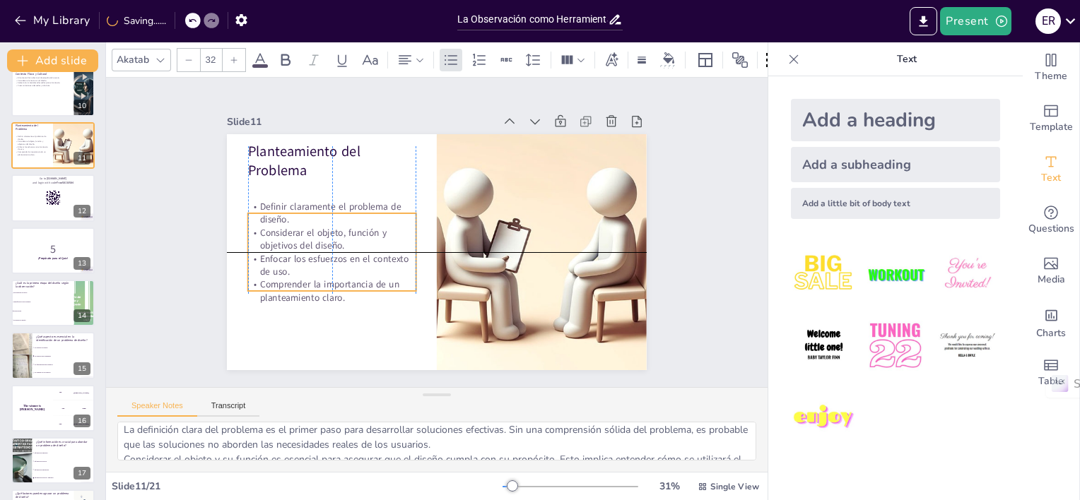
drag, startPoint x: 297, startPoint y: 212, endPoint x: 296, endPoint y: 249, distance: 36.8
click at [296, 249] on div "Definir claramente el problema de diseño. Considerar el objeto, función y objet…" at bounding box center [330, 230] width 186 height 137
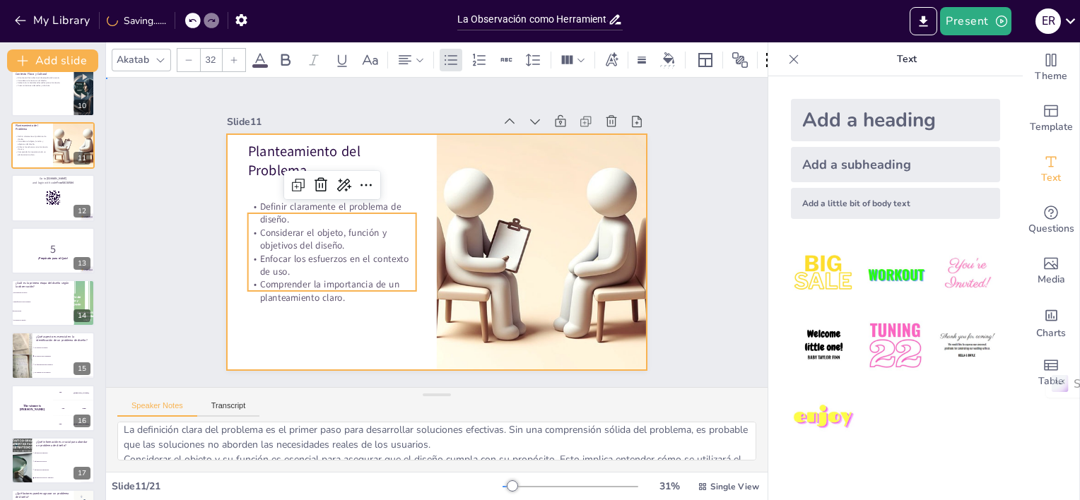
click at [298, 340] on div at bounding box center [432, 252] width 459 height 318
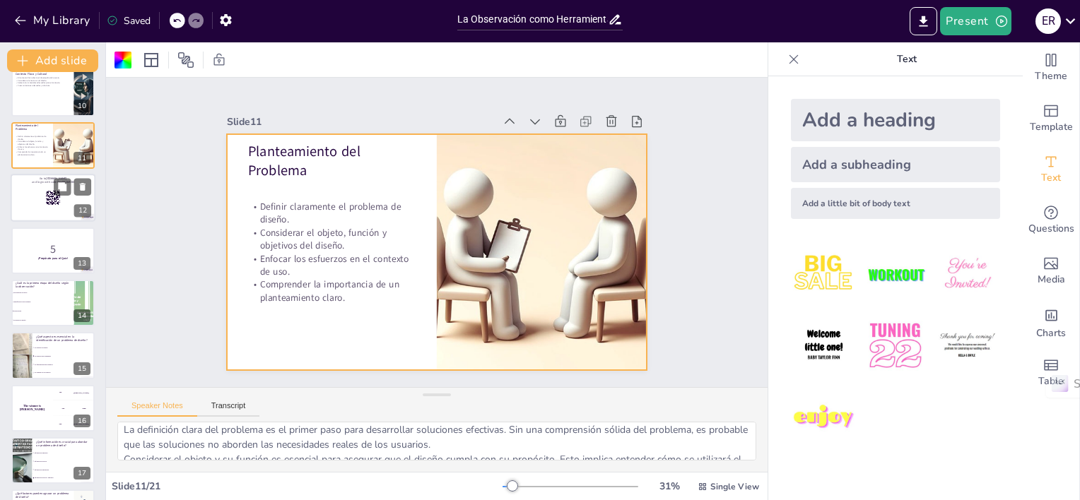
click at [18, 199] on div at bounding box center [53, 198] width 85 height 48
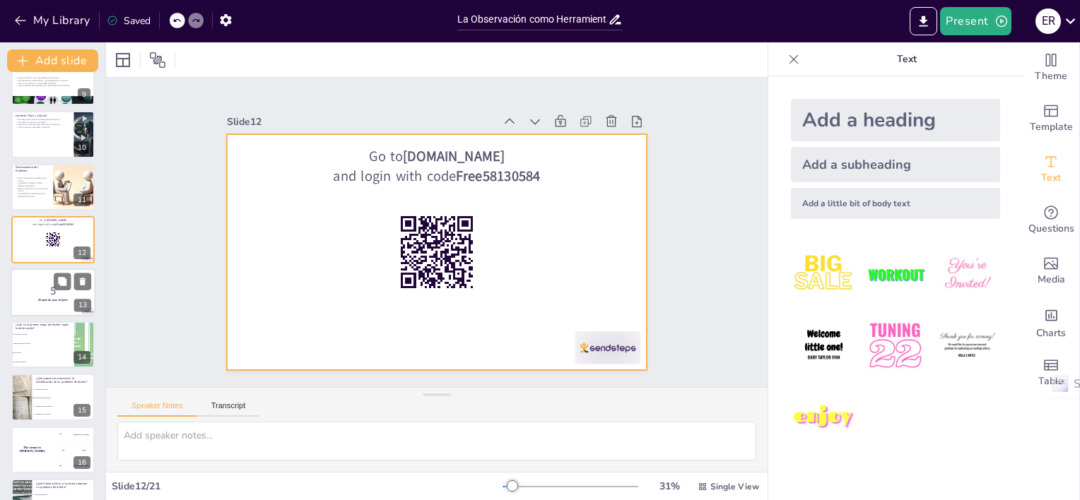
scroll to position [469, 0]
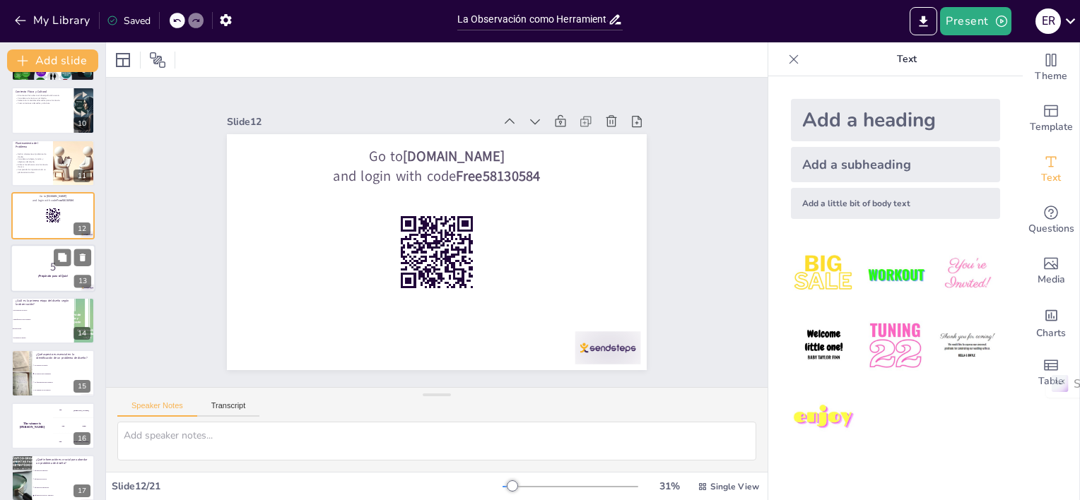
click at [28, 268] on p "5" at bounding box center [53, 267] width 76 height 16
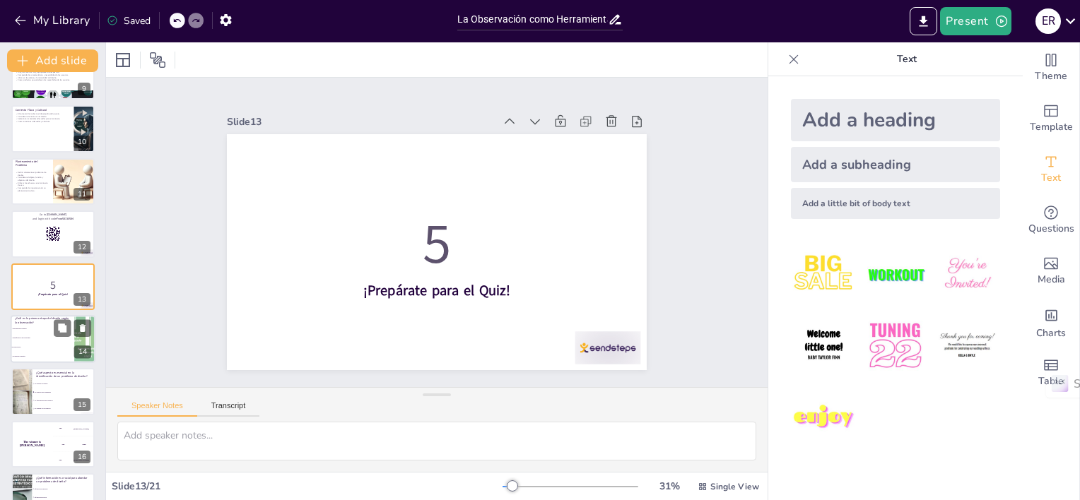
click at [40, 332] on li "Recopilación de datos" at bounding box center [43, 328] width 64 height 9
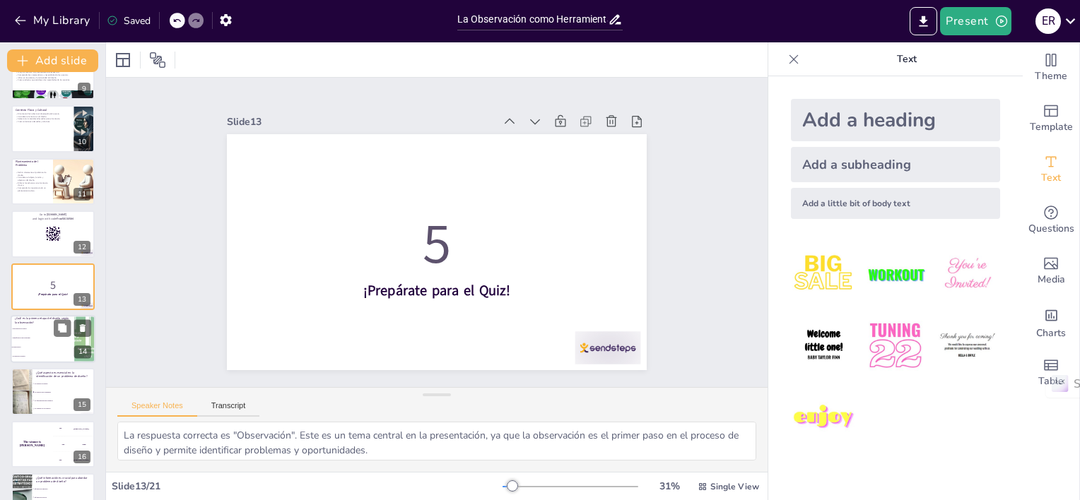
scroll to position [503, 0]
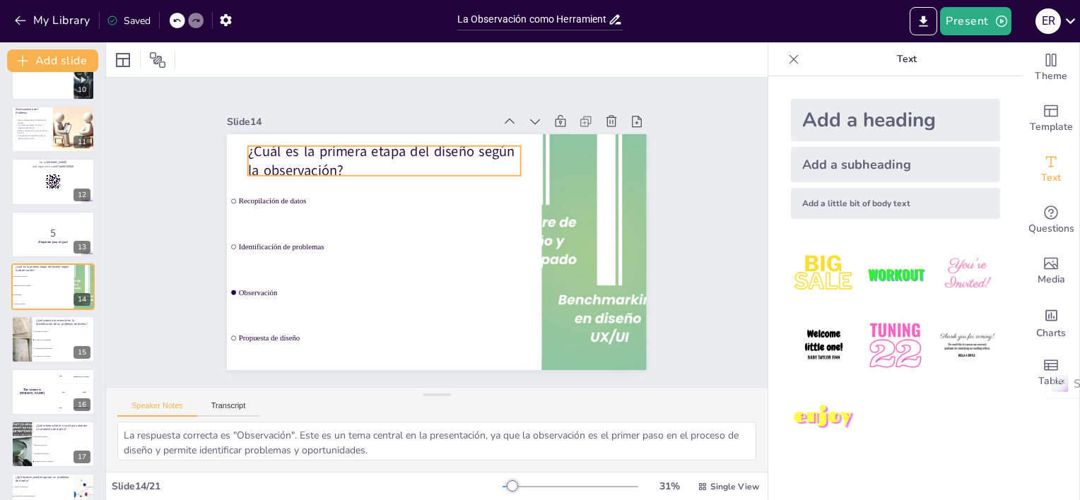
click at [387, 154] on p "¿Cuál es la primera etapa del diseño según la observación?" at bounding box center [472, 151] width 170 height 256
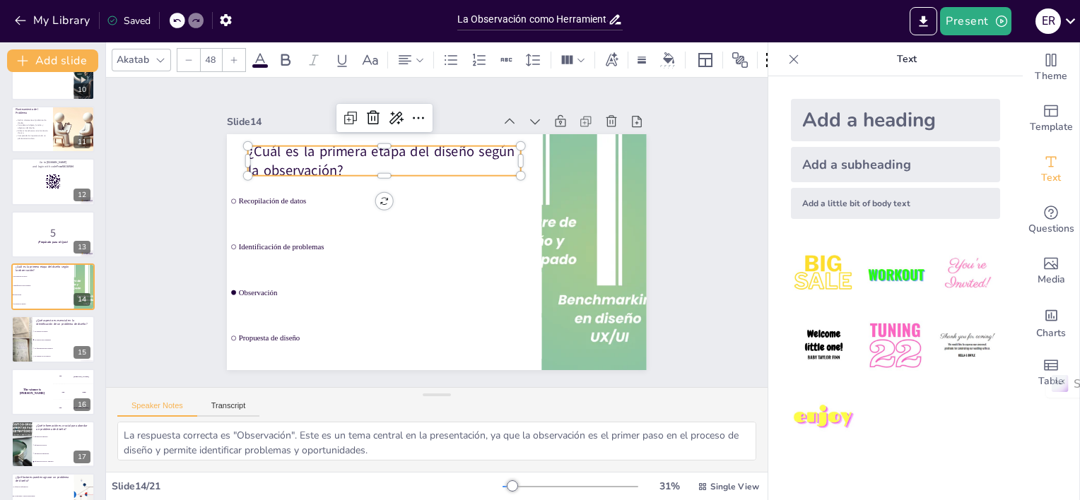
click at [296, 156] on p "¿Cuál es la primera etapa del diseño según la observación?" at bounding box center [408, 149] width 271 height 122
click at [404, 156] on p "¿Cuál es la primera etapa del diseño según la observación?" at bounding box center [477, 157] width 147 height 265
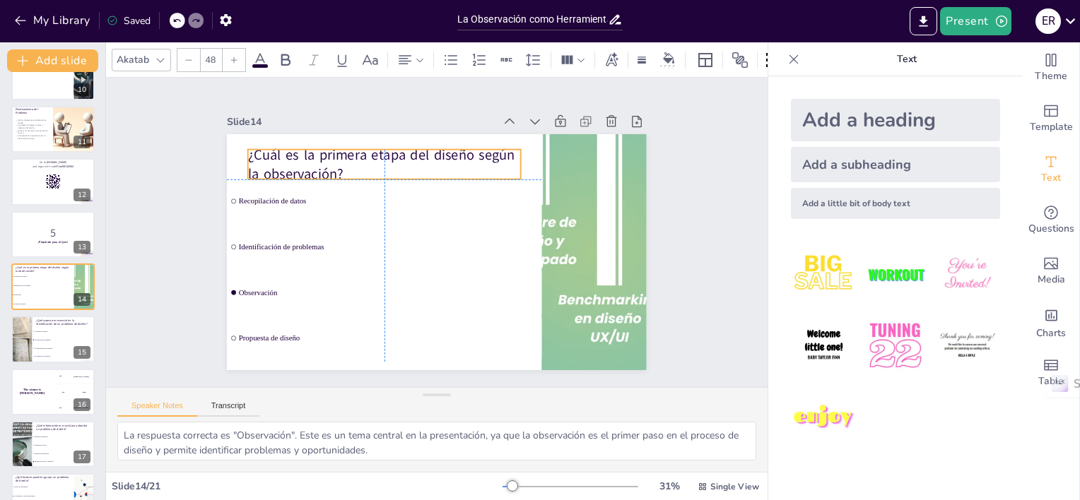
click at [295, 156] on p "¿Cuál es la primera etapa del diseño según la observación?" at bounding box center [416, 149] width 265 height 147
click at [295, 156] on p "¿Cuál es la primera etapa del diseño según la observación?" at bounding box center [399, 154] width 275 height 95
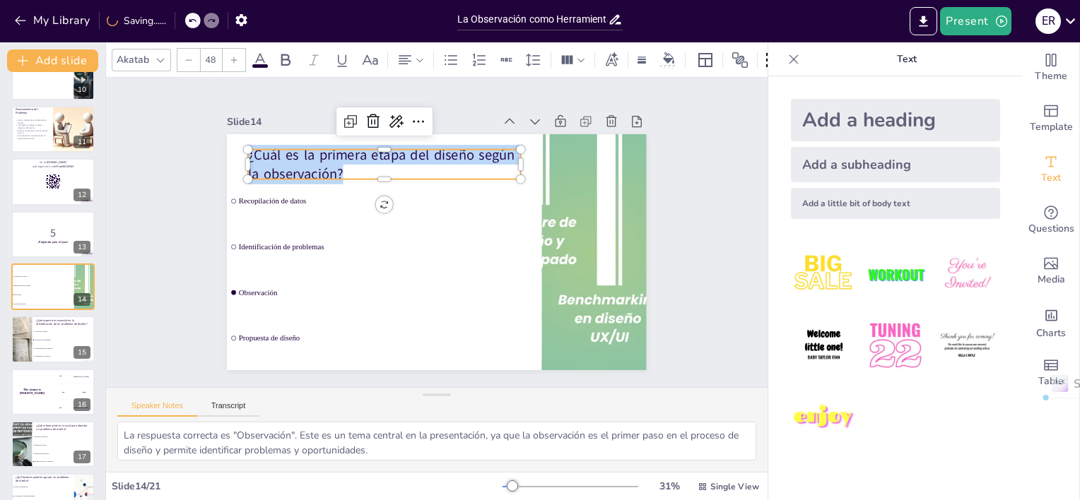
click at [295, 152] on p "¿Cuál es la primera etapa del diseño según la observación?" at bounding box center [384, 164] width 273 height 39
click at [295, 152] on p "¿Cuál es la primera etapa del diseño según la observación?" at bounding box center [399, 154] width 275 height 95
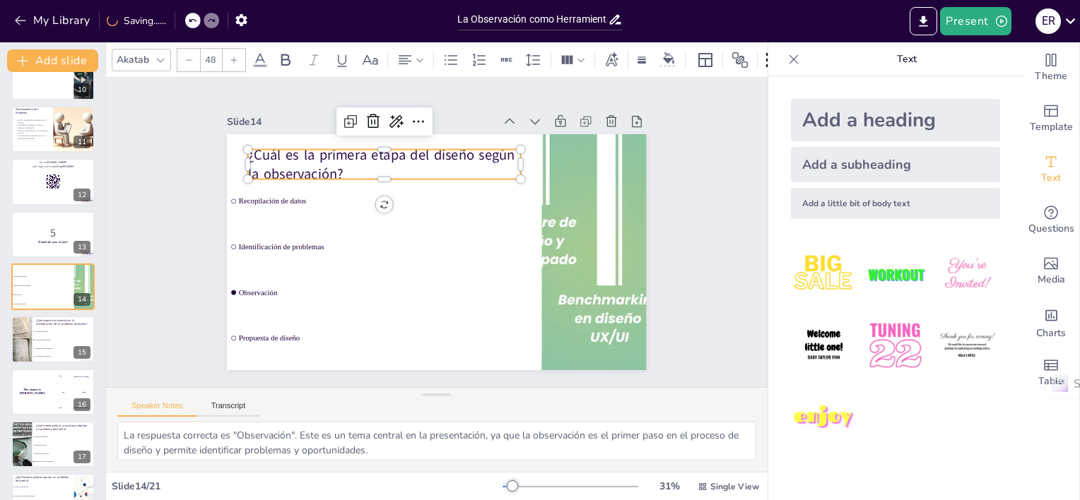
click at [343, 153] on p "¿Cuál es la primera etapa del diseño según la observación?" at bounding box center [392, 160] width 276 height 68
click at [336, 149] on p "¿Cuál es la primera etapa del diseño según la observación?" at bounding box center [392, 159] width 276 height 67
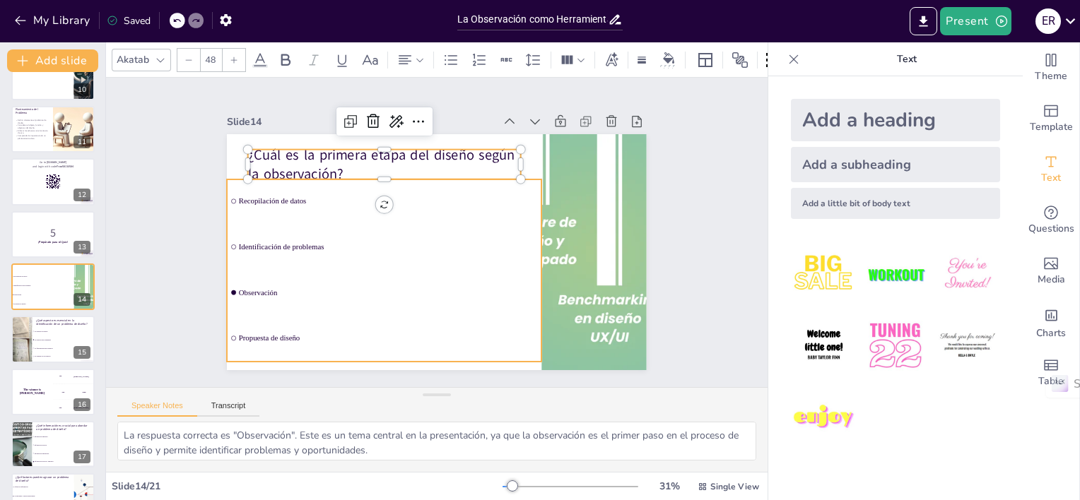
click at [317, 224] on li "Identificación de problemas" at bounding box center [382, 225] width 305 height 168
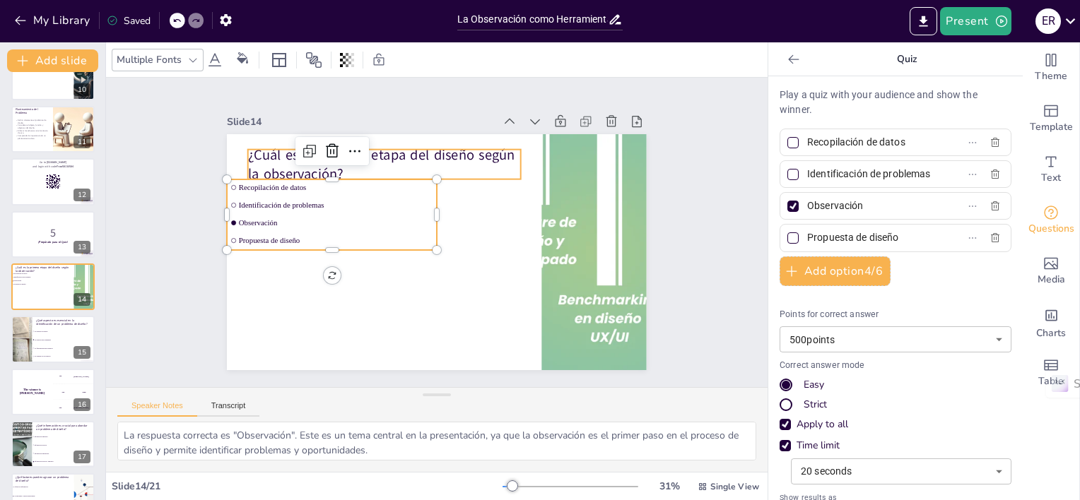
click at [440, 163] on p "¿Cuál es la primera etapa del diseño según la observación?" at bounding box center [486, 161] width 122 height 271
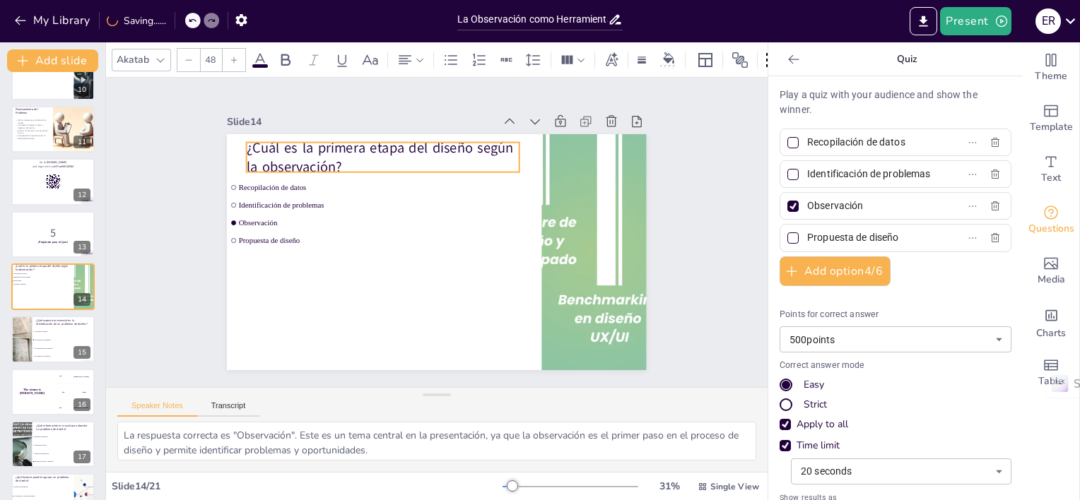
drag, startPoint x: 440, startPoint y: 163, endPoint x: 438, endPoint y: 156, distance: 7.4
click at [438, 156] on p "¿Cuál es la primera etapa del diseño según la observación?" at bounding box center [428, 140] width 256 height 170
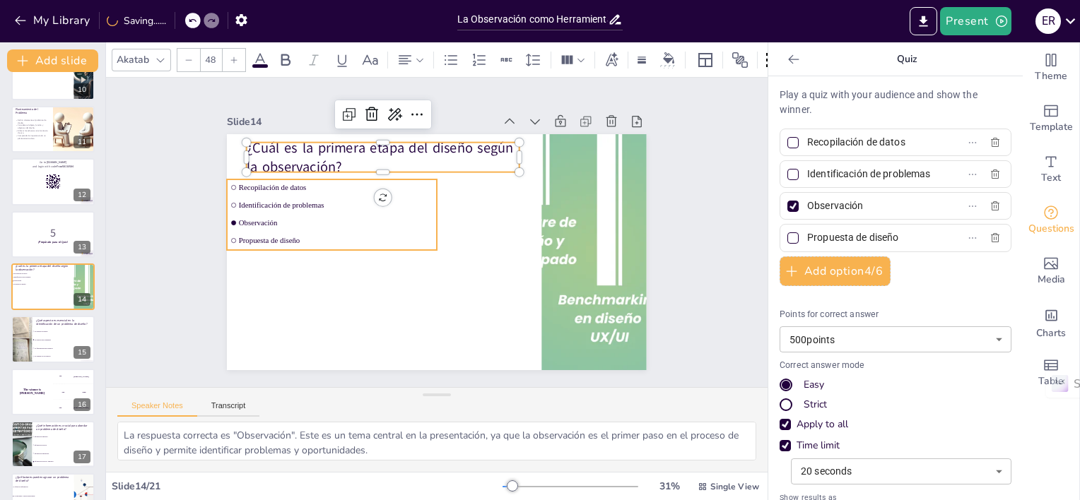
click at [282, 211] on li "Observación" at bounding box center [365, 155] width 167 height 152
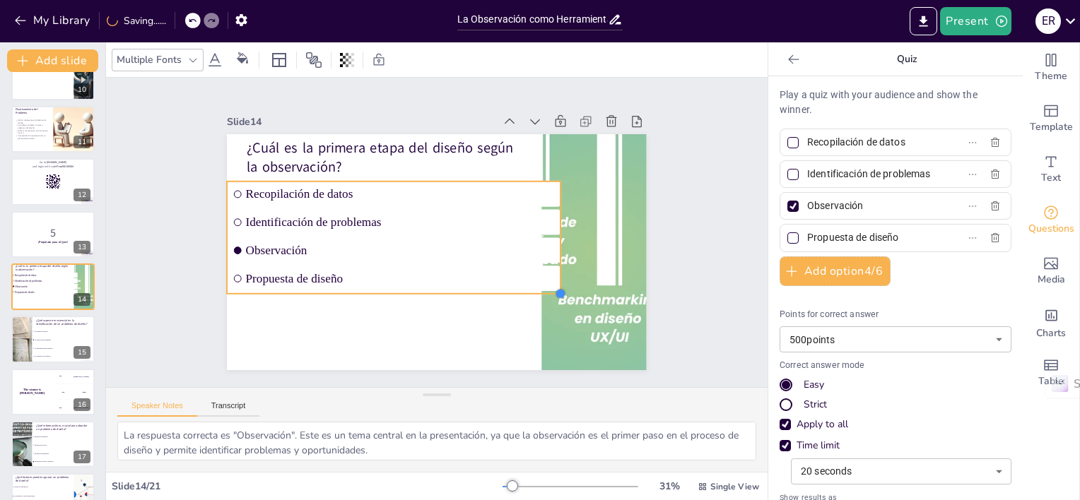
drag, startPoint x: 430, startPoint y: 249, endPoint x: 415, endPoint y: 288, distance: 41.4
click at [415, 288] on div "¿Cuál es la primera etapa del diseño según la observación? Recopilación de dato…" at bounding box center [434, 252] width 442 height 278
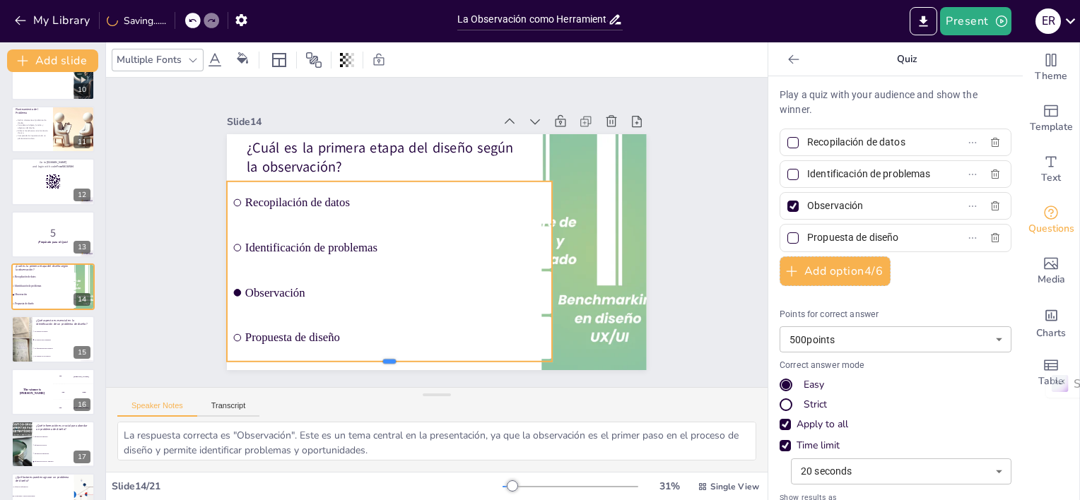
drag, startPoint x: 382, startPoint y: 285, endPoint x: 362, endPoint y: 356, distance: 73.4
click at [362, 362] on div at bounding box center [389, 367] width 325 height 11
click at [541, 264] on div at bounding box center [553, 284] width 30 height 180
drag, startPoint x: 543, startPoint y: 264, endPoint x: 424, endPoint y: 274, distance: 119.9
click at [531, 268] on div at bounding box center [527, 303] width 66 height 175
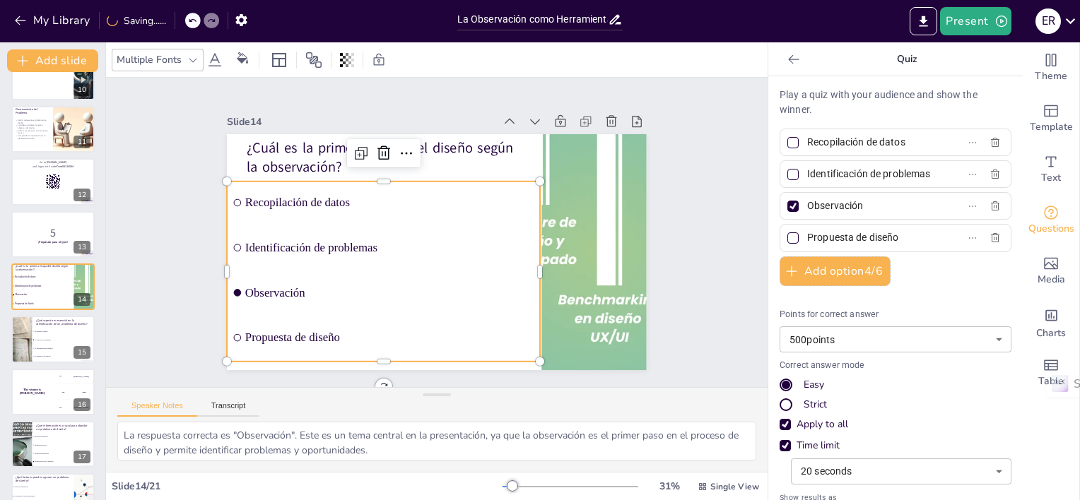
click at [337, 246] on span "Identificación de problemas" at bounding box center [387, 233] width 279 height 102
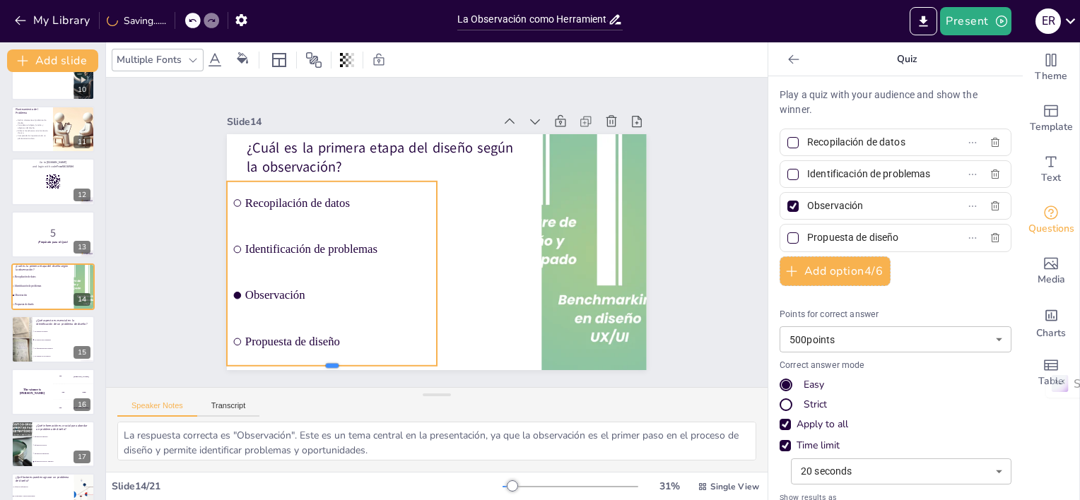
drag, startPoint x: 322, startPoint y: 266, endPoint x: 323, endPoint y: 362, distance: 95.4
click at [323, 350] on div at bounding box center [270, 284] width 177 height 132
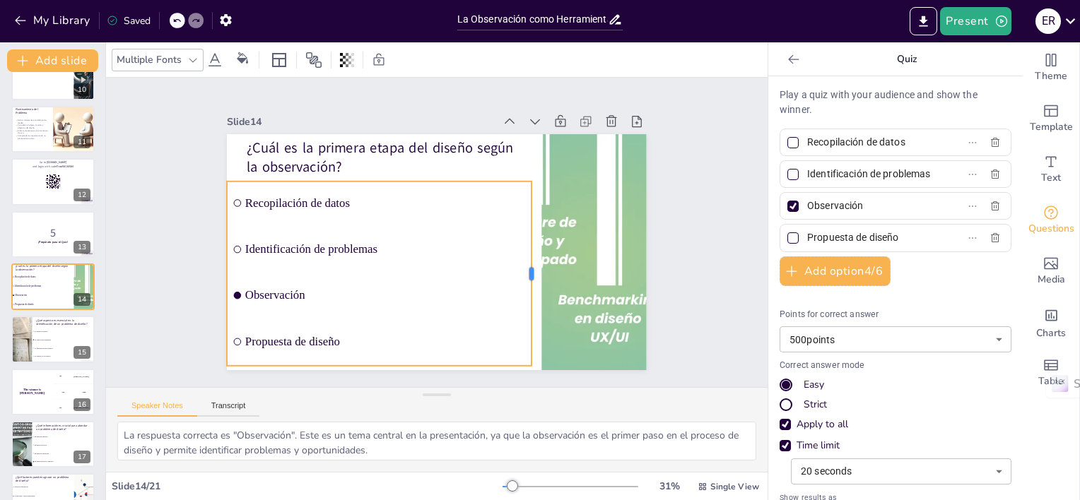
drag, startPoint x: 430, startPoint y: 266, endPoint x: 524, endPoint y: 269, distance: 94.7
click at [524, 269] on div at bounding box center [519, 302] width 68 height 179
click at [48, 350] on li "La funcionalidad del producto" at bounding box center [64, 349] width 64 height 8
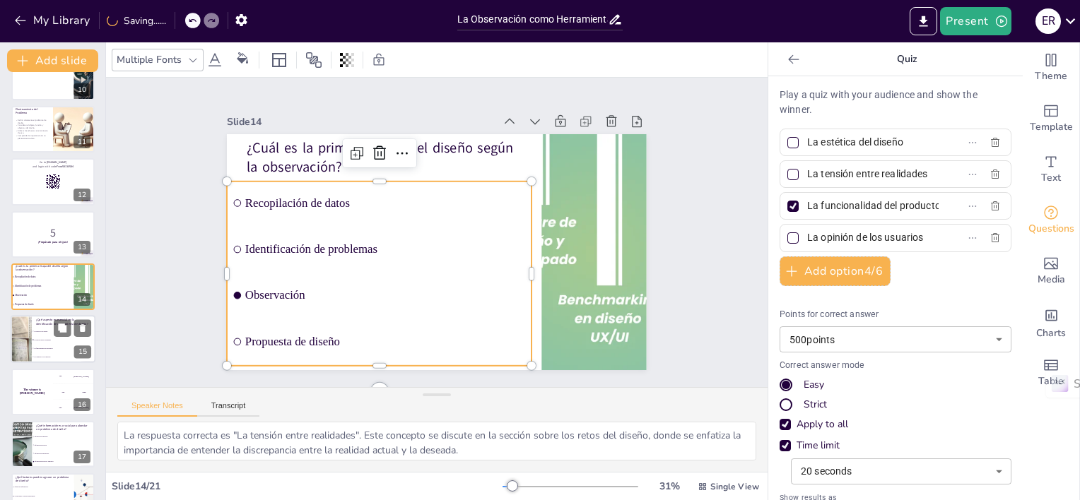
scroll to position [556, 0]
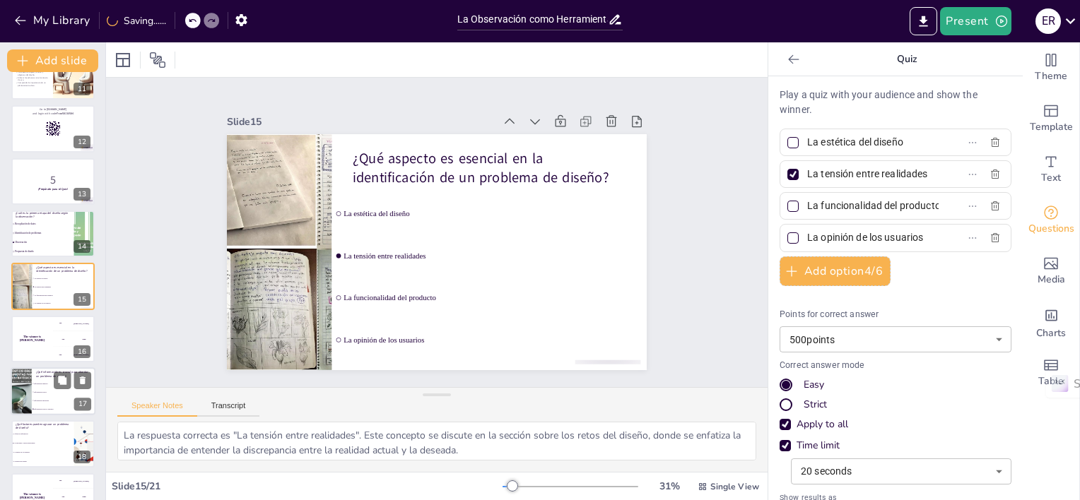
click at [51, 397] on li "Información anecdótica" at bounding box center [64, 401] width 64 height 8
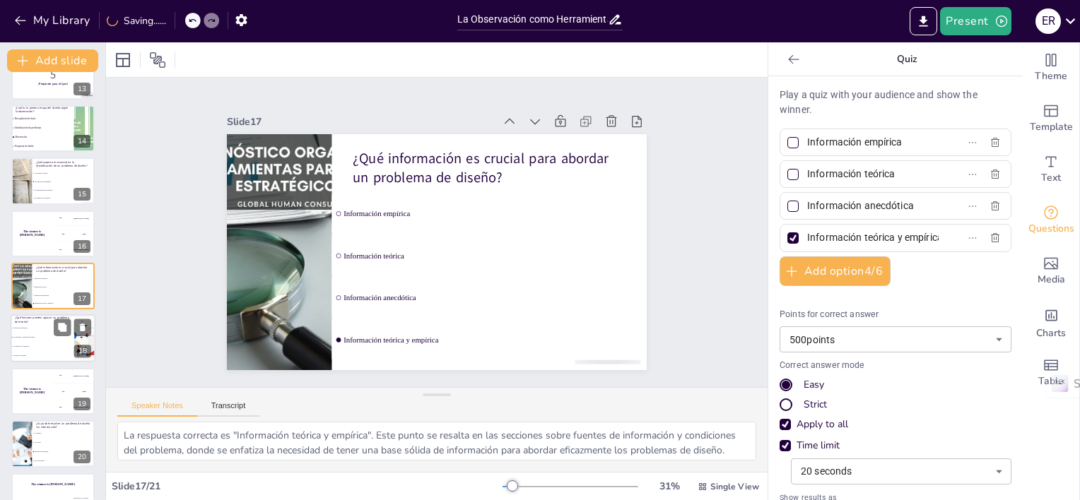
scroll to position [692, 0]
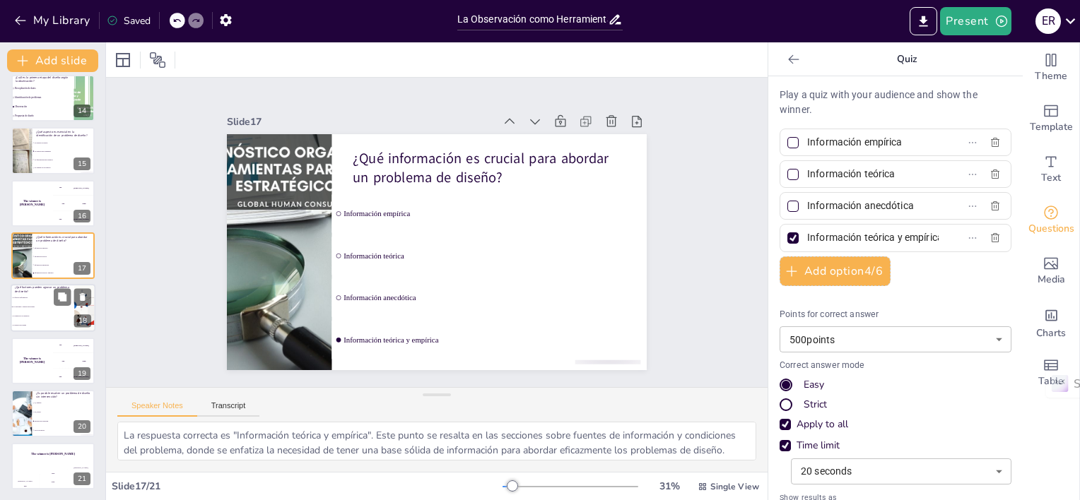
click at [40, 331] on div at bounding box center [53, 309] width 85 height 48
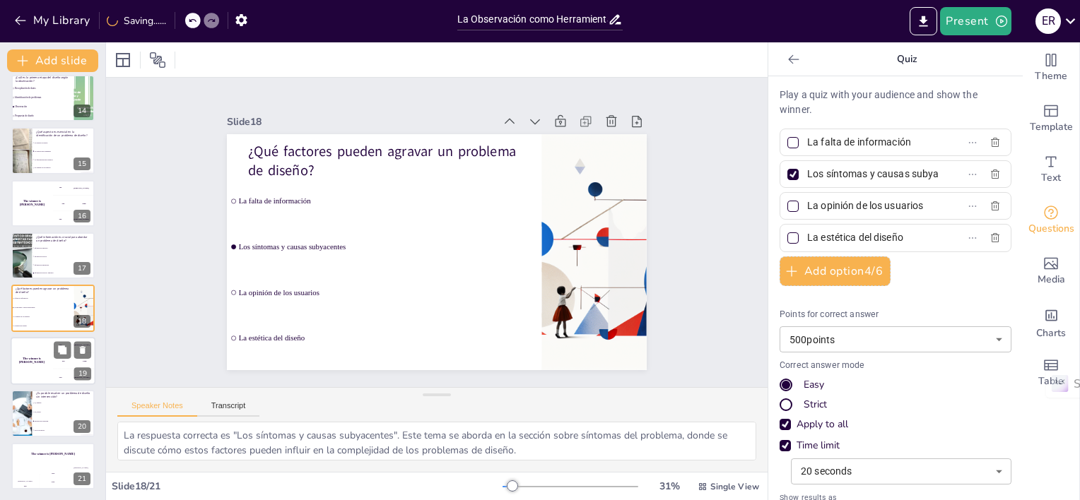
click at [30, 370] on div "The winner is [PERSON_NAME]" at bounding box center [32, 361] width 42 height 48
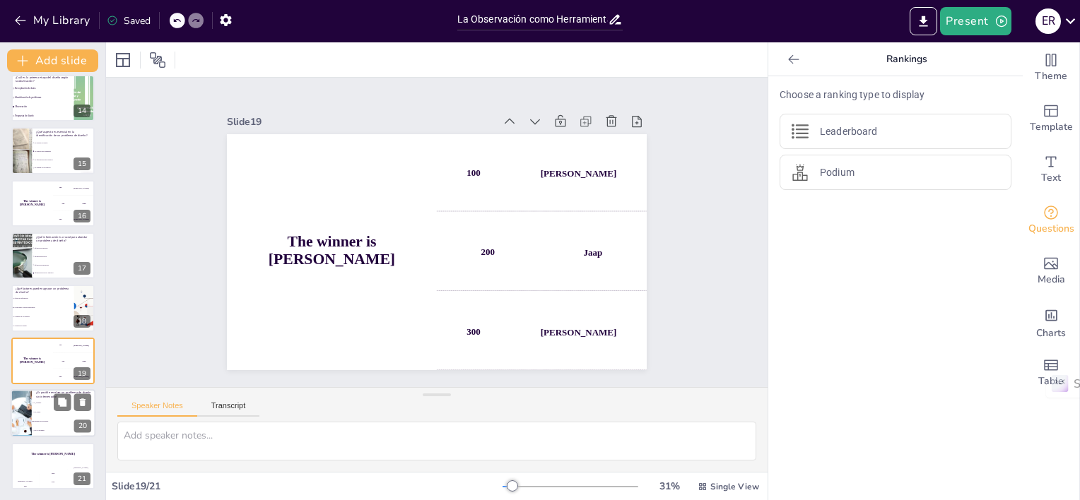
click at [45, 399] on li "Sí, siempre" at bounding box center [64, 403] width 64 height 9
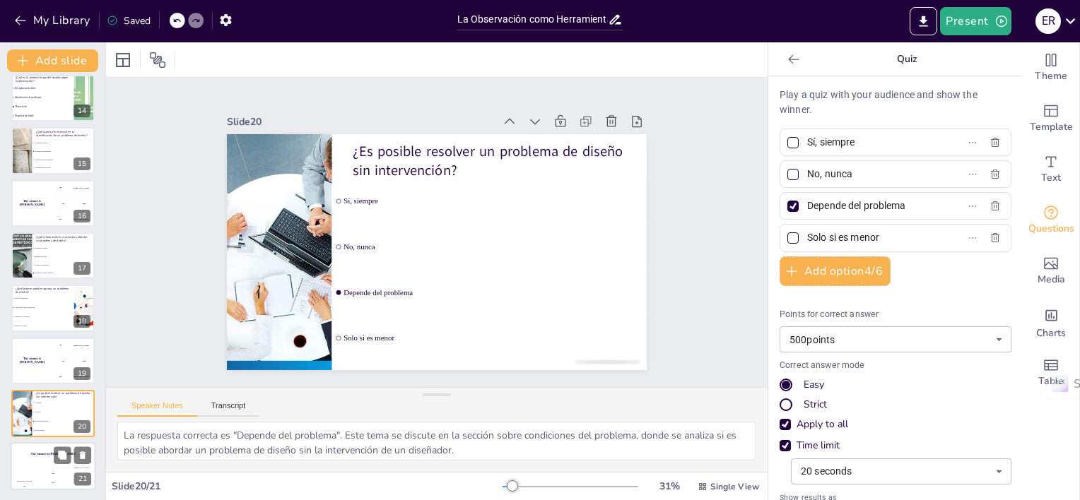
click at [30, 466] on div "Hasan 100" at bounding box center [25, 478] width 28 height 24
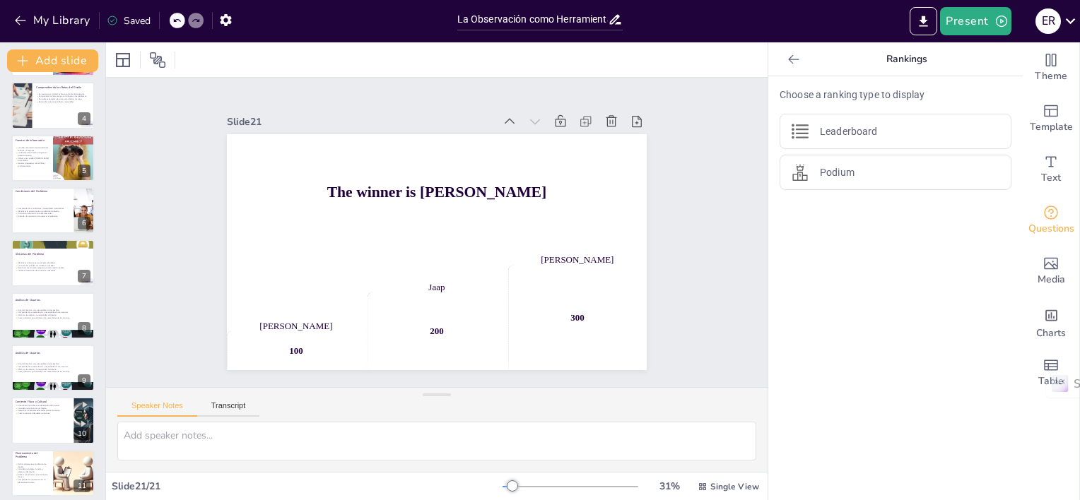
scroll to position [0, 0]
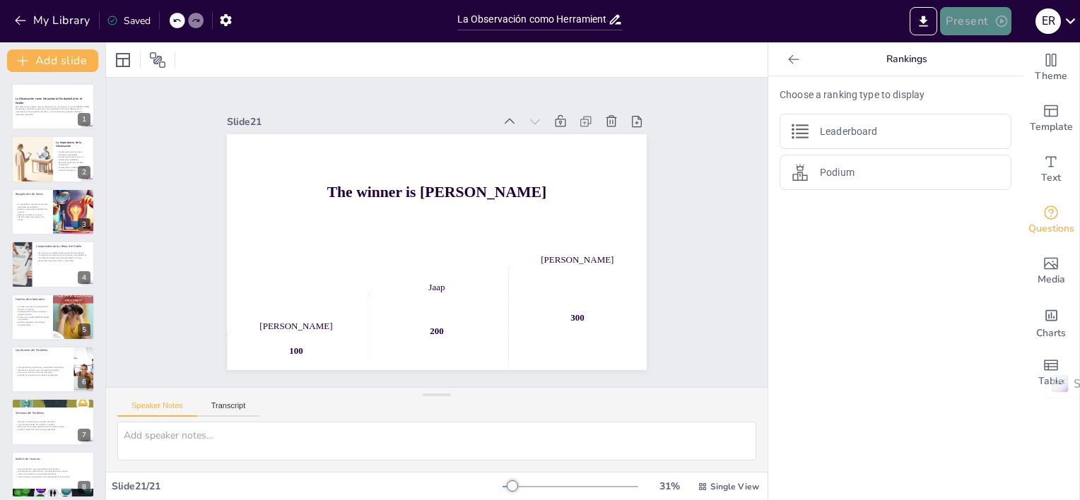
click at [969, 26] on button "Present" at bounding box center [975, 21] width 71 height 28
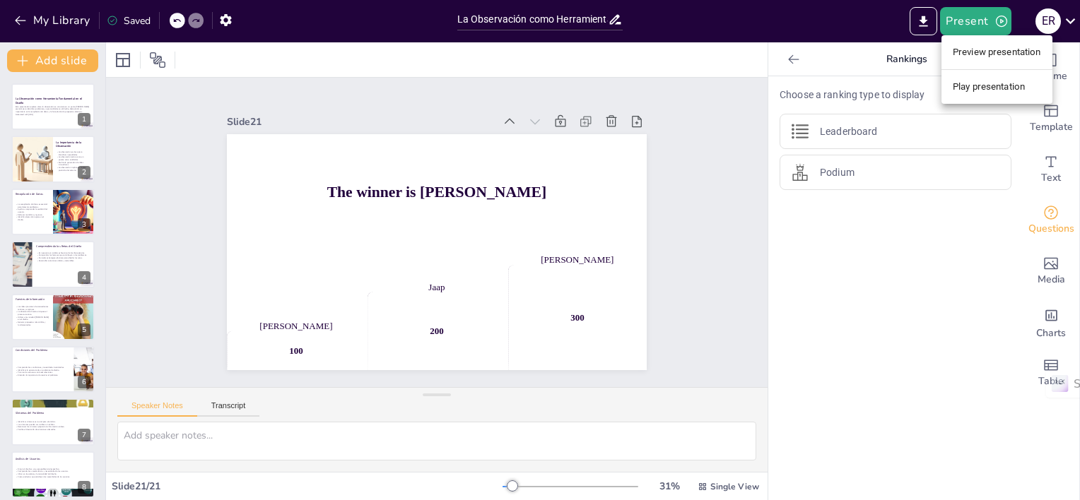
click at [979, 57] on li "Preview presentation" at bounding box center [996, 52] width 111 height 23
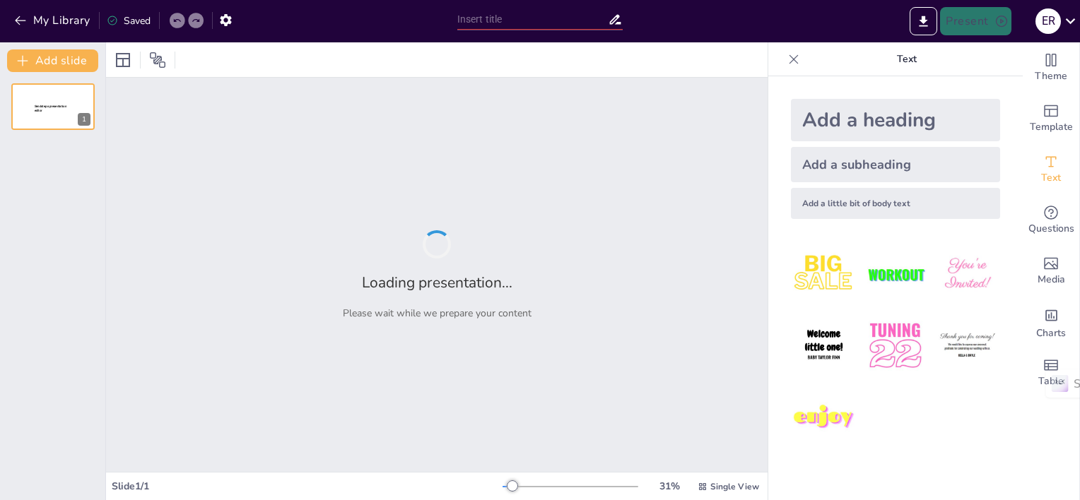
type input "La Observación como Herramienta Fundamental en el Diseño: Identificación de Pro…"
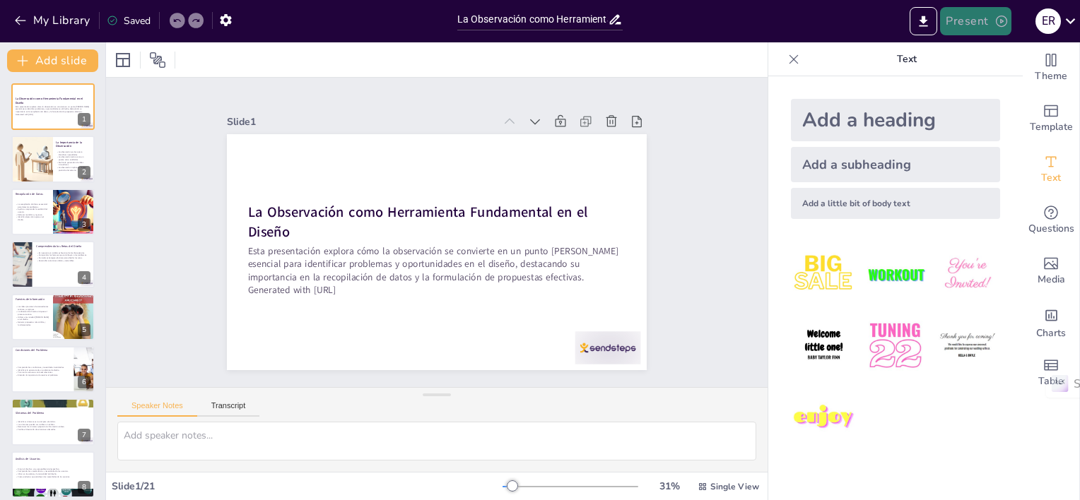
checkbox input "true"
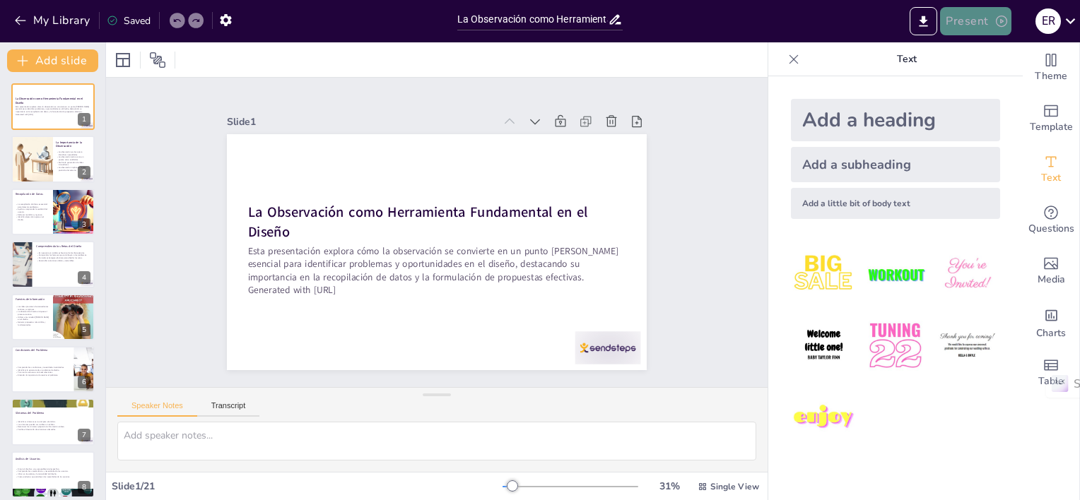
click at [978, 17] on button "Present" at bounding box center [975, 21] width 71 height 28
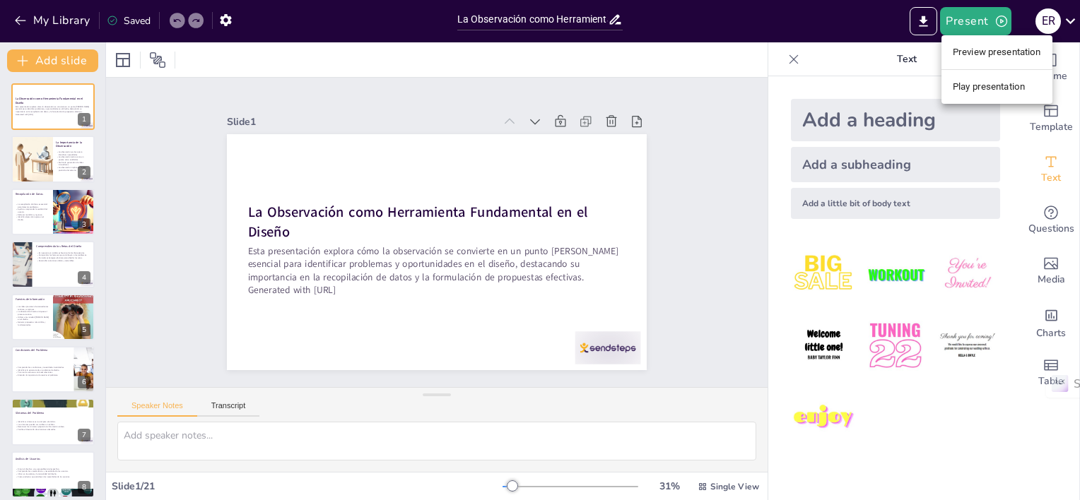
click at [915, 25] on div at bounding box center [540, 250] width 1080 height 500
checkbox input "true"
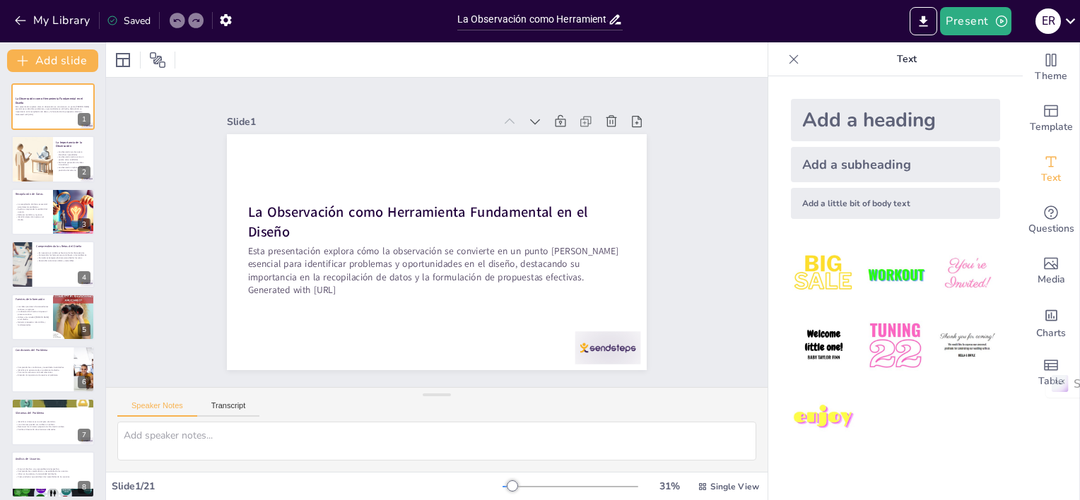
checkbox input "true"
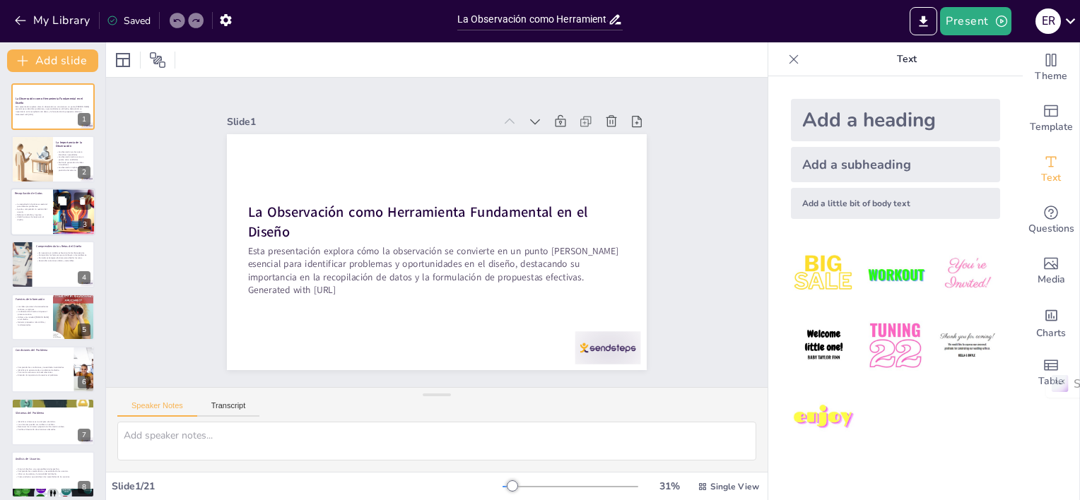
checkbox input "true"
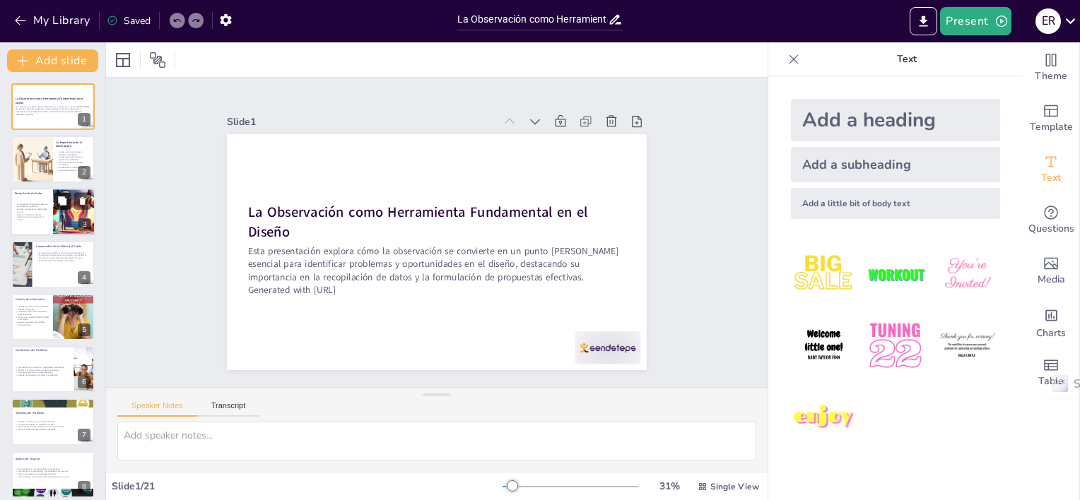
checkbox input "true"
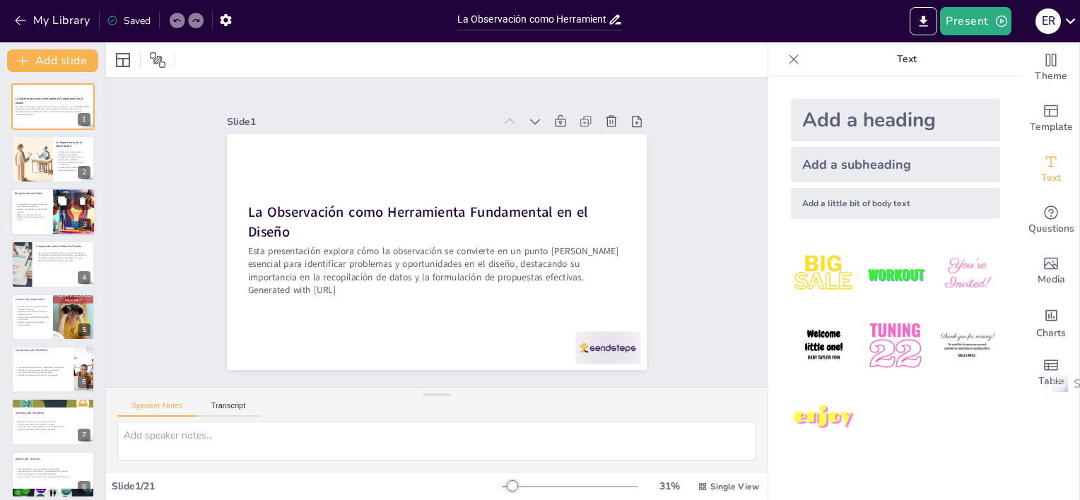
checkbox input "true"
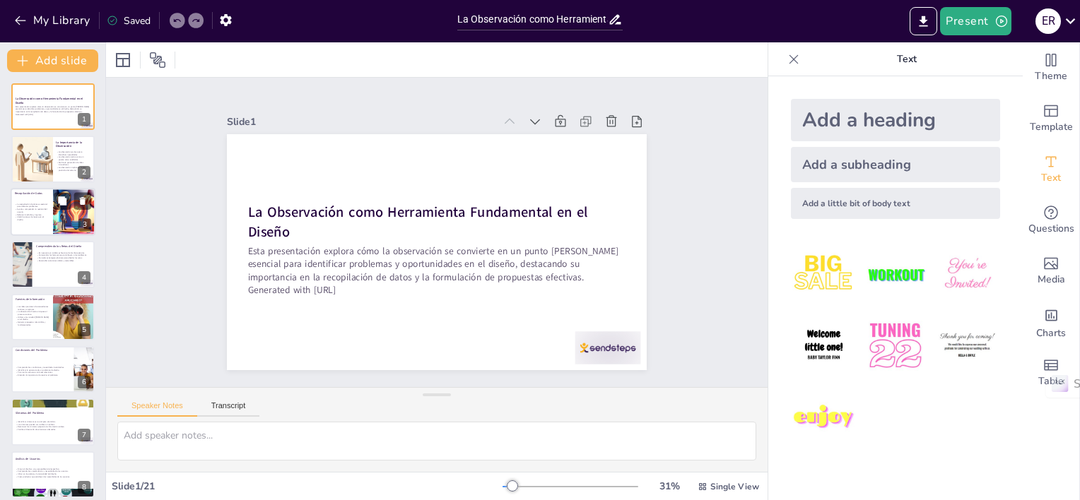
checkbox input "true"
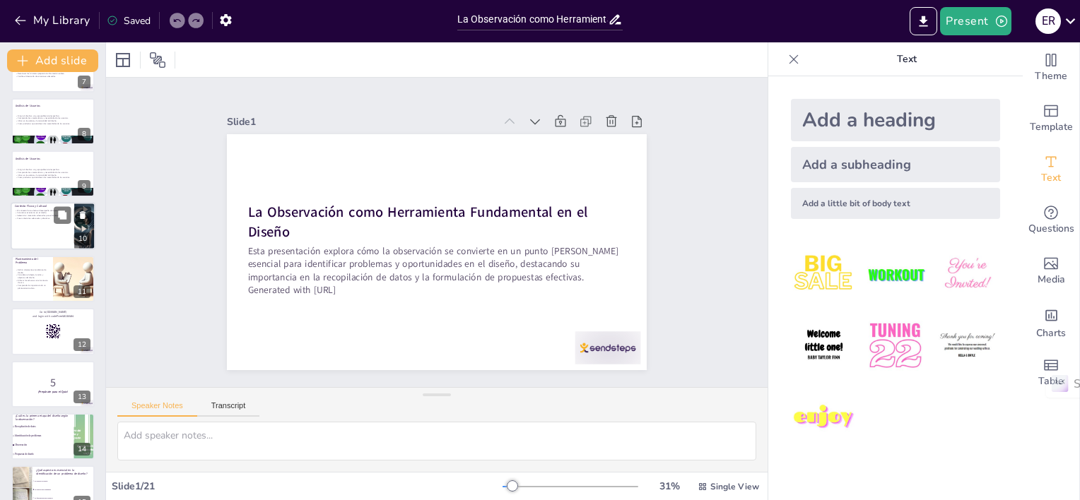
checkbox input "true"
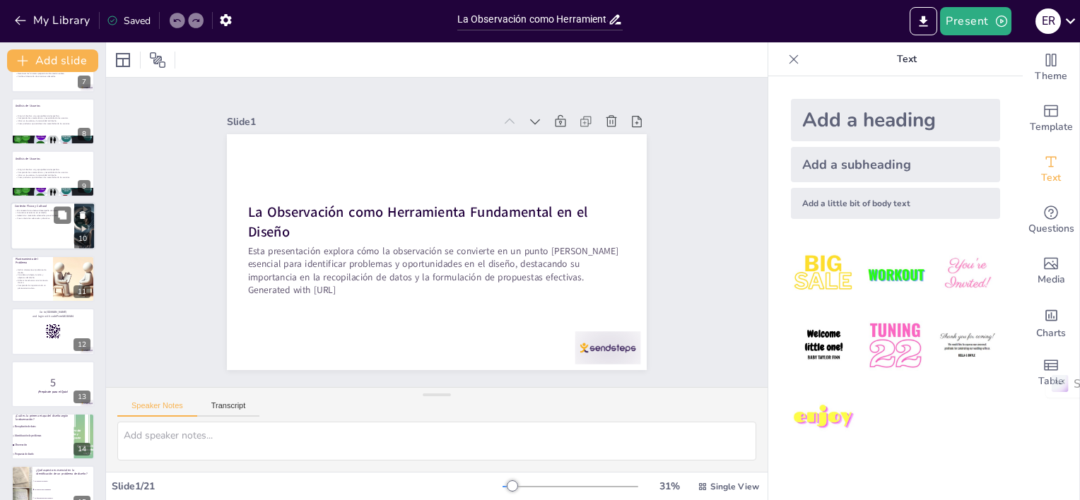
checkbox input "true"
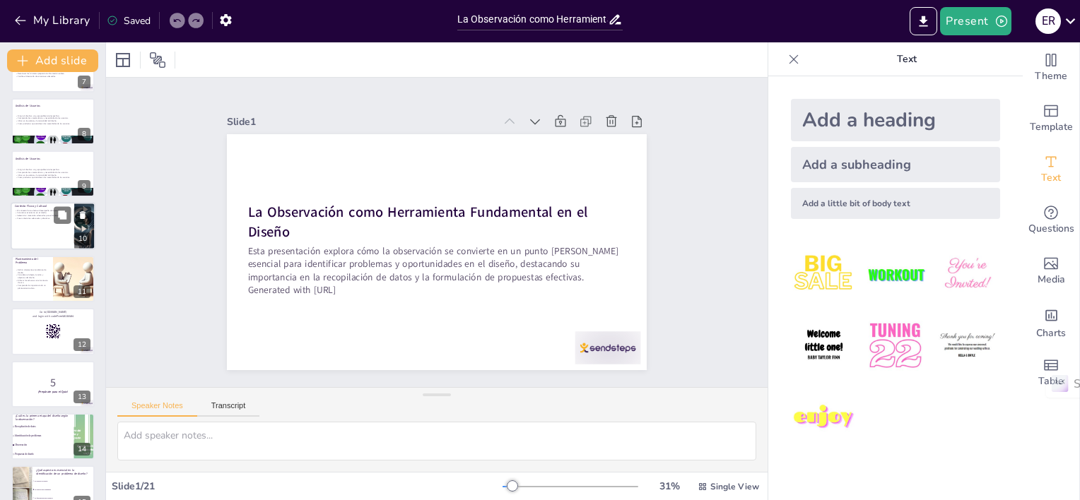
checkbox input "true"
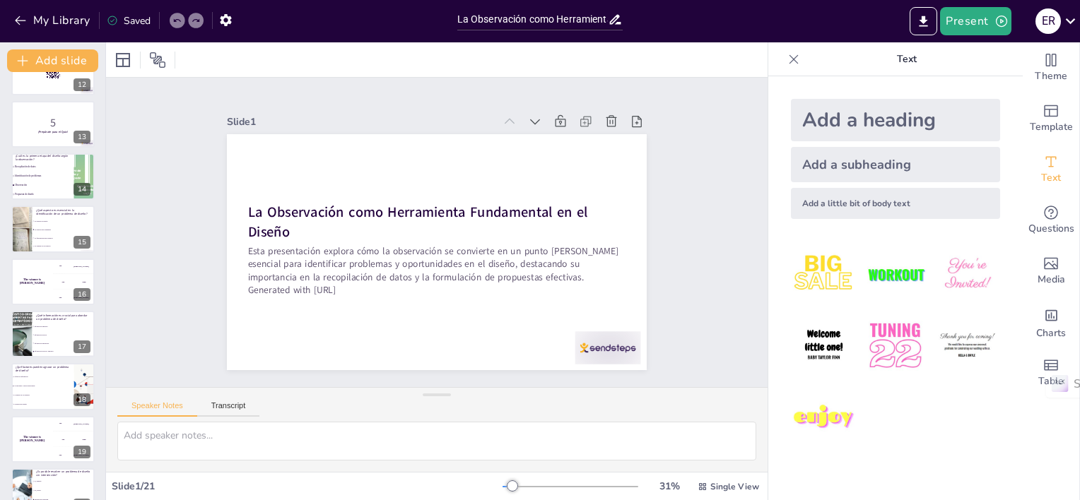
checkbox input "true"
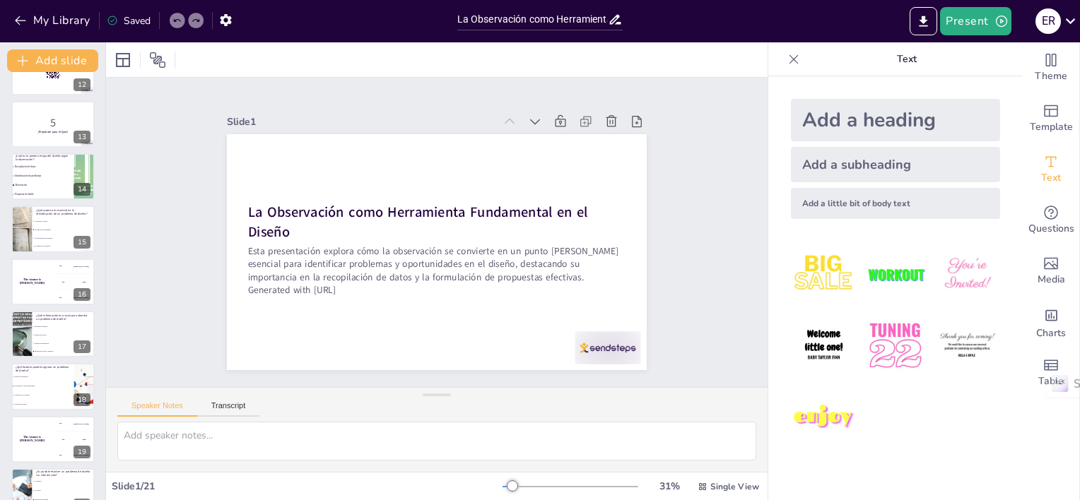
checkbox input "true"
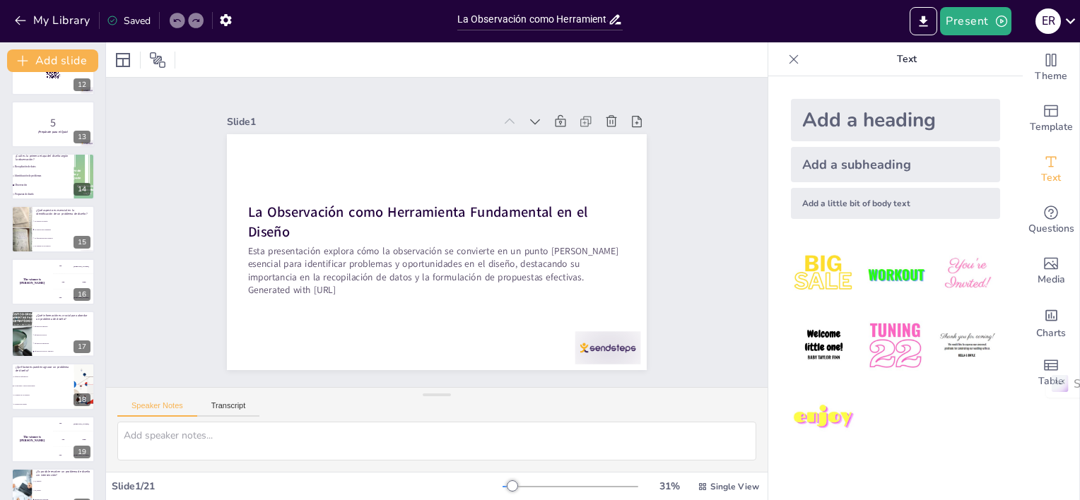
scroll to position [692, 0]
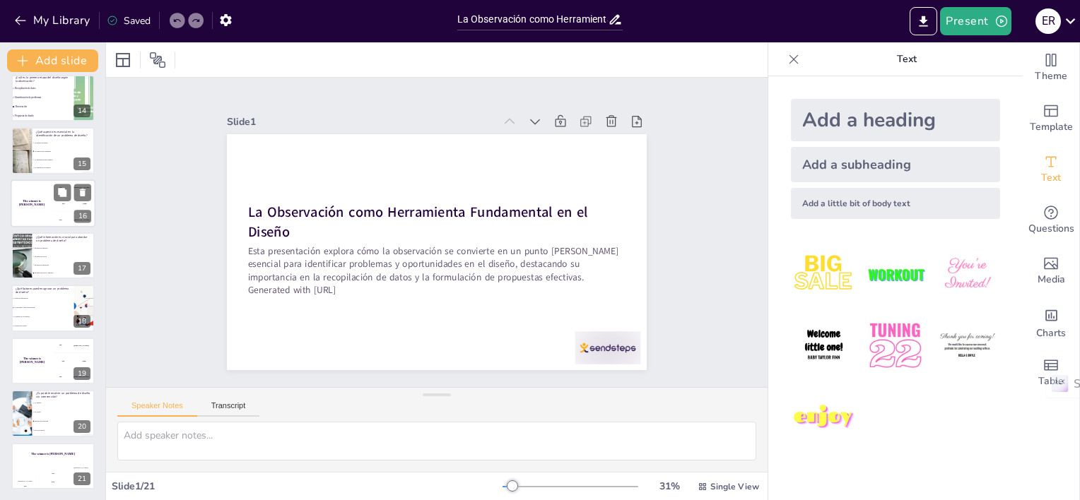
checkbox input "true"
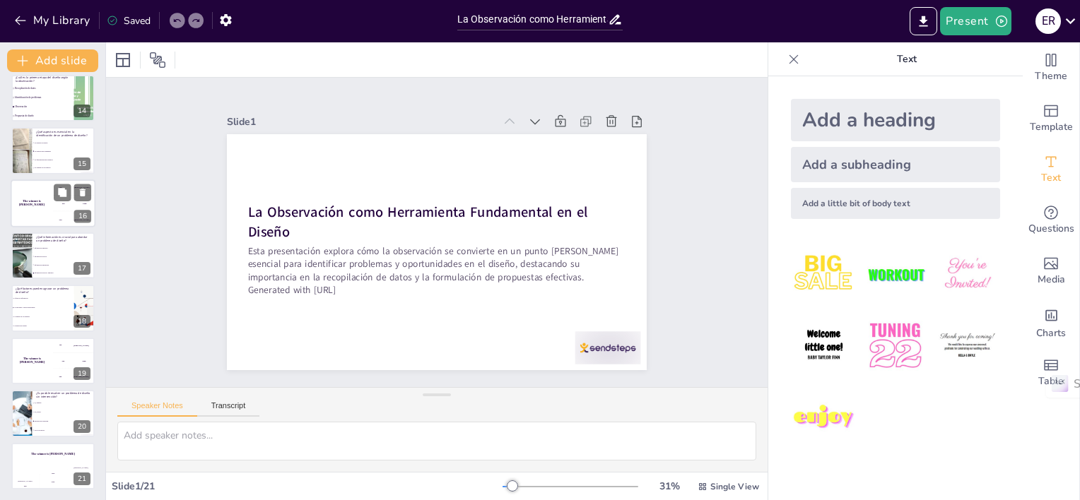
checkbox input "true"
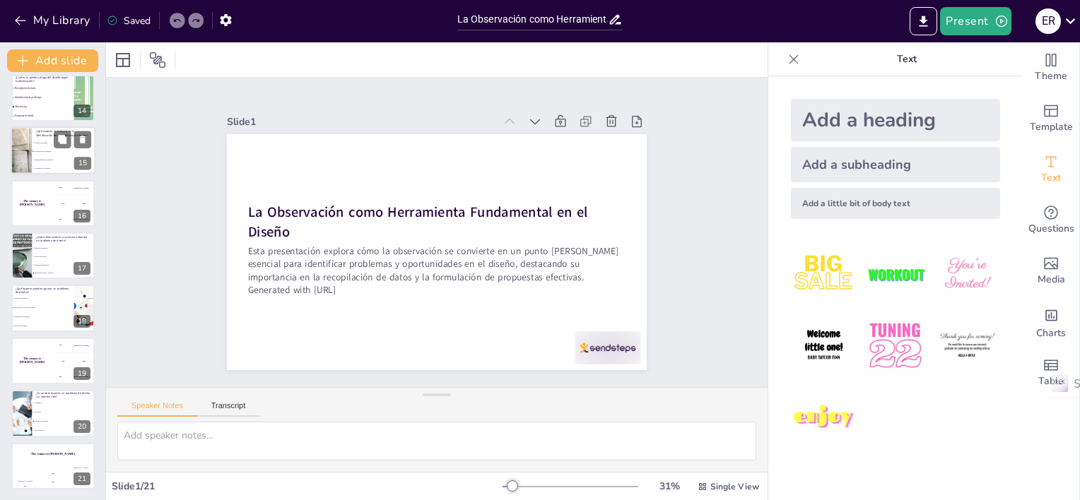
checkbox input "true"
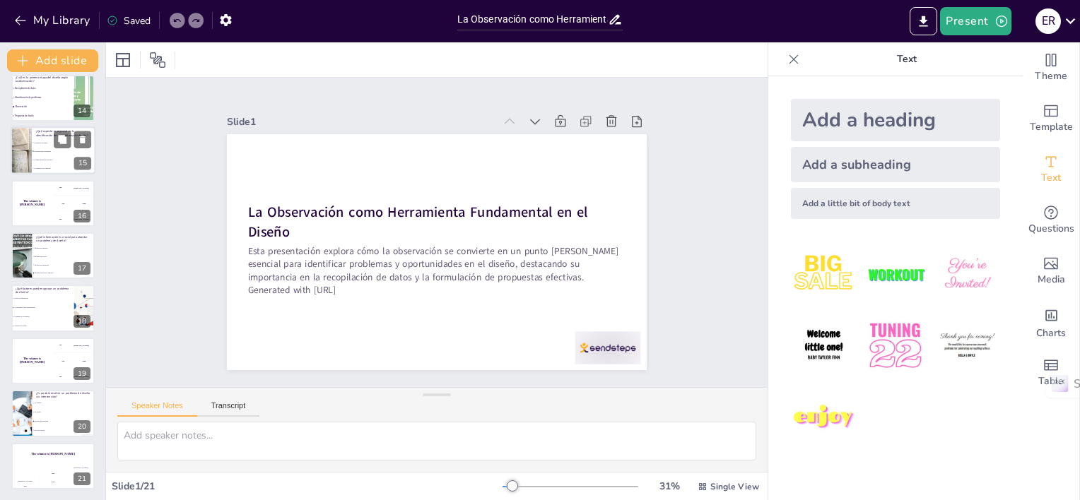
checkbox input "true"
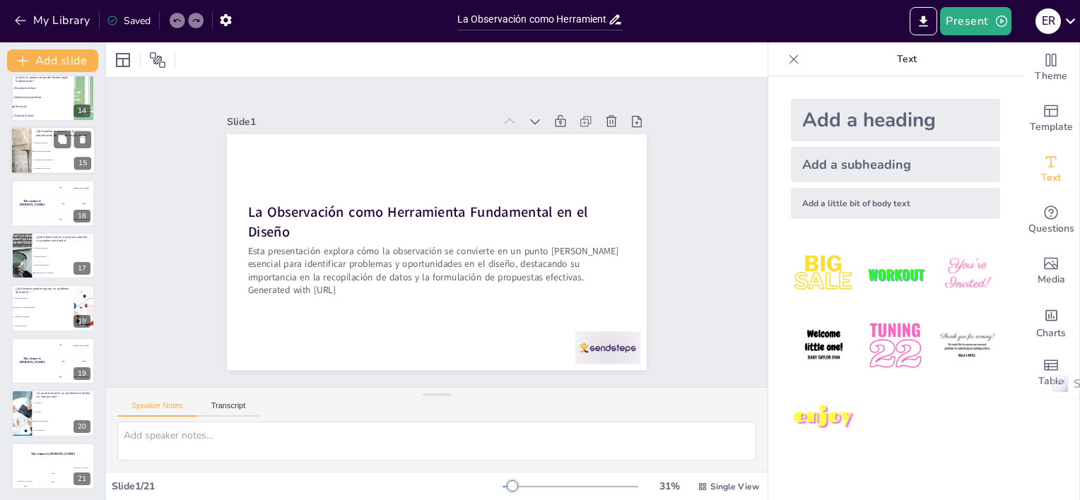
checkbox input "true"
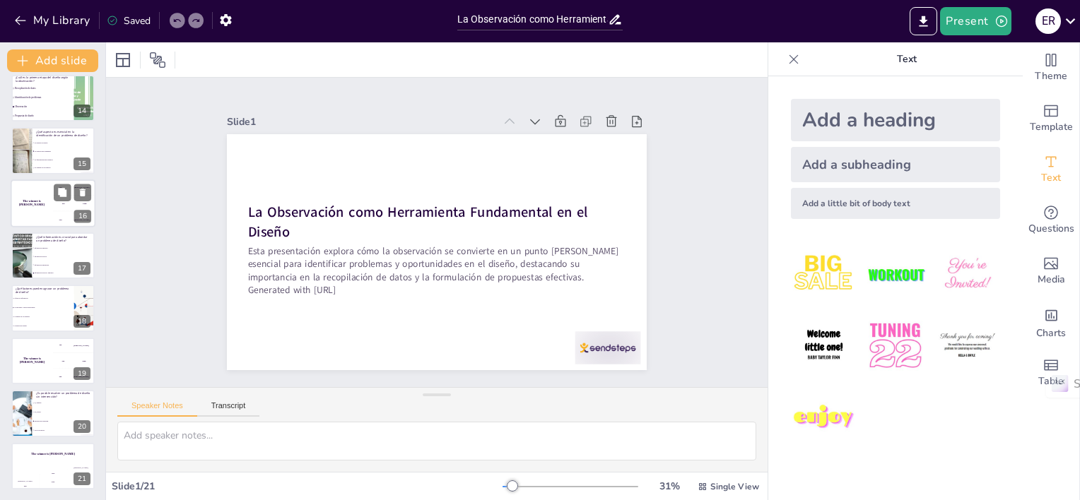
checkbox input "true"
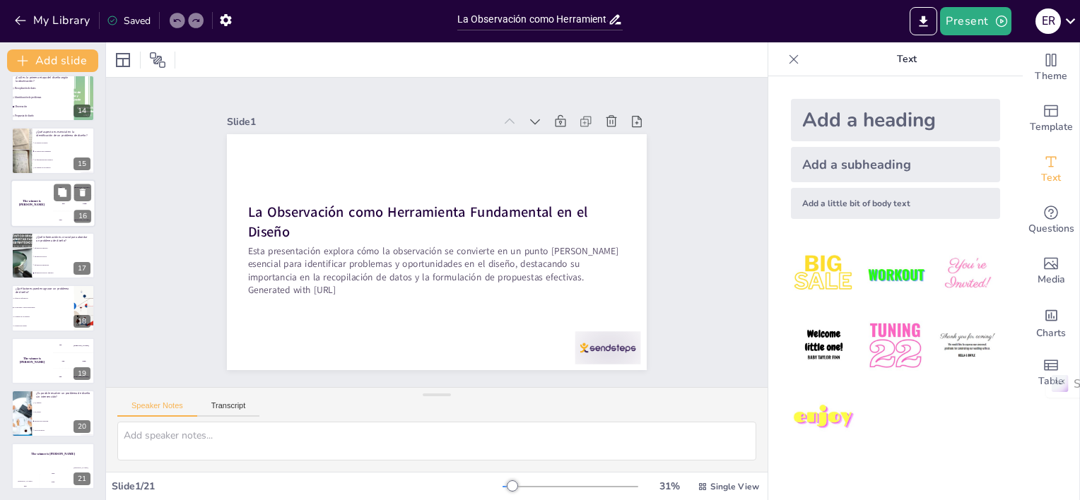
checkbox input "true"
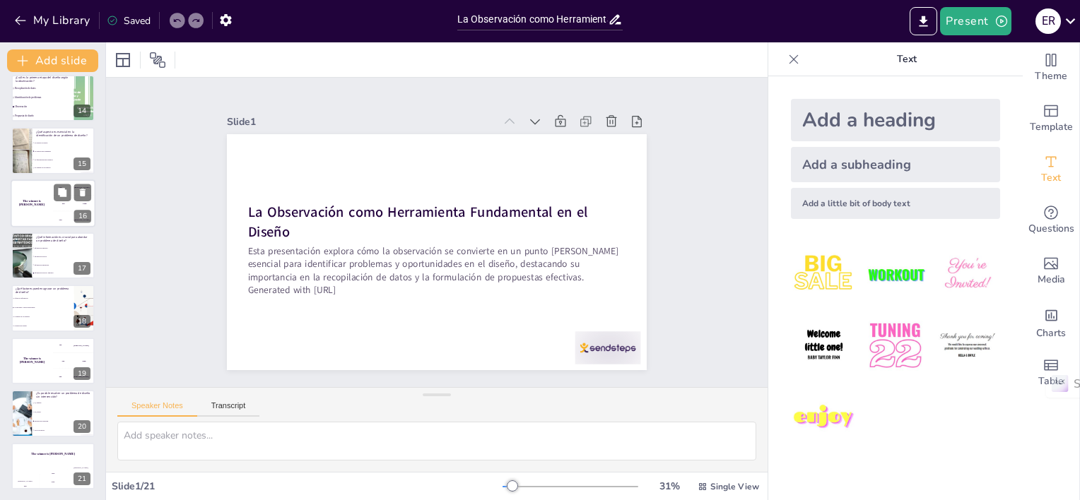
checkbox input "true"
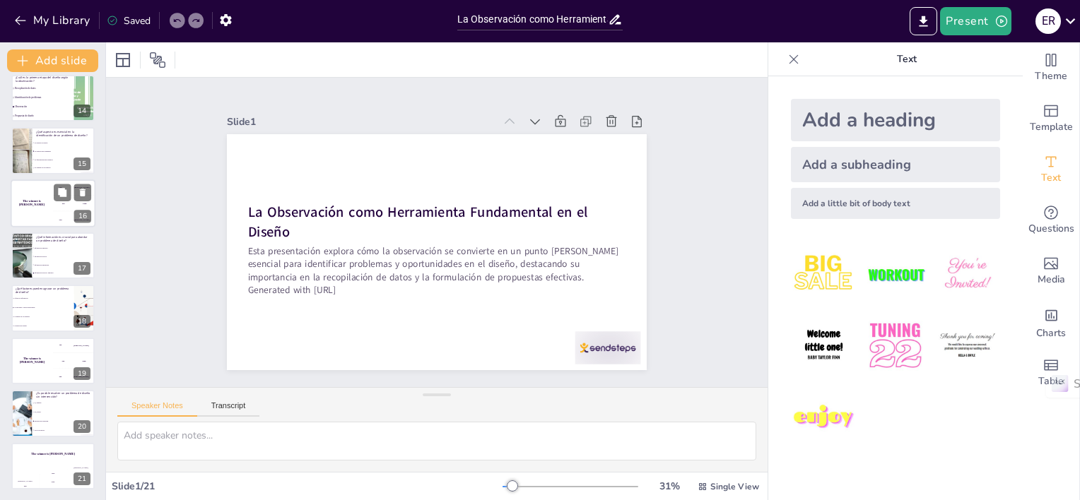
checkbox input "true"
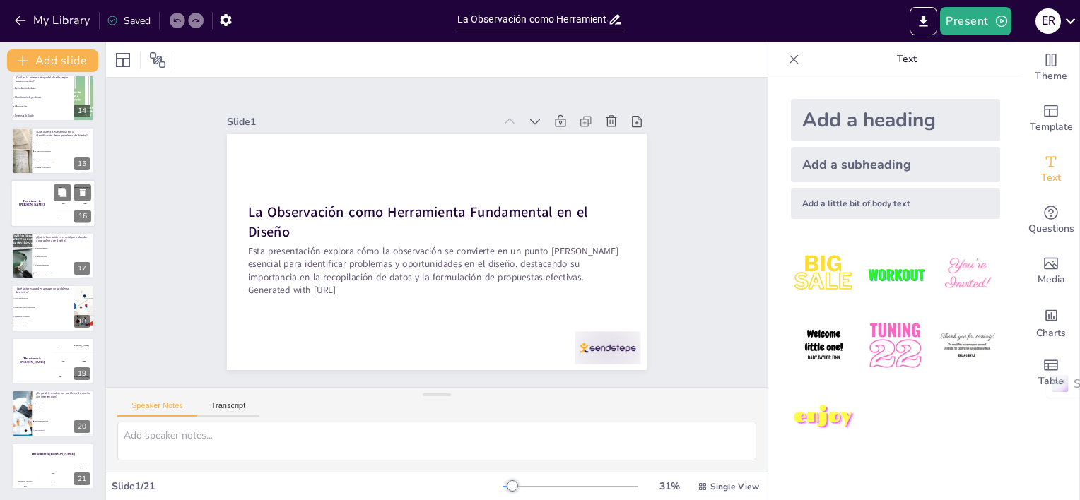
checkbox input "true"
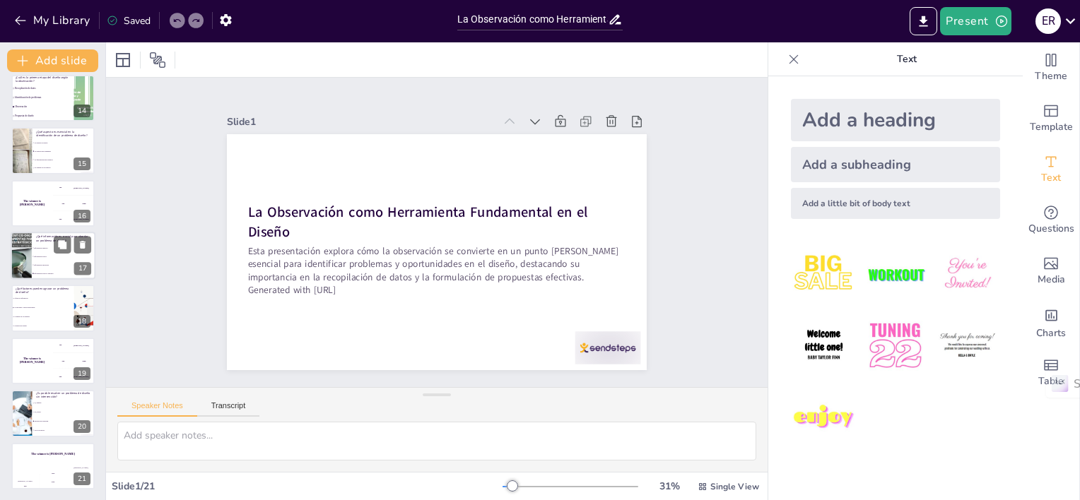
checkbox input "true"
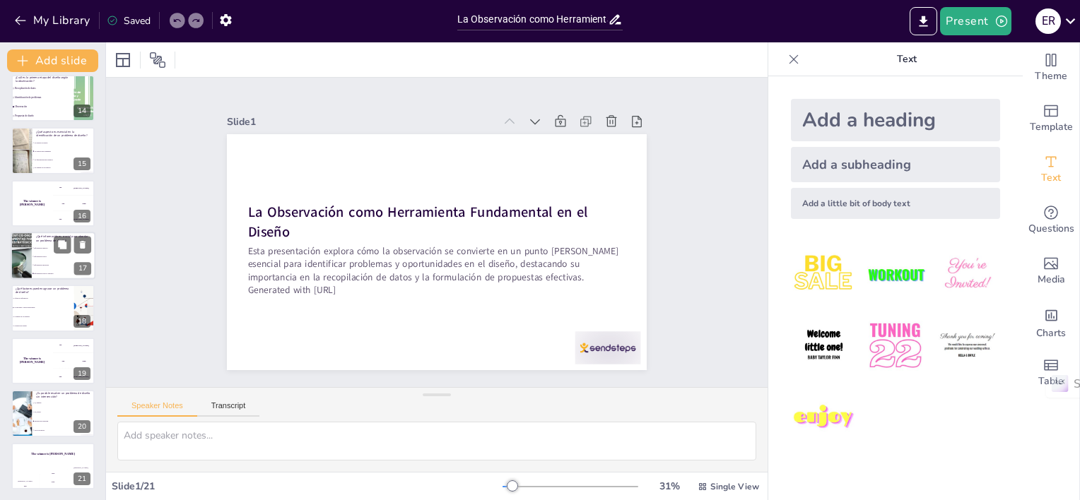
checkbox input "true"
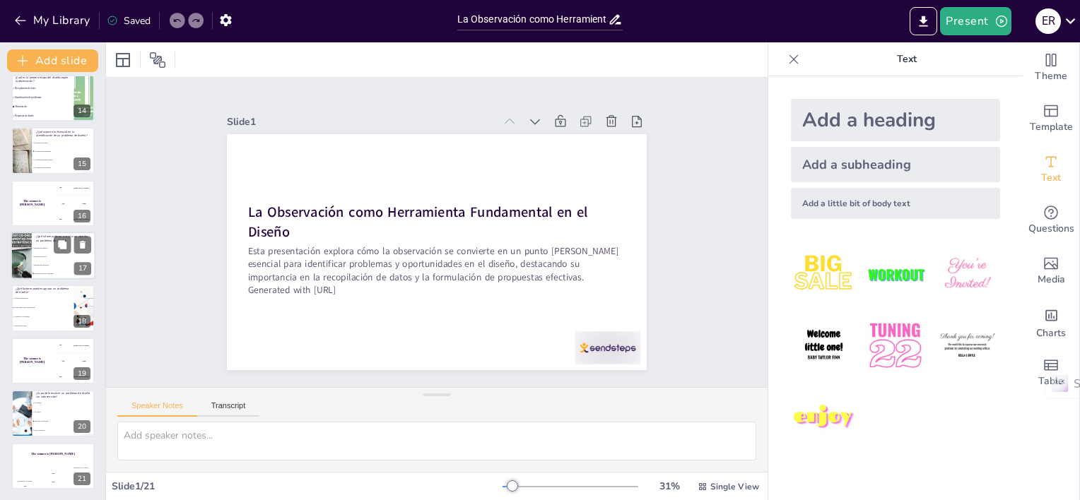
checkbox input "true"
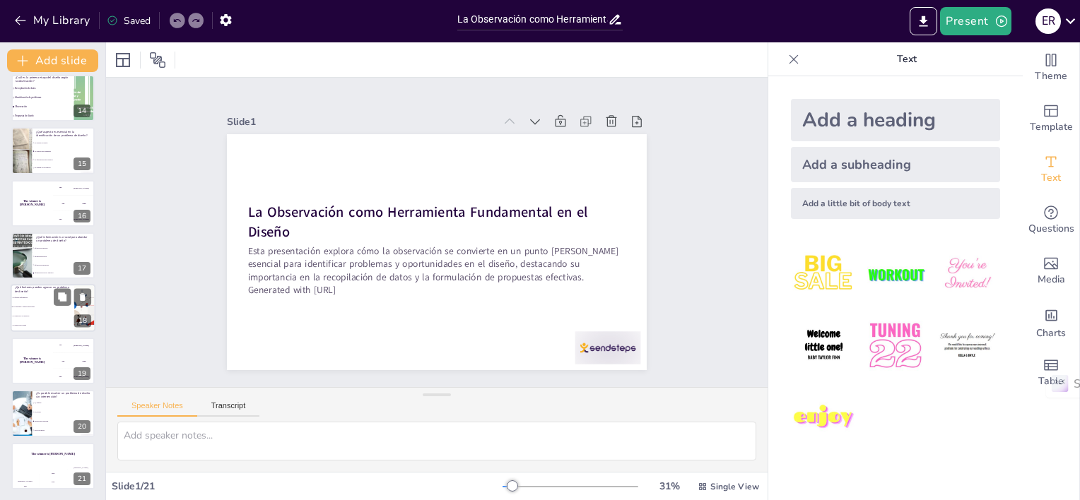
checkbox input "true"
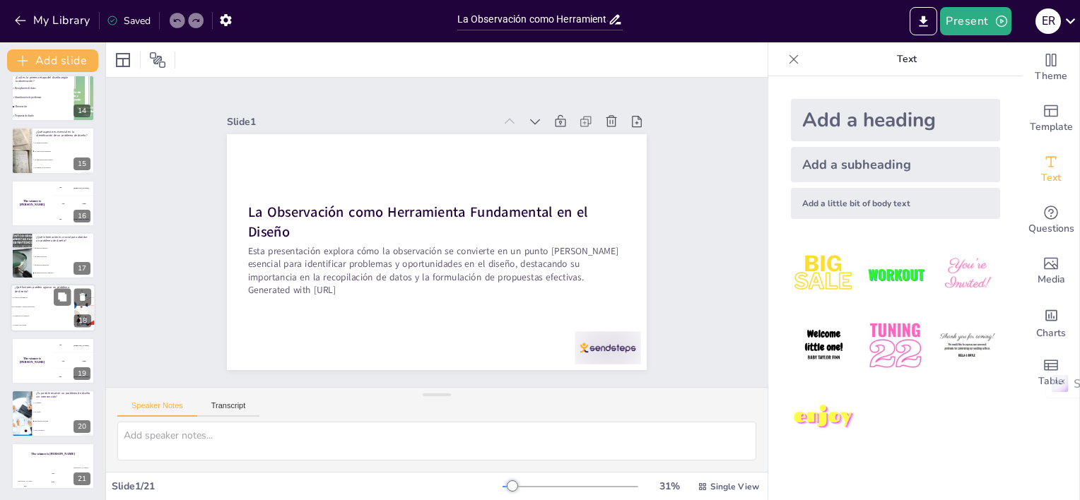
checkbox input "true"
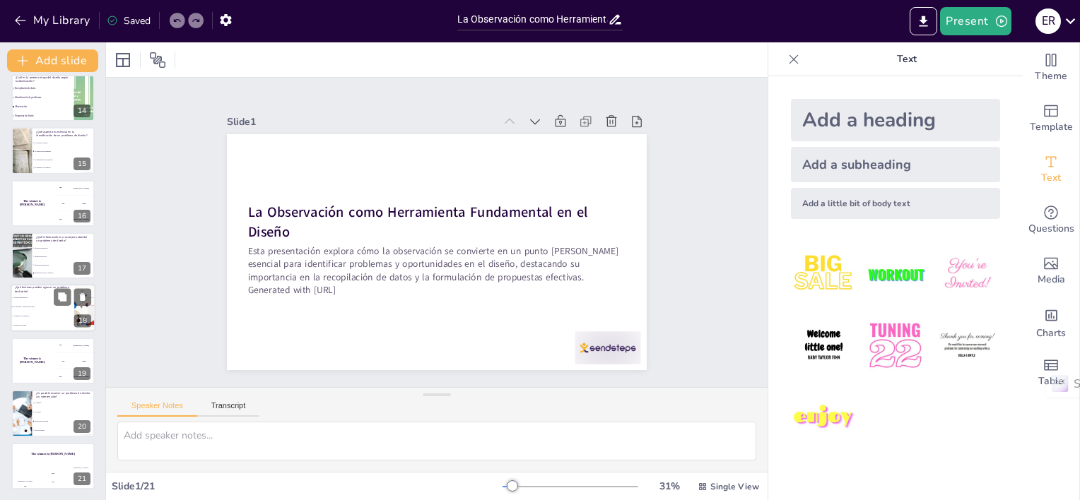
checkbox input "true"
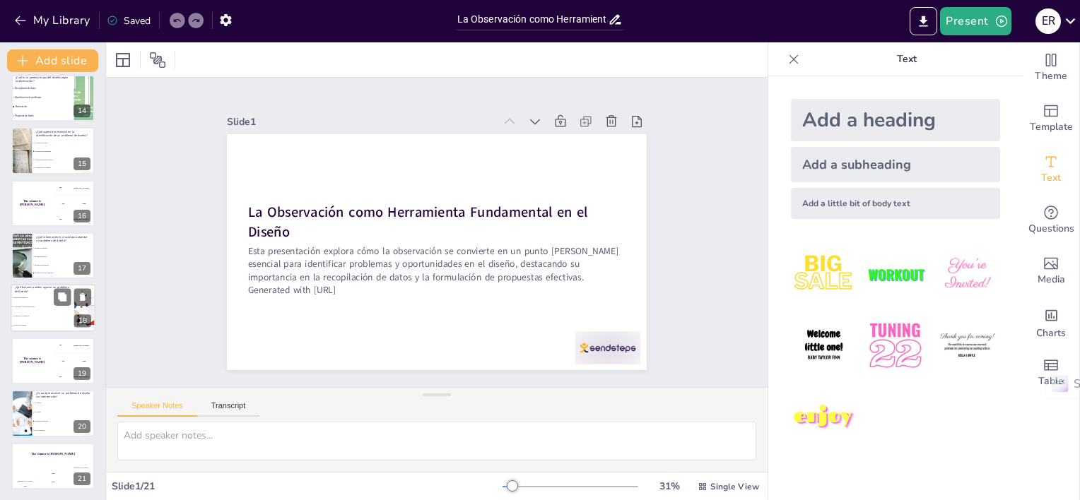
checkbox input "true"
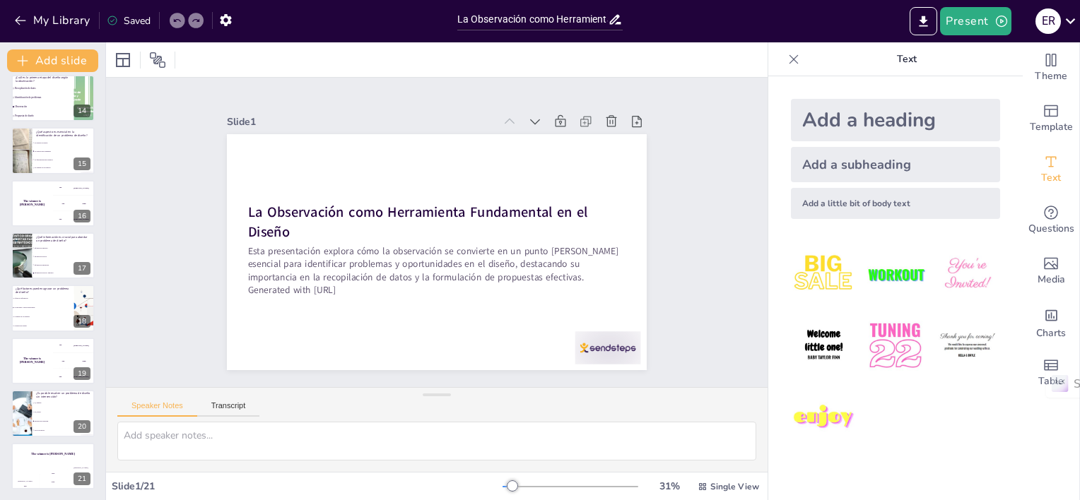
checkbox input "true"
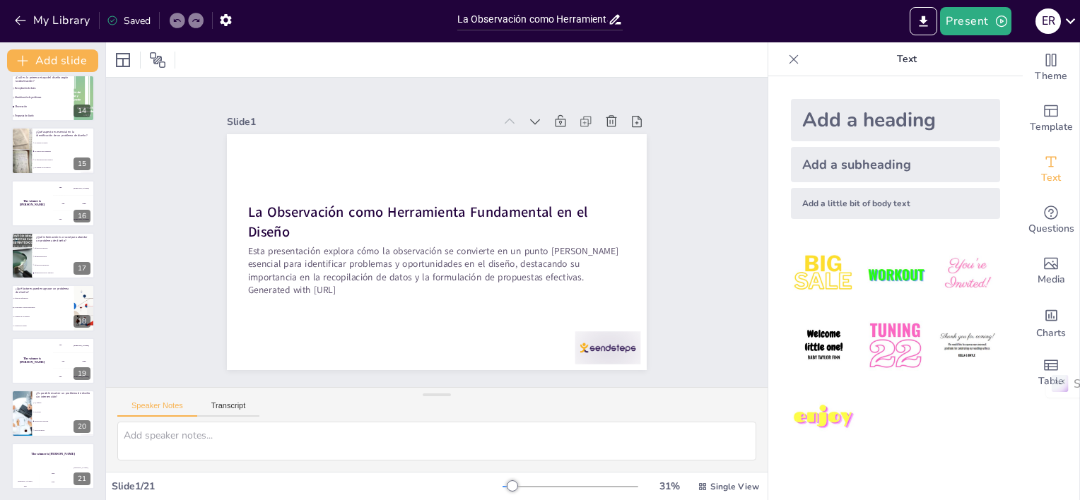
checkbox input "true"
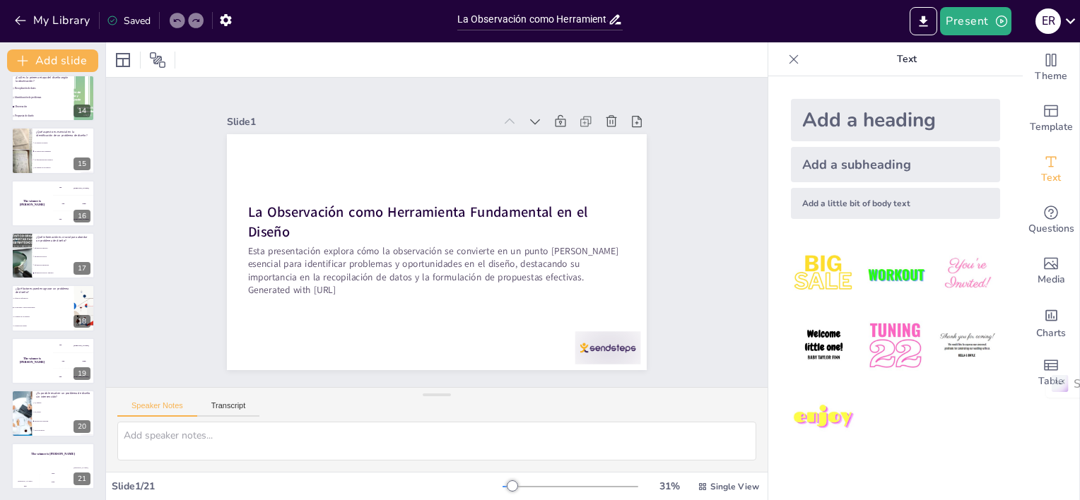
checkbox input "true"
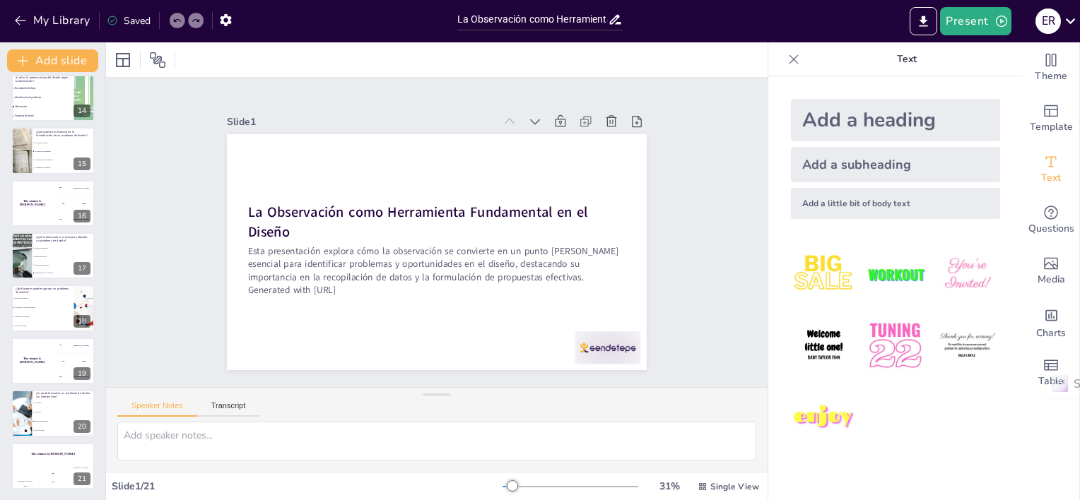
checkbox input "true"
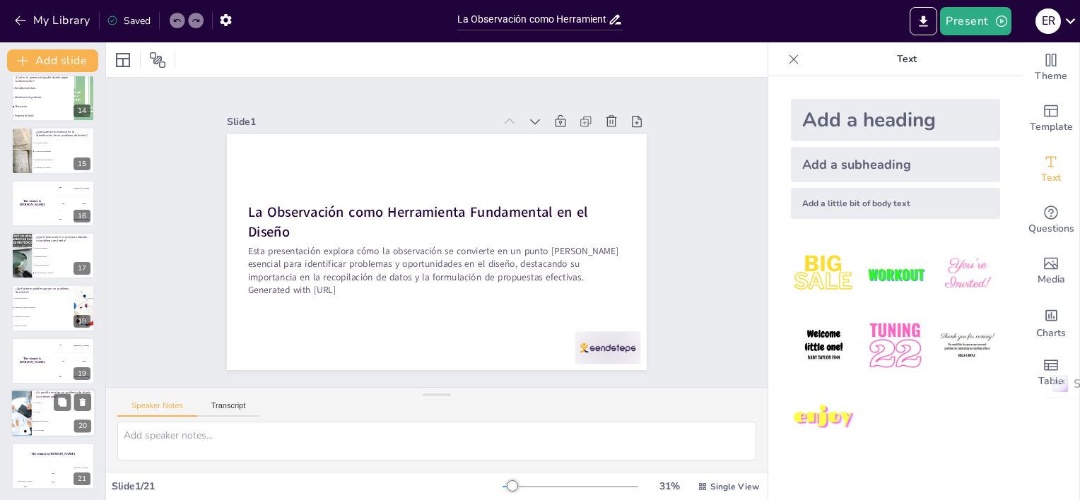
checkbox input "true"
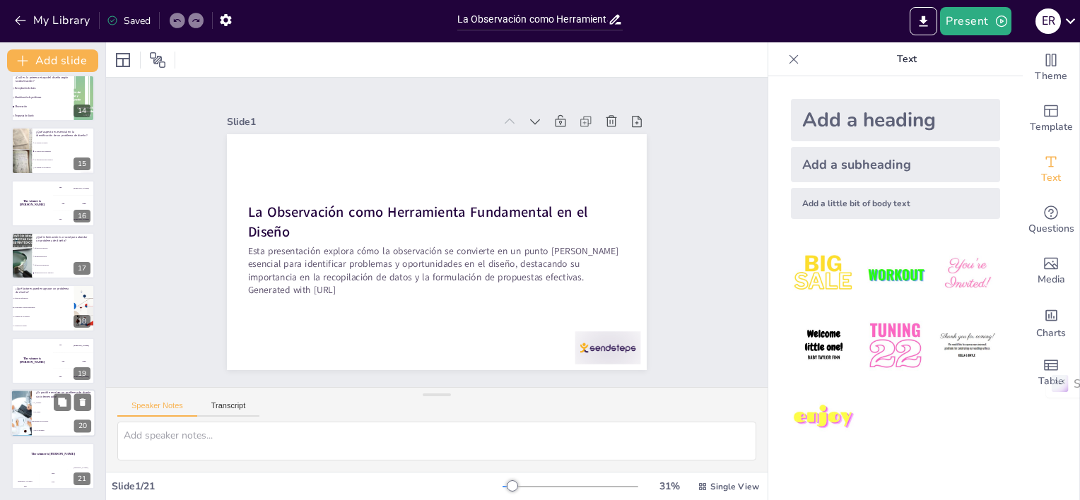
checkbox input "true"
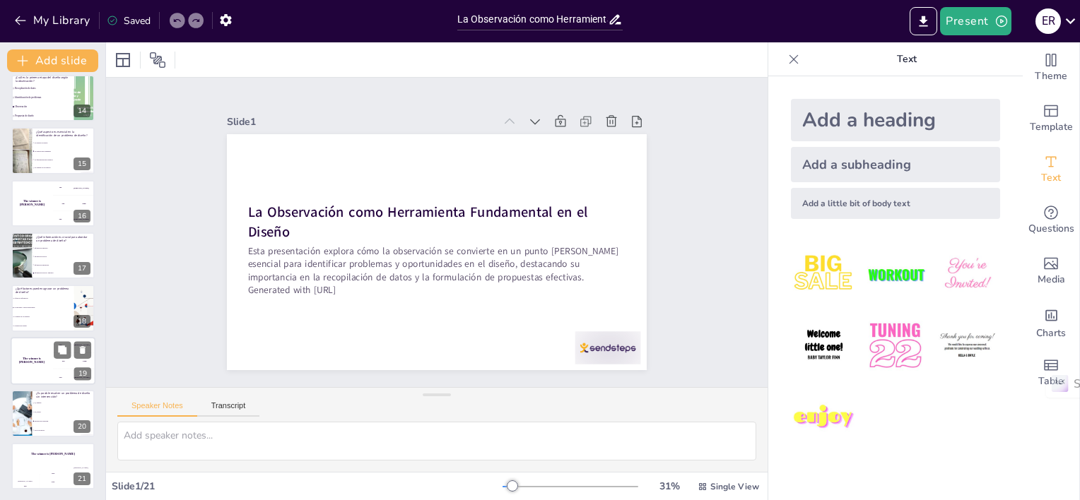
checkbox input "true"
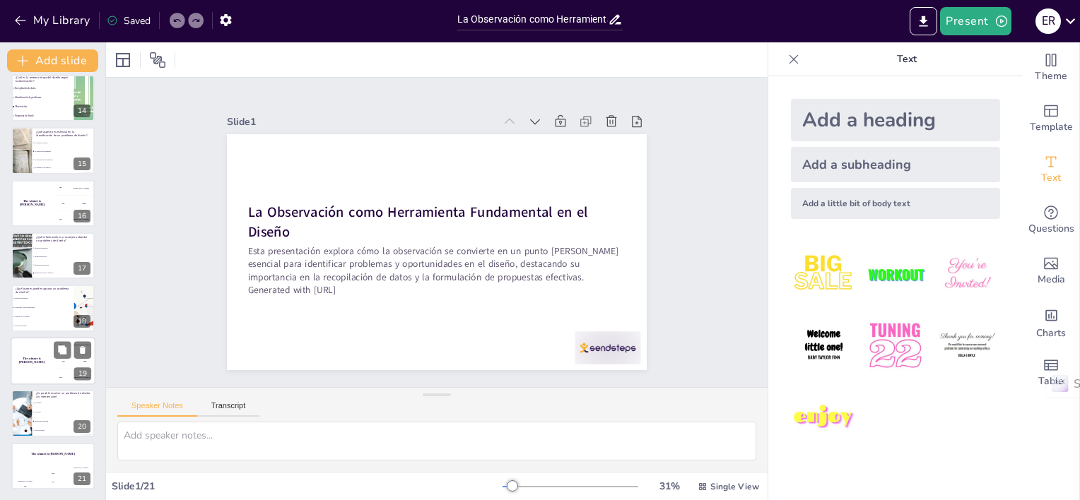
checkbox input "true"
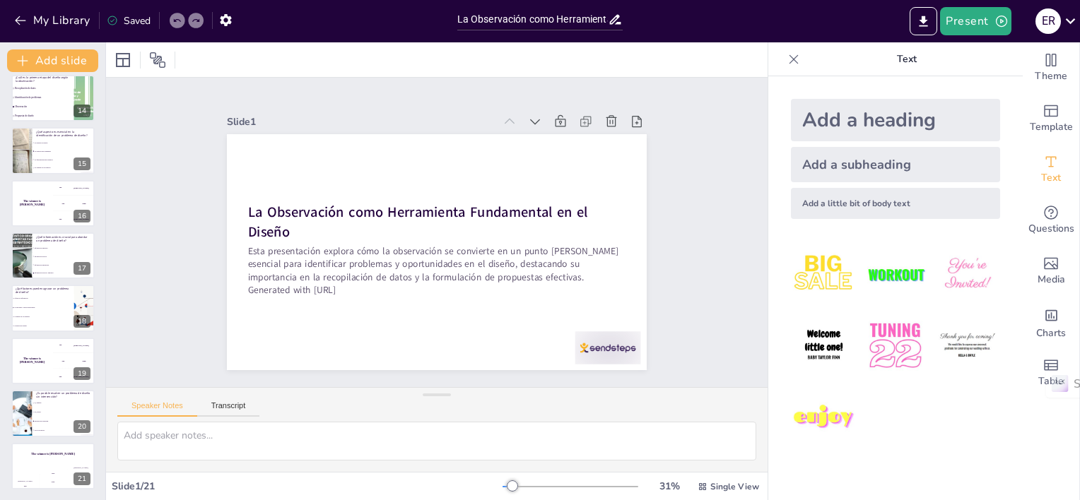
checkbox input "true"
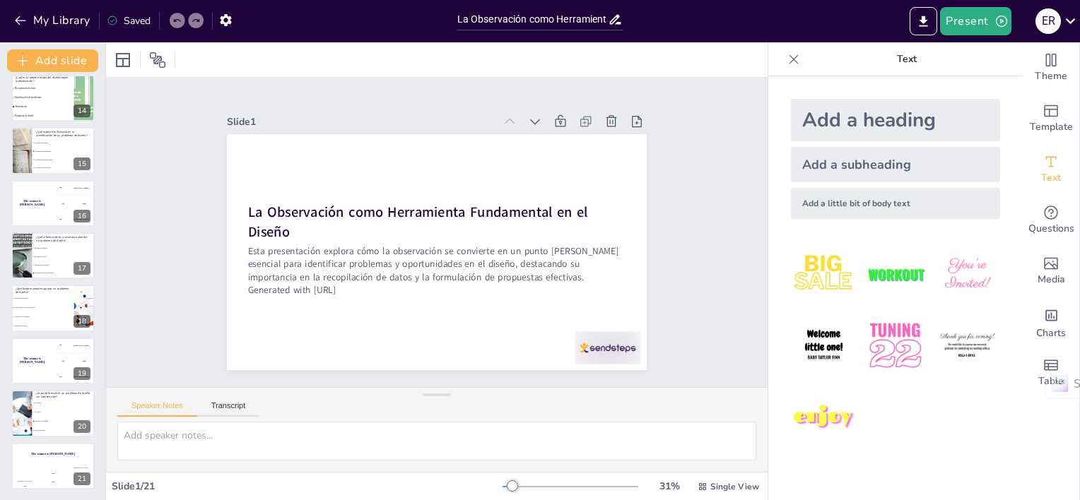
checkbox input "true"
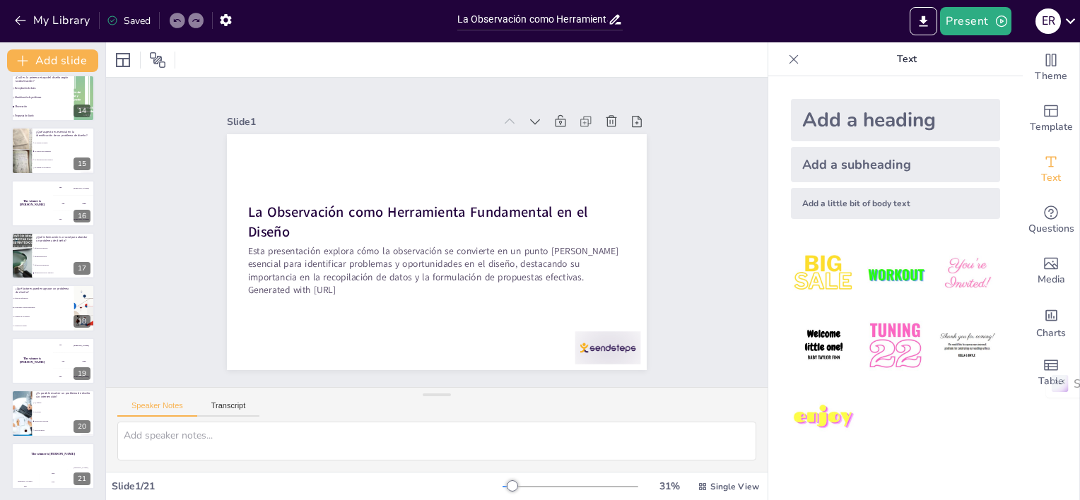
checkbox input "true"
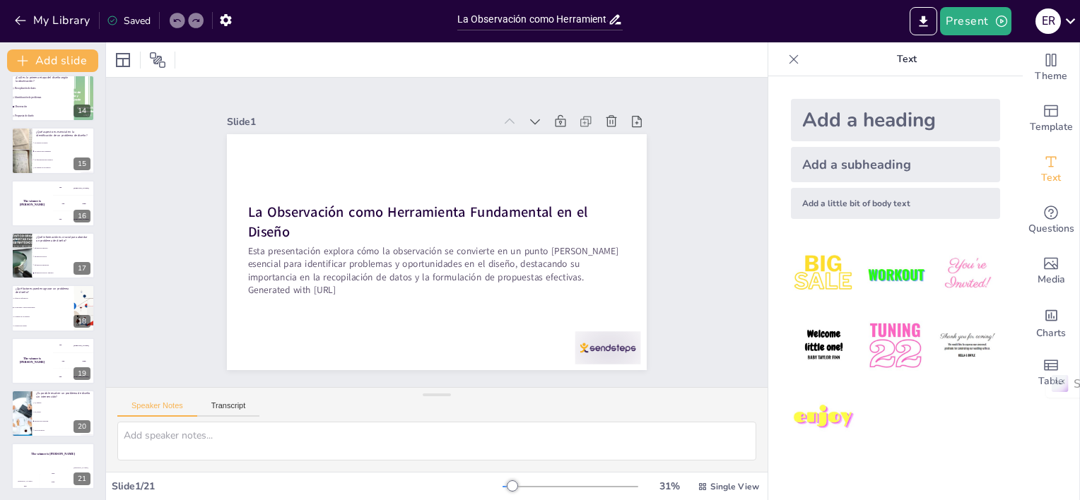
checkbox input "true"
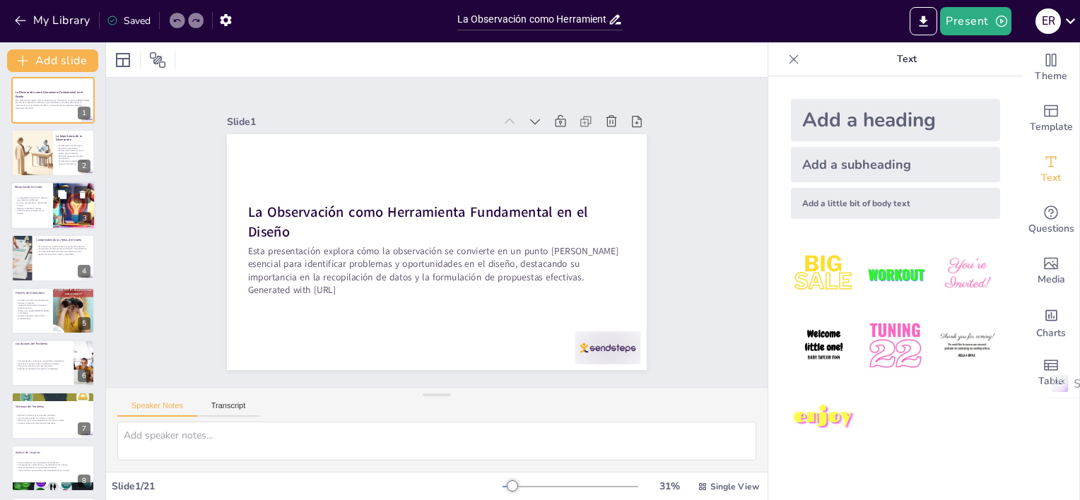
scroll to position [0, 0]
